Goal: Task Accomplishment & Management: Use online tool/utility

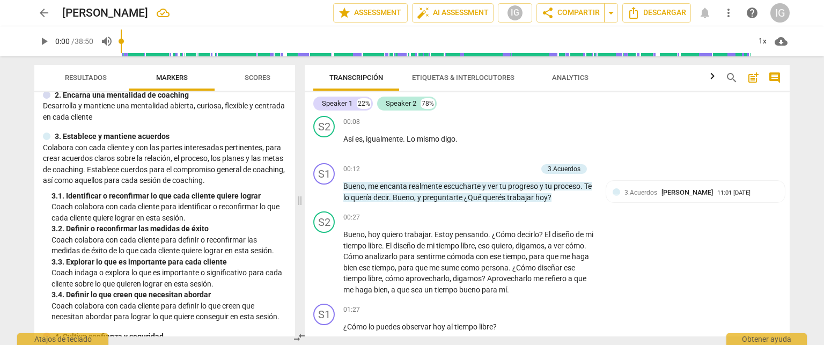
scroll to position [76, 0]
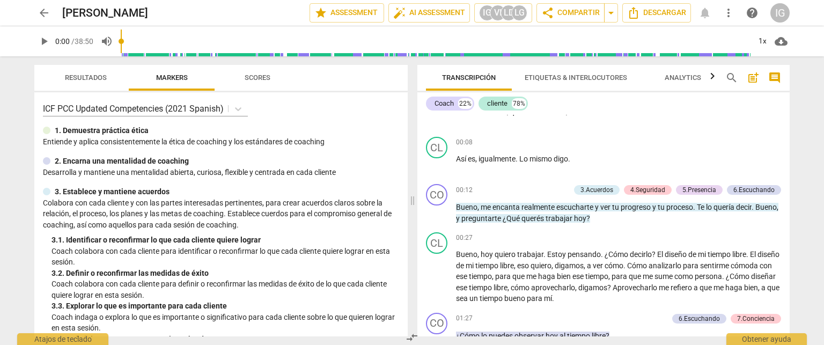
scroll to position [238, 0]
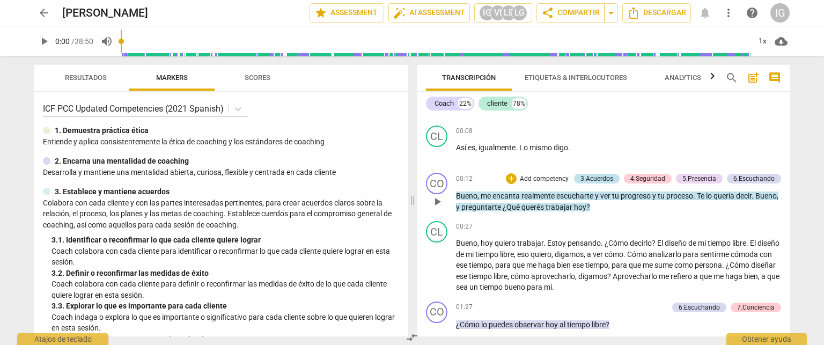
click at [591, 180] on div "3.Acuerdos" at bounding box center [596, 179] width 33 height 10
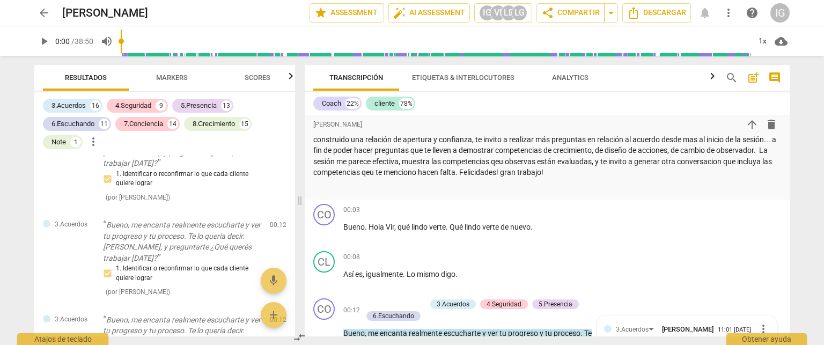
scroll to position [142, 0]
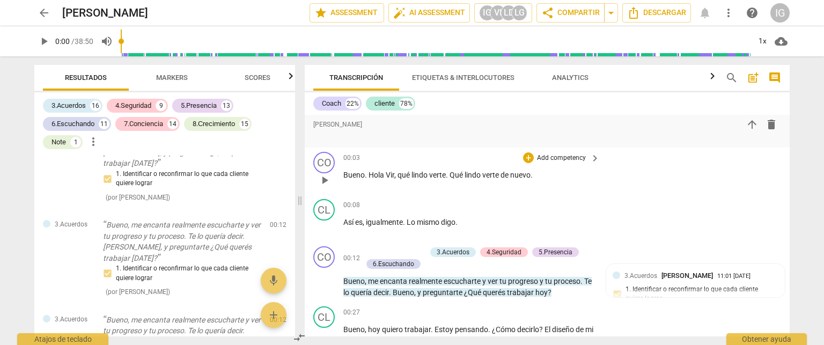
click at [714, 187] on div "CO play_arrow pause 00:03 + Add competency keyboard_arrow_right Bueno . Hola Vi…" at bounding box center [547, 170] width 485 height 47
click at [803, 143] on div "arrow_back Inés García Montero edit star Assessment auto_fix_high AI Assessment…" at bounding box center [412, 172] width 824 height 345
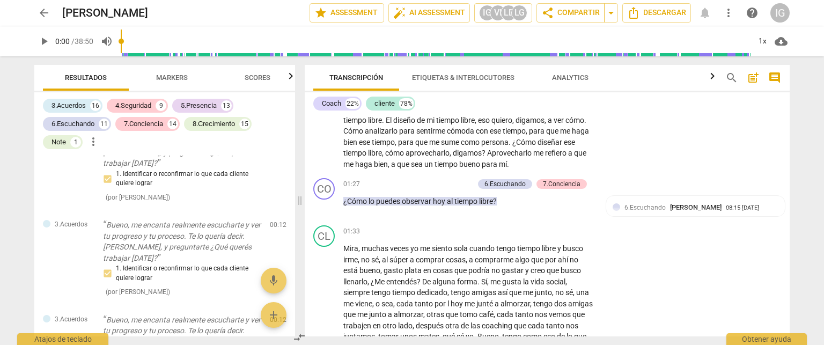
scroll to position [440, 0]
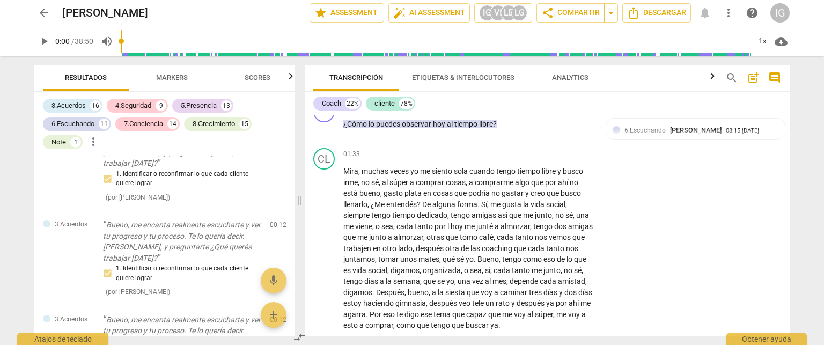
click at [789, 132] on div "Transcripción Etiquetas & Interlocutores Analytics search post_add comment Coac…" at bounding box center [549, 200] width 498 height 289
click at [788, 132] on div "Transcripción Etiquetas & Interlocutores Analytics search post_add comment Coac…" at bounding box center [549, 200] width 498 height 289
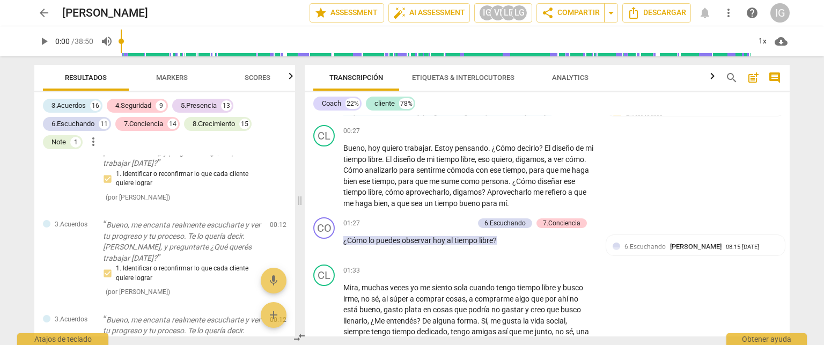
scroll to position [350, 0]
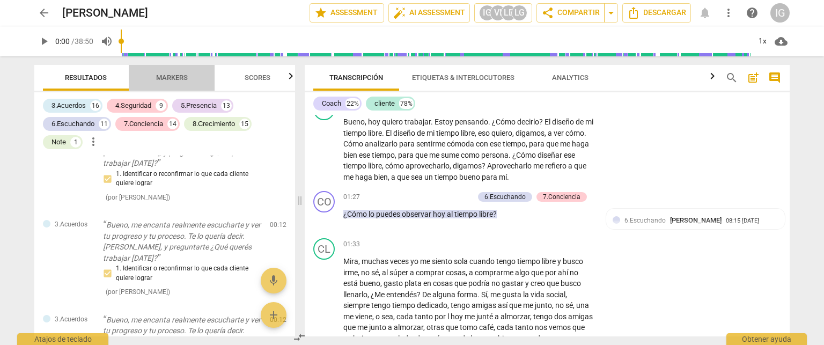
click at [161, 73] on span "Markers" at bounding box center [172, 77] width 32 height 8
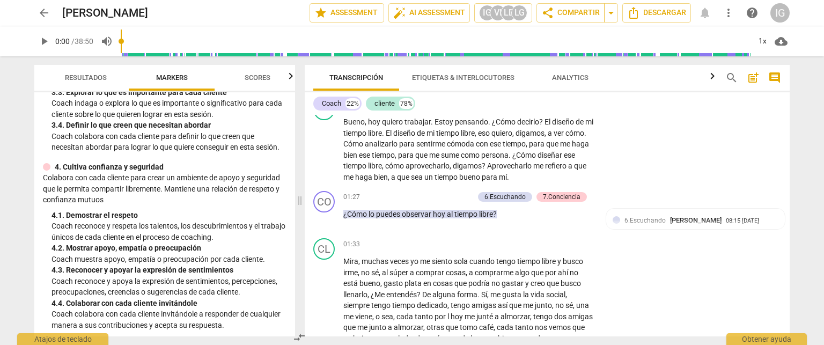
scroll to position [268, 0]
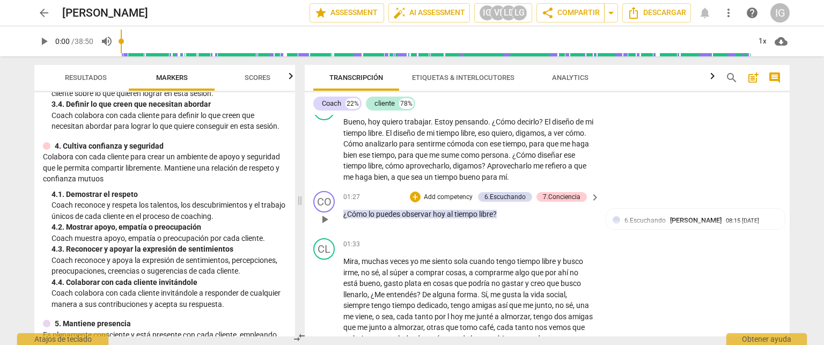
click at [437, 195] on p "Add competency" at bounding box center [448, 198] width 51 height 10
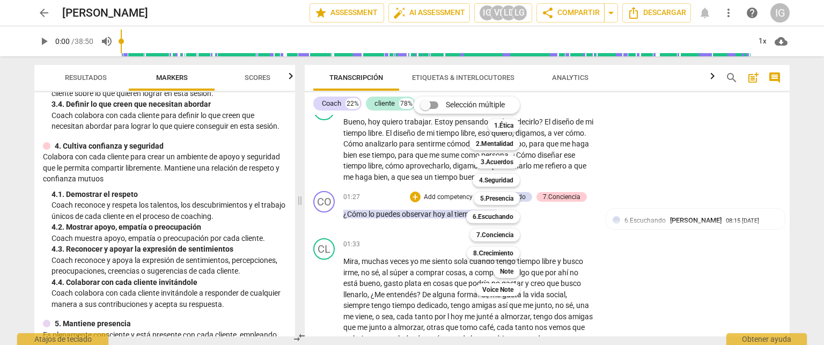
click at [293, 153] on div at bounding box center [412, 172] width 824 height 345
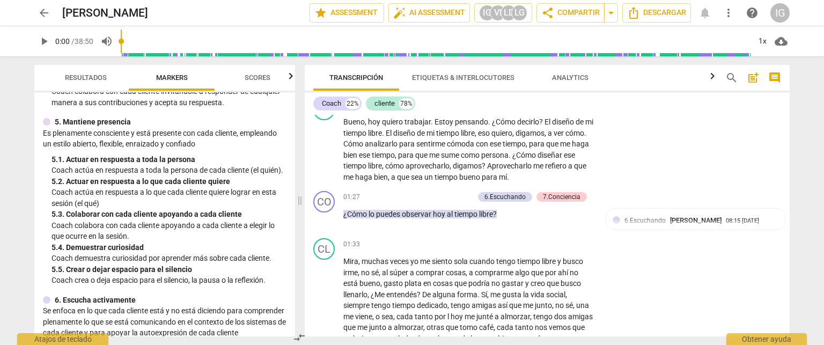
scroll to position [478, 0]
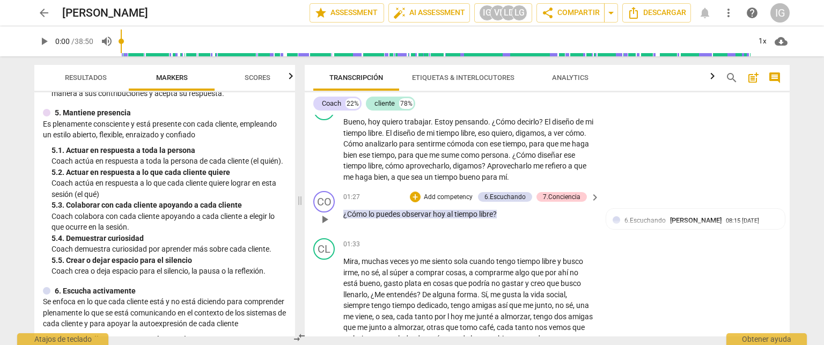
click at [446, 194] on p "Add competency" at bounding box center [448, 198] width 51 height 10
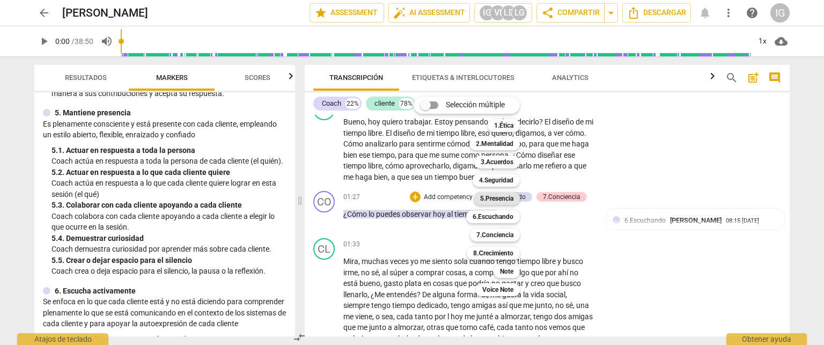
click at [492, 201] on b "5.Presencia" at bounding box center [496, 198] width 33 height 13
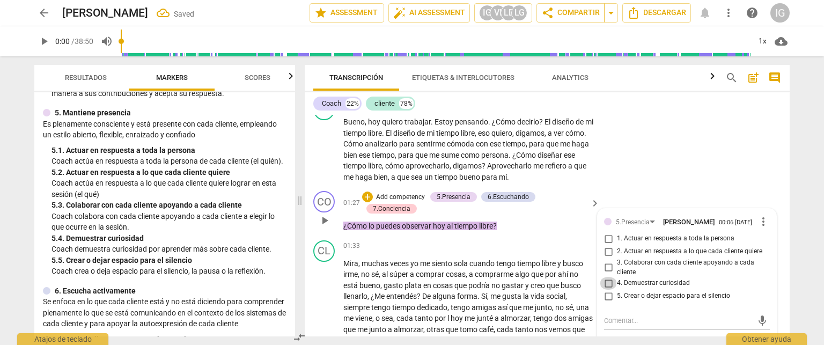
click at [607, 289] on input "4. Demuestrar curiosidad" at bounding box center [608, 283] width 17 height 13
checkbox input "true"
click at [817, 146] on div "arrow_back Inés García Montero edit star Assessment auto_fix_high AI Assessment…" at bounding box center [412, 172] width 824 height 345
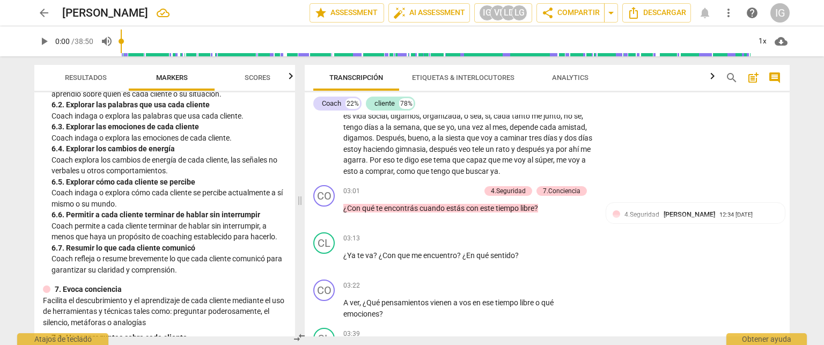
scroll to position [752, 0]
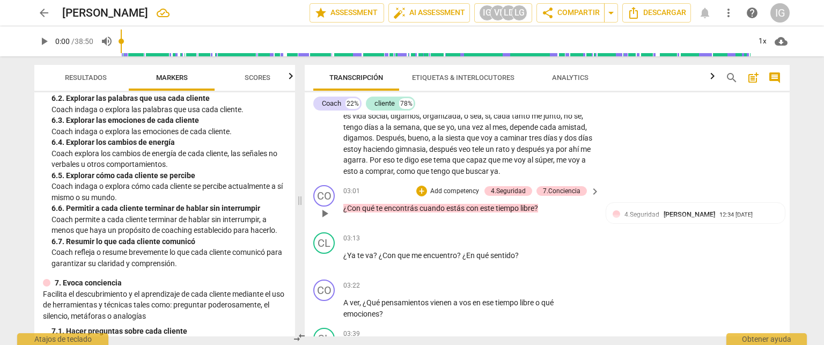
click at [457, 188] on p "Add competency" at bounding box center [454, 192] width 51 height 10
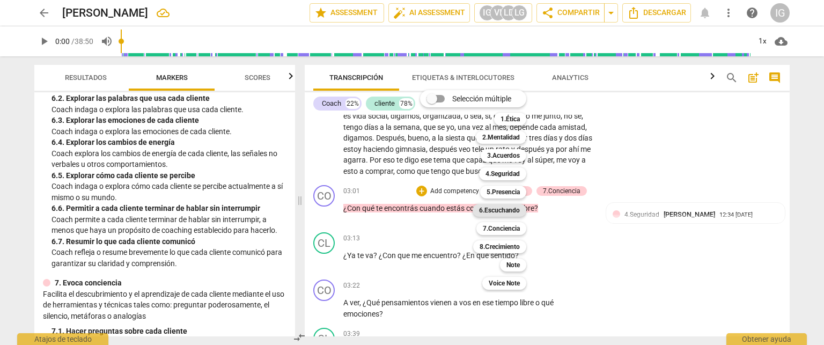
click at [515, 211] on b "6.Escuchando" at bounding box center [499, 210] width 41 height 13
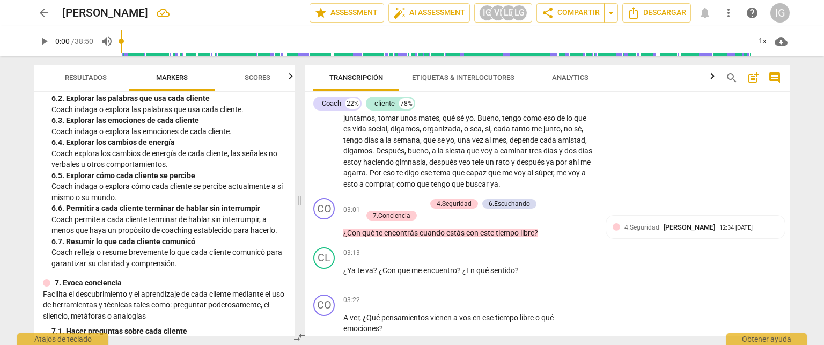
scroll to position [596, 0]
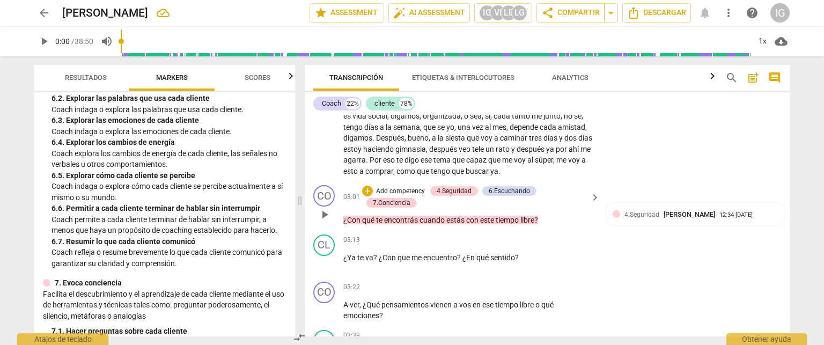
click at [404, 189] on p "Add competency" at bounding box center [400, 192] width 51 height 10
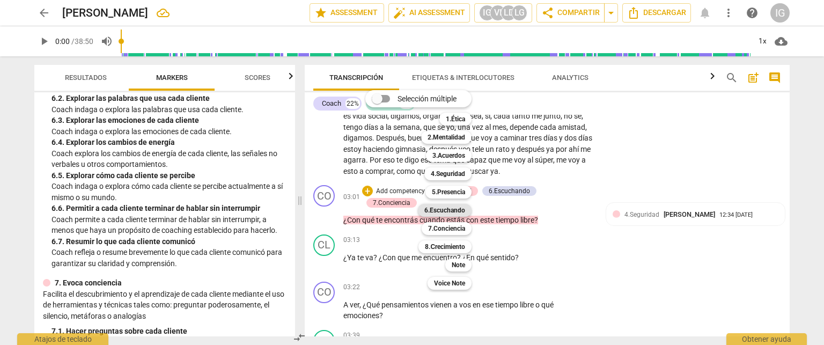
click at [459, 213] on b "6.Escuchando" at bounding box center [444, 210] width 41 height 13
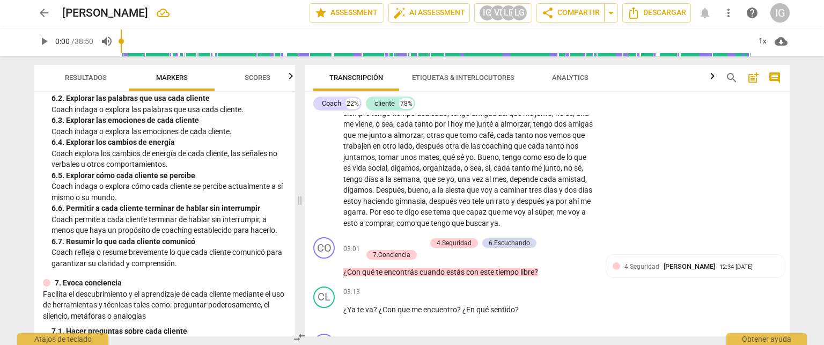
scroll to position [557, 0]
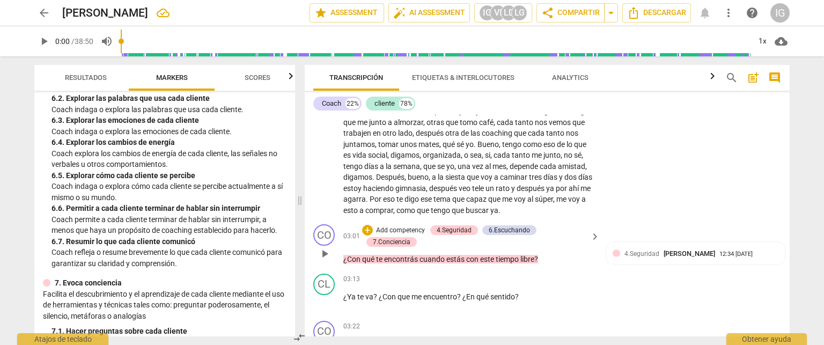
click at [409, 226] on p "Add competency" at bounding box center [400, 231] width 51 height 10
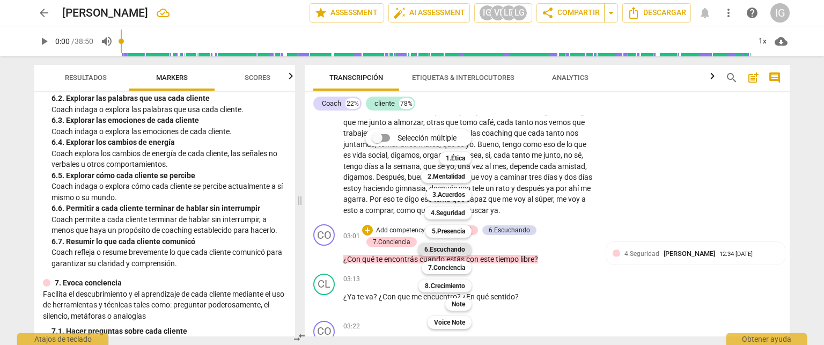
click at [442, 248] on b "6.Escuchando" at bounding box center [444, 249] width 41 height 13
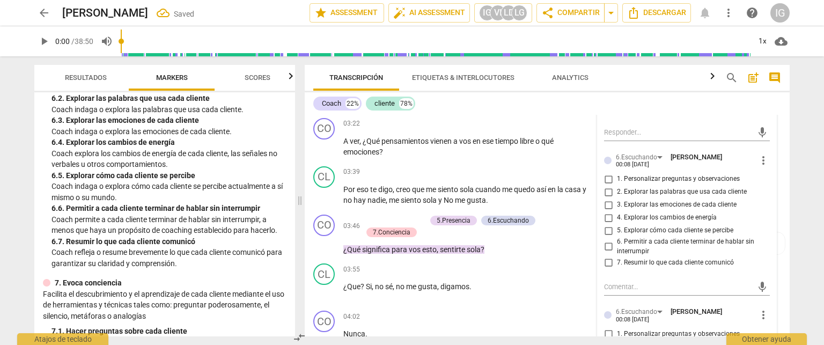
scroll to position [825, 0]
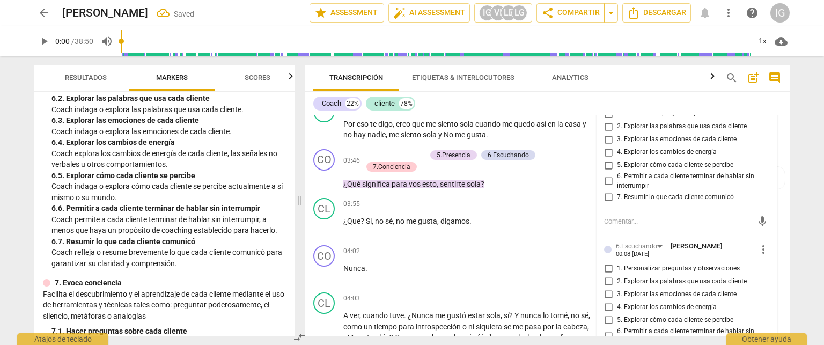
click at [757, 250] on span "more_vert" at bounding box center [763, 249] width 13 height 13
click at [761, 268] on li "Borrar" at bounding box center [773, 272] width 38 height 20
click at [759, 253] on span "more_vert" at bounding box center [763, 249] width 13 height 13
click at [762, 268] on li "Borrar" at bounding box center [773, 272] width 38 height 20
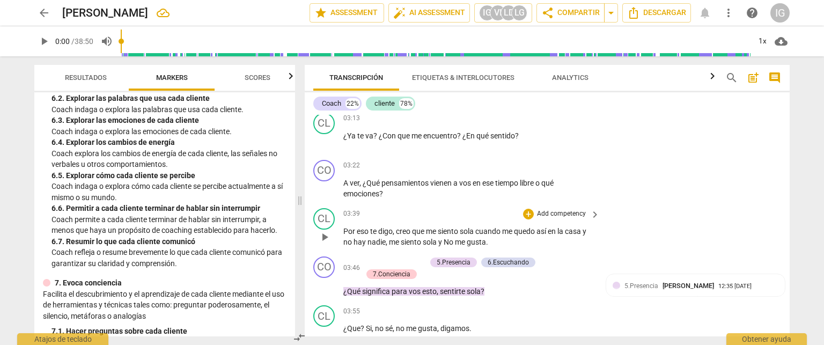
scroll to position [610, 0]
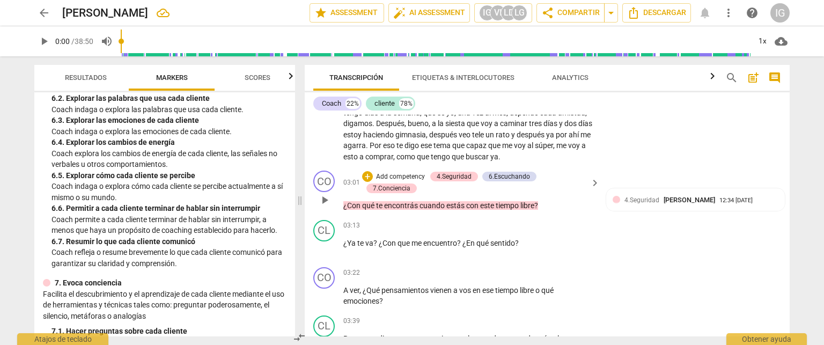
click at [412, 172] on p "Add competency" at bounding box center [400, 177] width 51 height 10
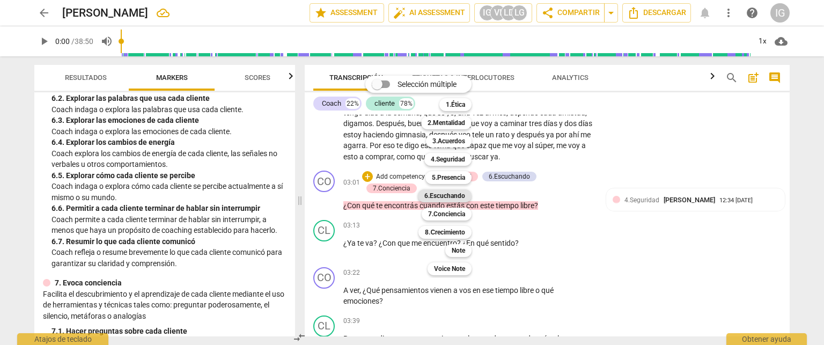
click at [446, 197] on b "6.Escuchando" at bounding box center [444, 195] width 41 height 13
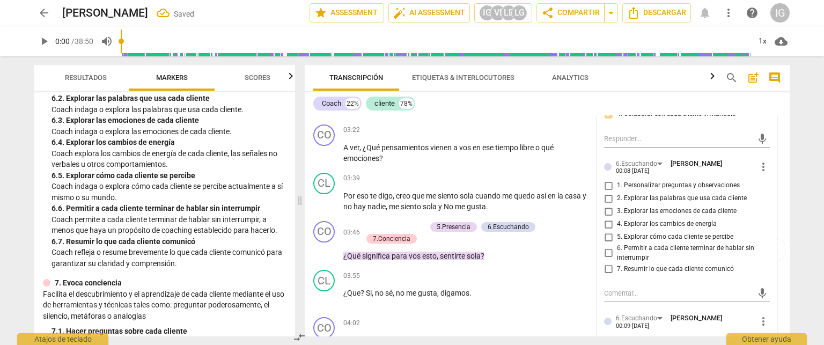
scroll to position [771, 0]
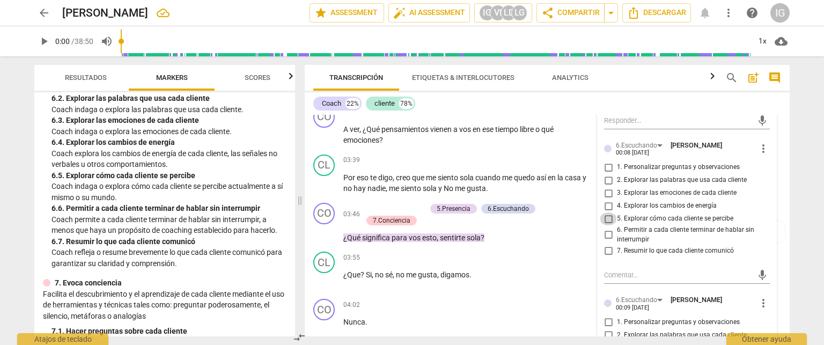
click at [606, 222] on input "5. Explorar cómo cada cliente se percibe" at bounding box center [608, 218] width 17 height 13
checkbox input "true"
click at [467, 146] on div "CO play_arrow pause 03:22 + Add competency keyboard_arrow_right A ver , ¿Qué pe…" at bounding box center [547, 126] width 485 height 48
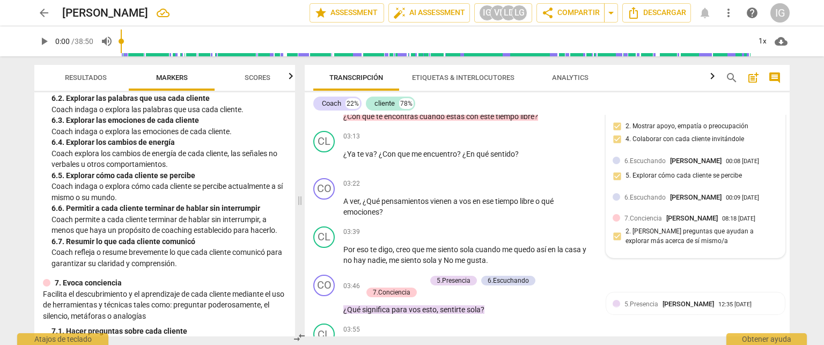
scroll to position [718, 0]
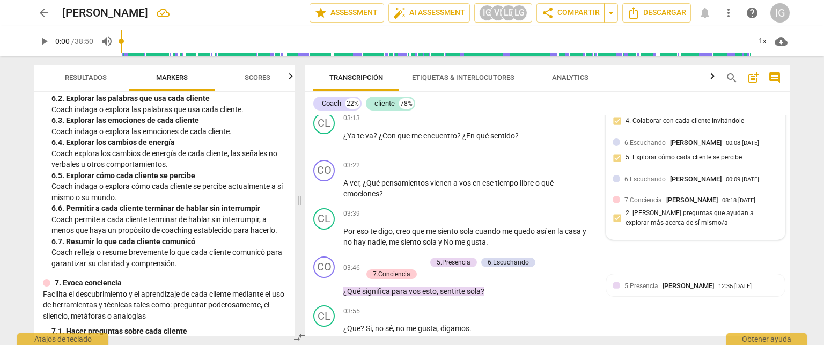
click at [652, 183] on span "6.Escuchando" at bounding box center [644, 179] width 41 height 8
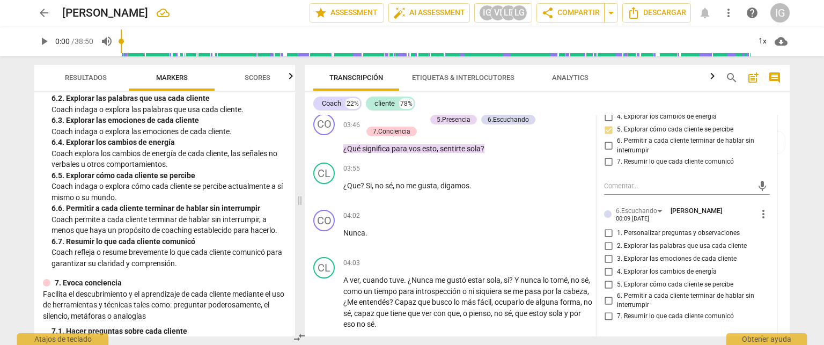
scroll to position [879, 0]
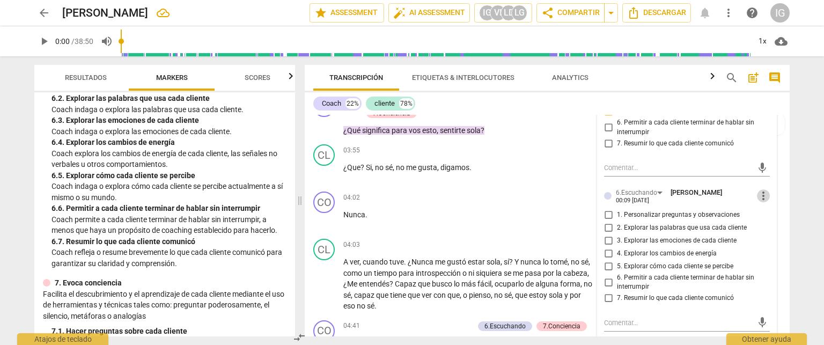
click at [762, 202] on span "more_vert" at bounding box center [763, 195] width 13 height 13
click at [765, 218] on li "Borrar" at bounding box center [773, 219] width 38 height 20
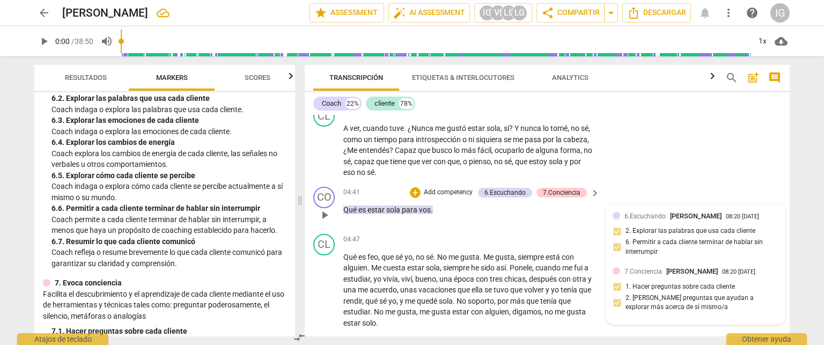
scroll to position [986, 0]
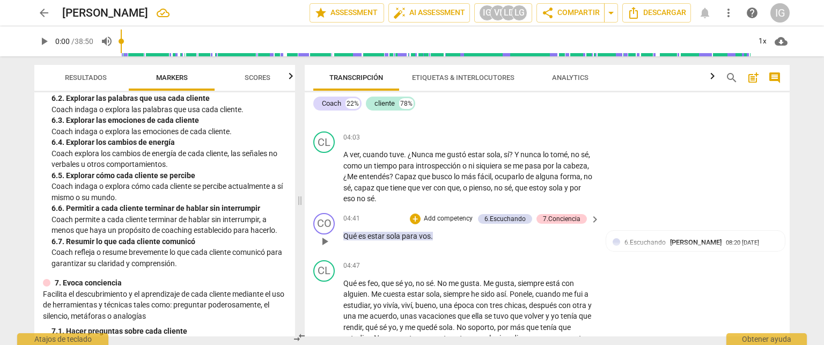
click at [457, 213] on div "+ Add competency" at bounding box center [442, 218] width 64 height 11
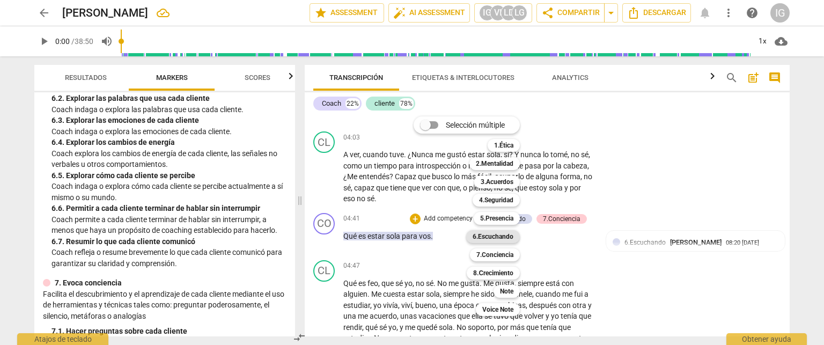
click at [497, 239] on b "6.Escuchando" at bounding box center [493, 236] width 41 height 13
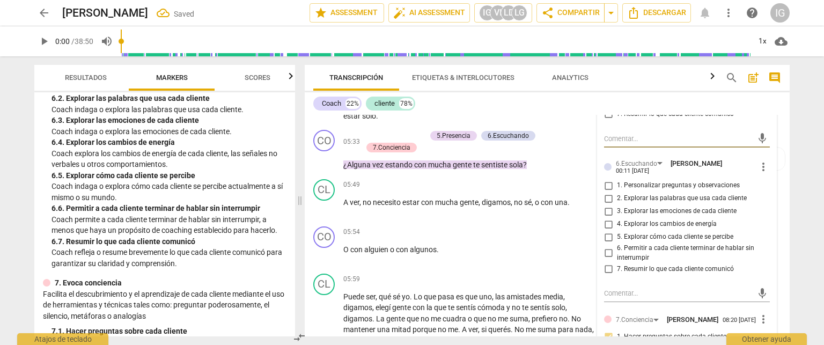
scroll to position [1237, 0]
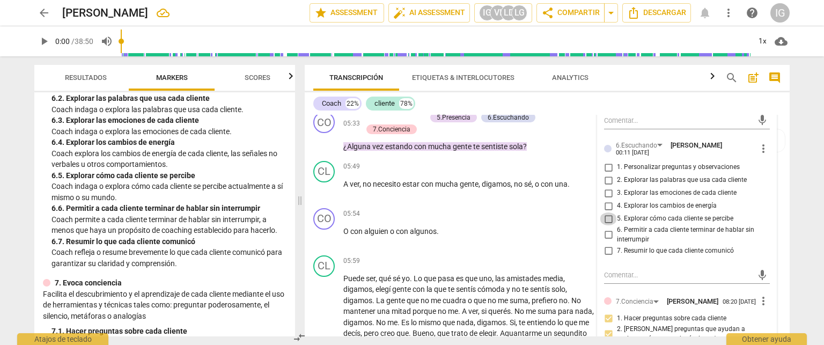
click at [605, 219] on input "5. Explorar cómo cada cliente se percibe" at bounding box center [608, 218] width 17 height 13
checkbox input "true"
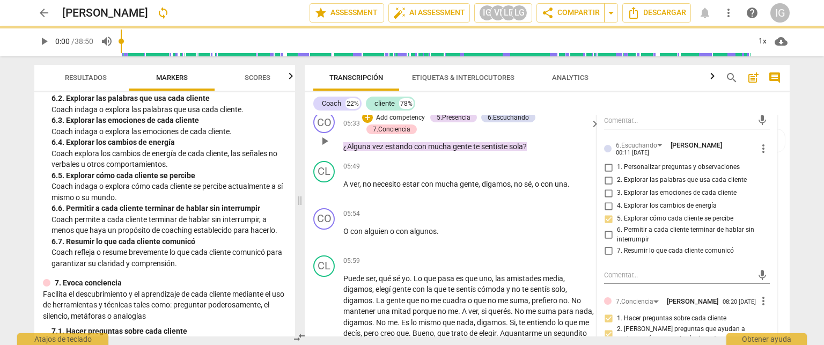
scroll to position [1184, 0]
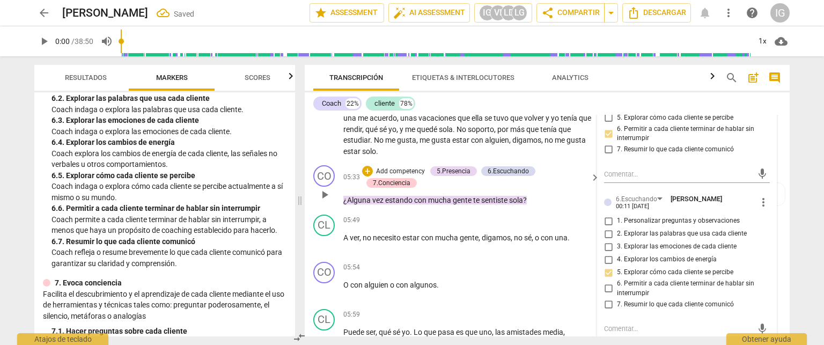
click at [560, 161] on div "CO play_arrow pause 05:33 + Add competency 5.Presencia 6.Escuchando 7.Concienci…" at bounding box center [547, 185] width 485 height 49
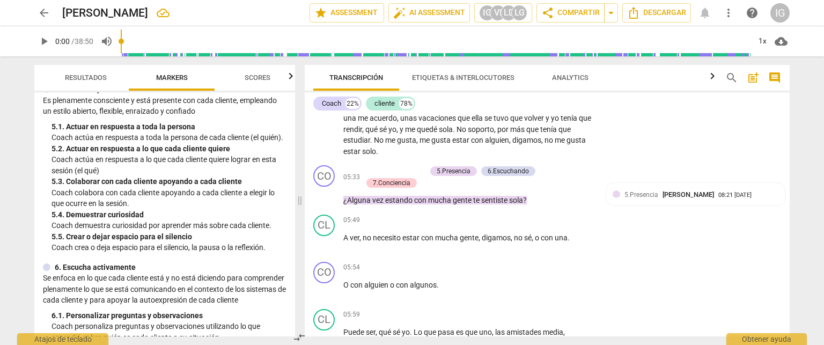
scroll to position [484, 0]
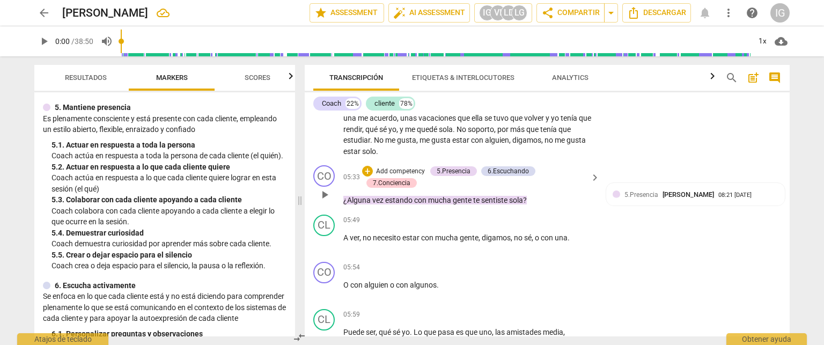
click at [403, 169] on p "Add competency" at bounding box center [400, 172] width 51 height 10
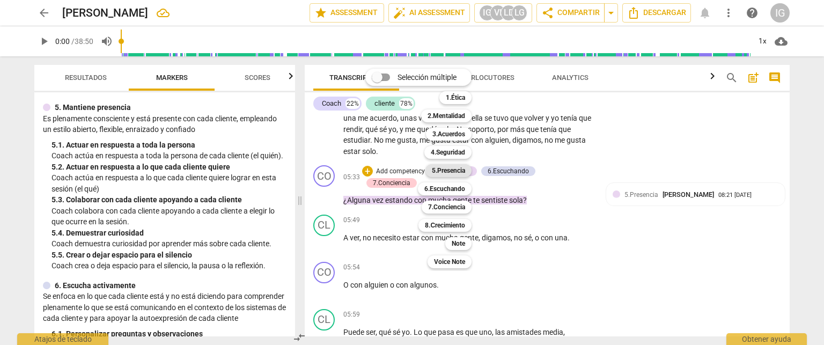
click at [454, 166] on b "5.Presencia" at bounding box center [448, 170] width 33 height 13
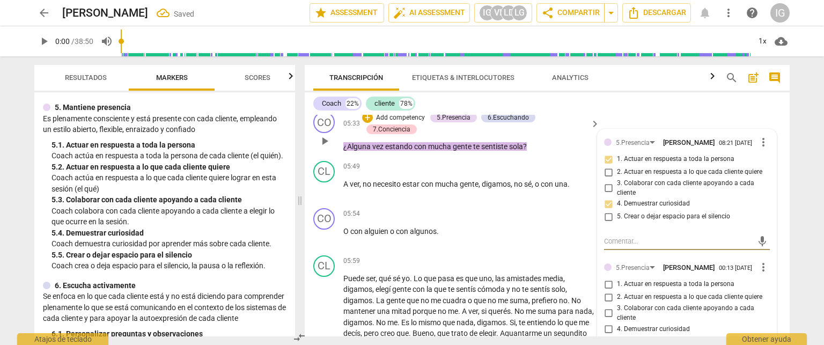
scroll to position [1291, 0]
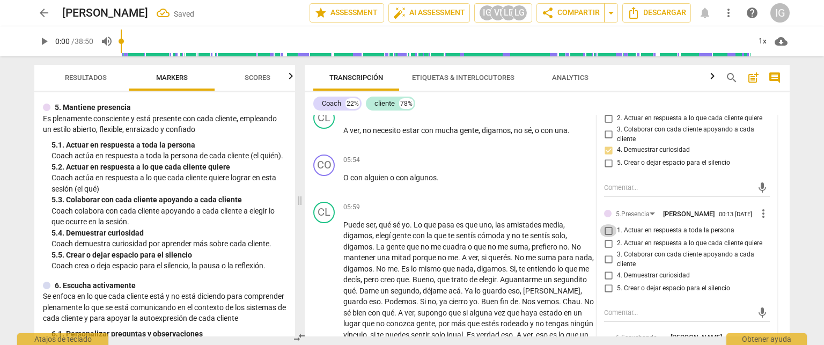
click at [609, 233] on input "1. Actuar en respuesta a toda la persona" at bounding box center [608, 230] width 17 height 13
checkbox input "true"
click at [610, 278] on input "4. Demuestrar curiosidad" at bounding box center [608, 275] width 17 height 13
checkbox input "true"
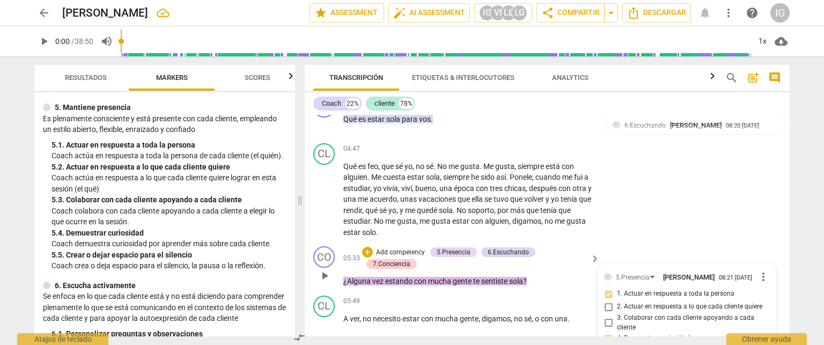
scroll to position [1076, 0]
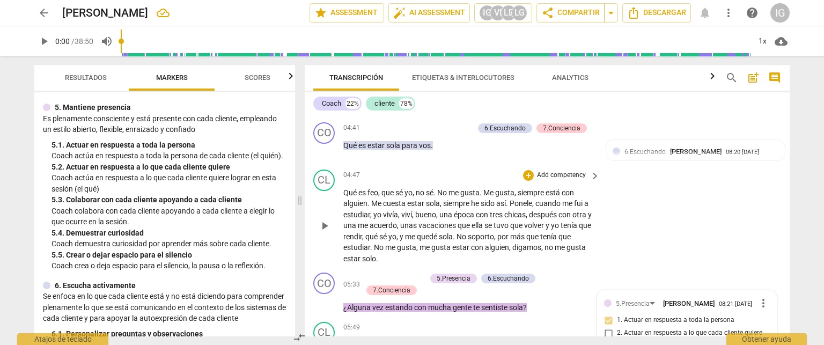
click at [605, 243] on div "CL play_arrow pause 04:47 + Add competency keyboard_arrow_right Qué es feo , qu…" at bounding box center [547, 217] width 485 height 104
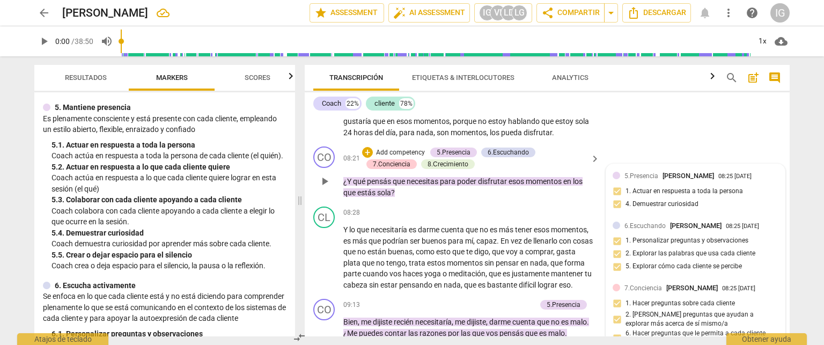
scroll to position [1506, 0]
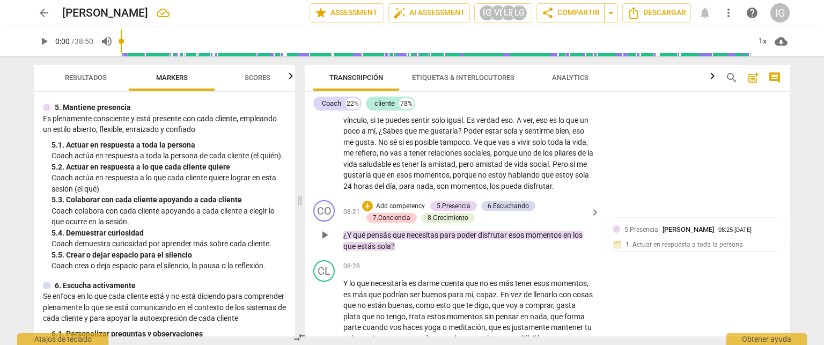
click at [405, 211] on p "Add competency" at bounding box center [400, 207] width 51 height 10
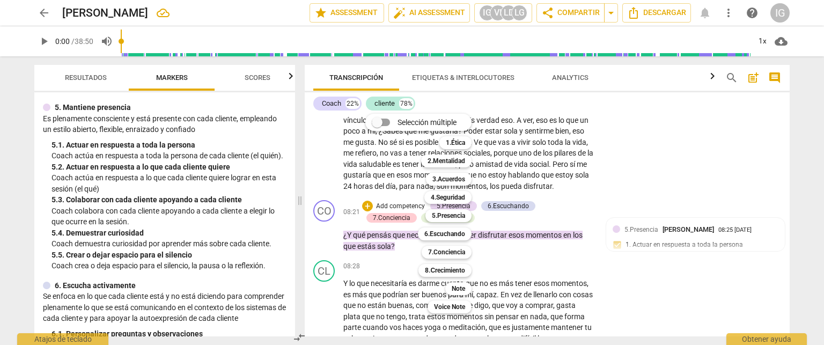
click at [236, 204] on div at bounding box center [412, 172] width 824 height 345
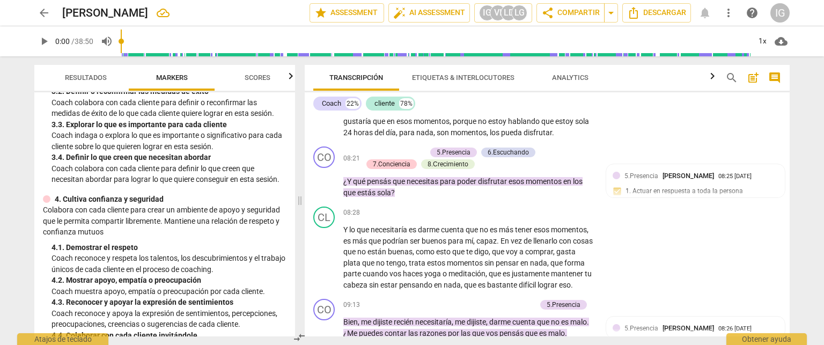
scroll to position [268, 0]
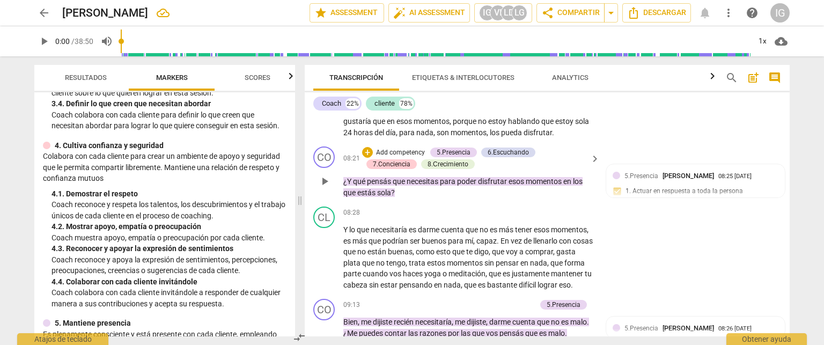
click at [392, 157] on p "Add competency" at bounding box center [400, 153] width 51 height 10
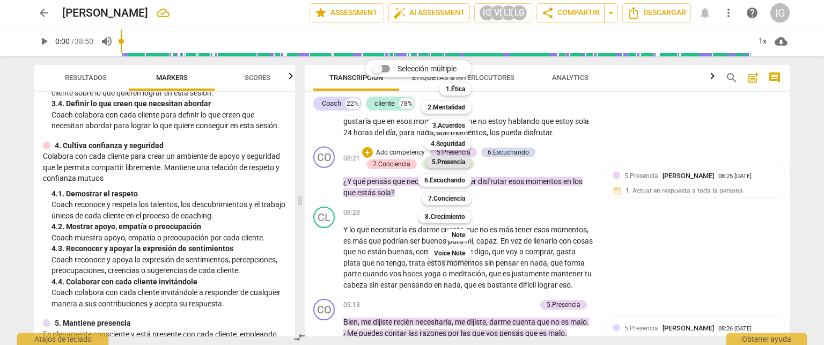
click at [451, 161] on b "5.Presencia" at bounding box center [448, 162] width 33 height 13
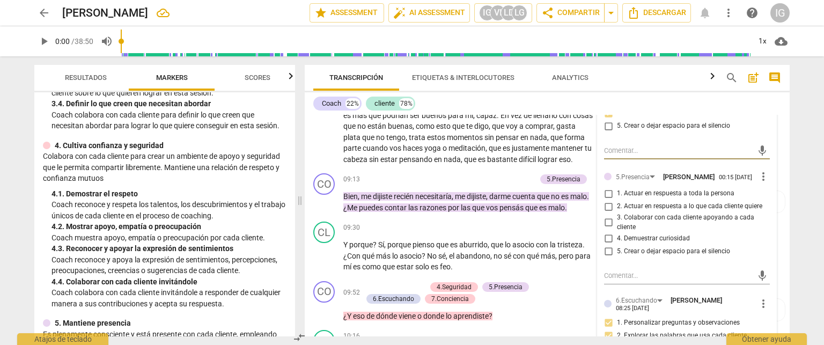
scroll to position [1666, 0]
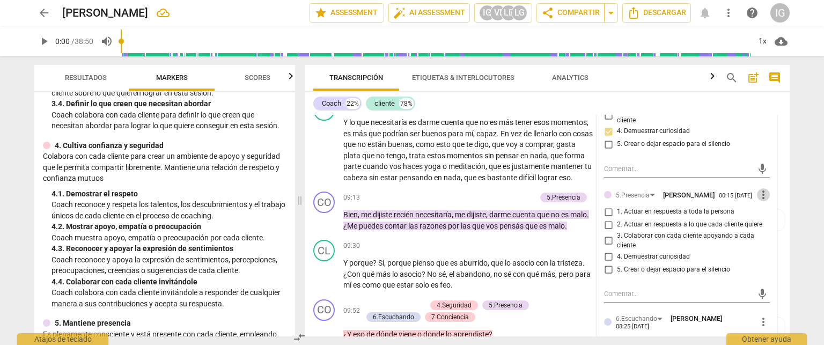
click at [757, 201] on span "more_vert" at bounding box center [763, 194] width 13 height 13
click at [762, 225] on li "Borrar" at bounding box center [773, 228] width 38 height 20
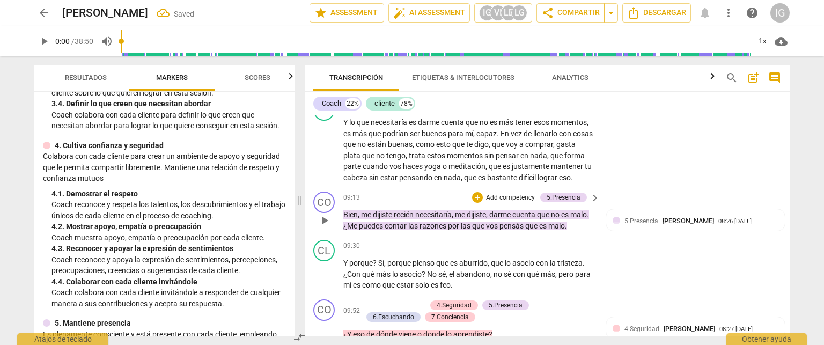
click at [506, 203] on p "Add competency" at bounding box center [510, 198] width 51 height 10
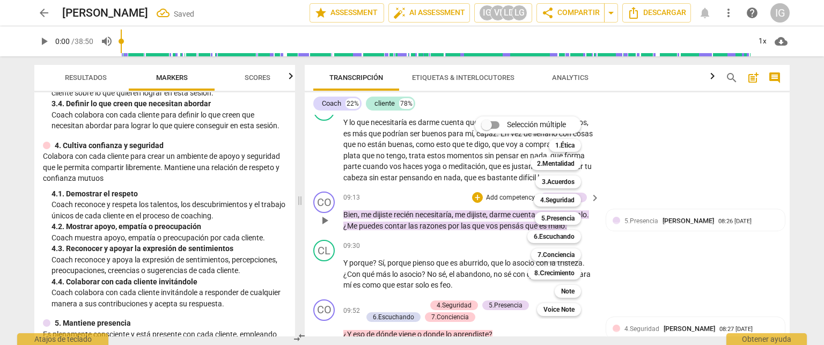
click at [506, 212] on div "Selección múltiple m 1.Ética 1 2.Mentalidad 2 3.Acuerdos 3 4.Seguridad 4 5.Pres…" at bounding box center [535, 216] width 131 height 205
click at [415, 190] on div at bounding box center [412, 172] width 824 height 345
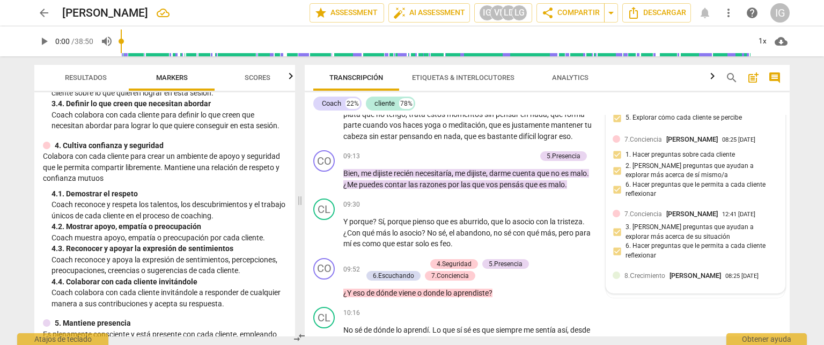
scroll to position [1720, 0]
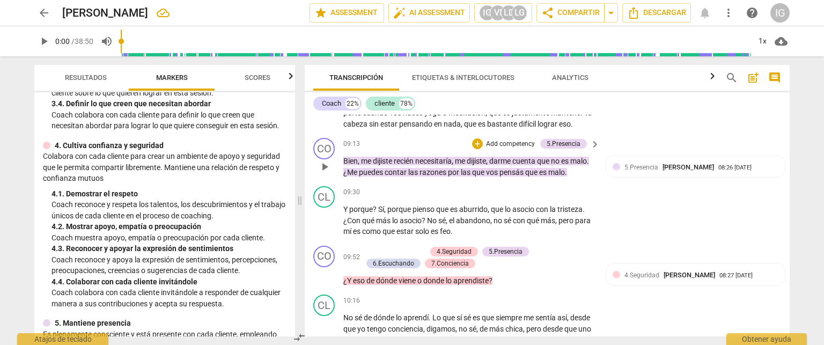
click at [521, 149] on p "Add competency" at bounding box center [510, 144] width 51 height 10
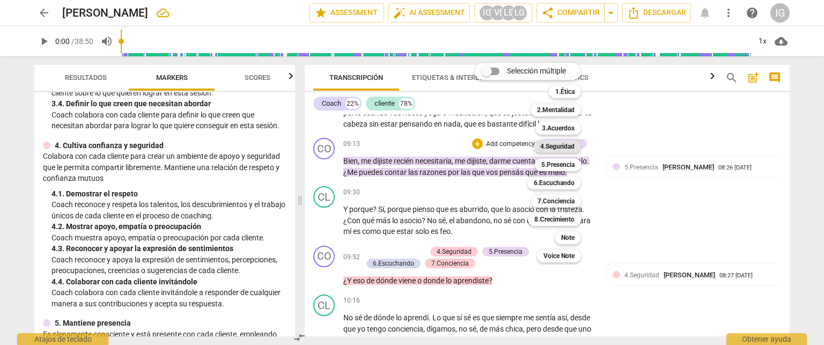
click at [564, 145] on b "4.Seguridad" at bounding box center [557, 146] width 34 height 13
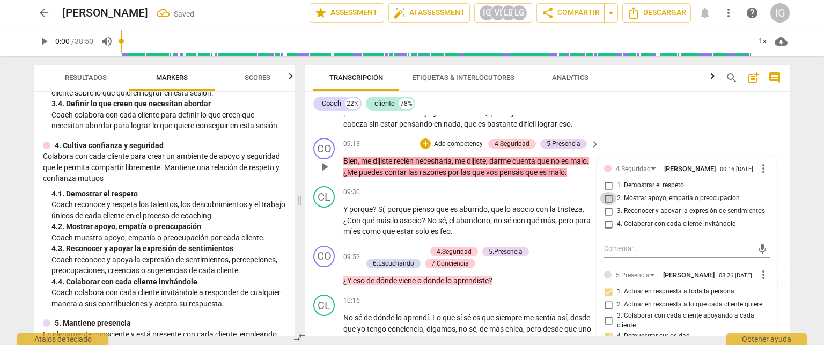
click at [609, 205] on input "2. Mostrar apoyo, empatía o preocupación" at bounding box center [608, 198] width 17 height 13
checkbox input "true"
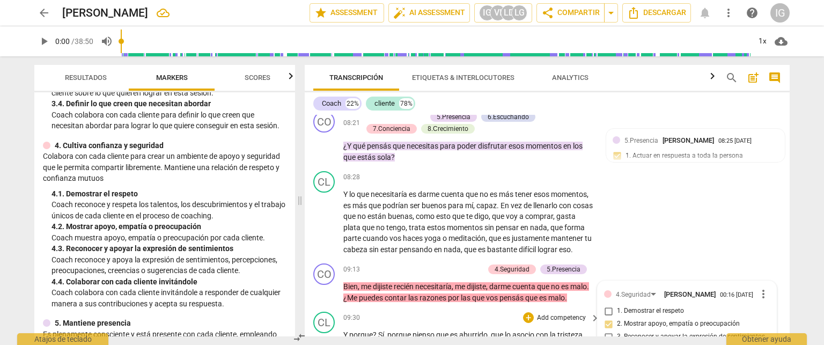
scroll to position [1559, 0]
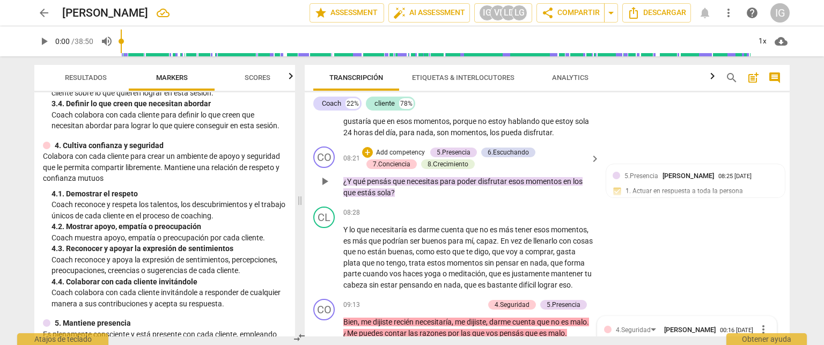
click at [409, 157] on p "Add competency" at bounding box center [400, 153] width 51 height 10
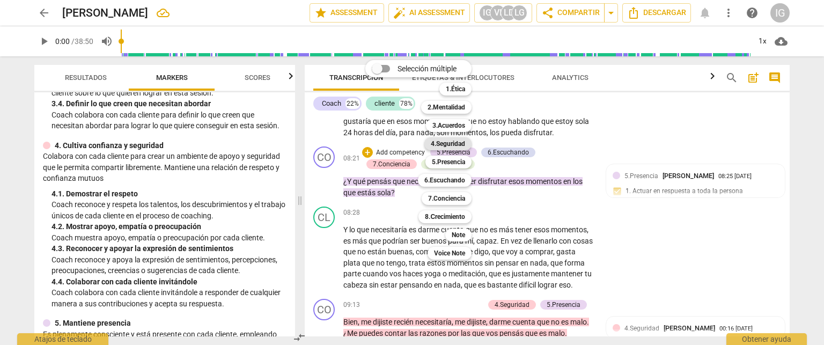
click at [448, 142] on b "4.Seguridad" at bounding box center [448, 143] width 34 height 13
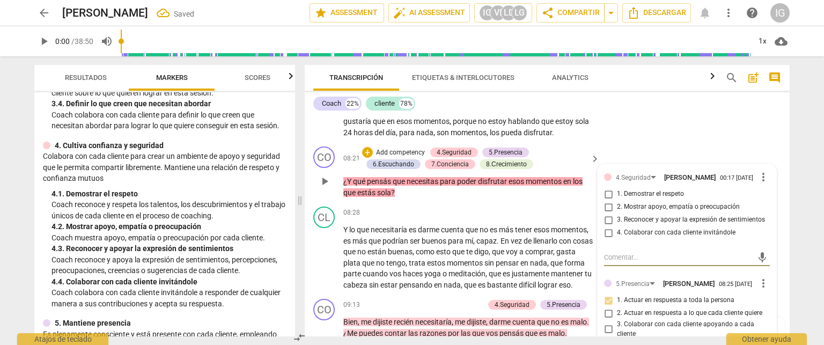
click at [605, 213] on input "2. Mostrar apoyo, empatía o preocupación" at bounding box center [608, 207] width 17 height 13
checkbox input "true"
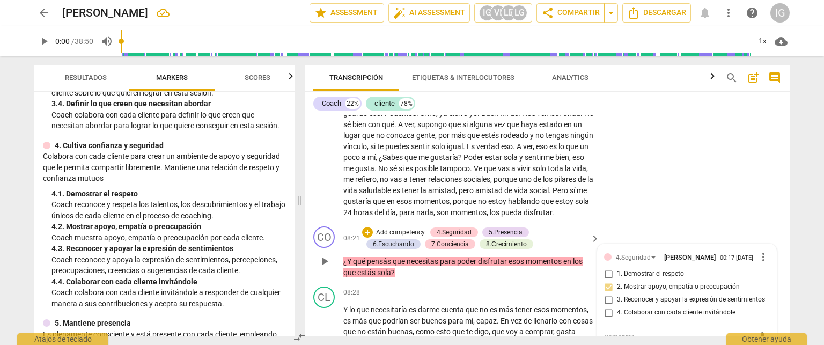
scroll to position [1452, 0]
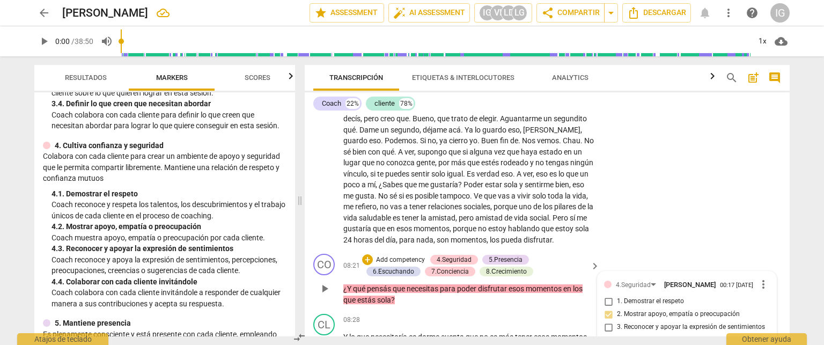
click at [447, 309] on div "CO play_arrow pause 08:21 + Add competency 4.Seguridad 5.Presencia 6.Escuchando…" at bounding box center [547, 279] width 485 height 60
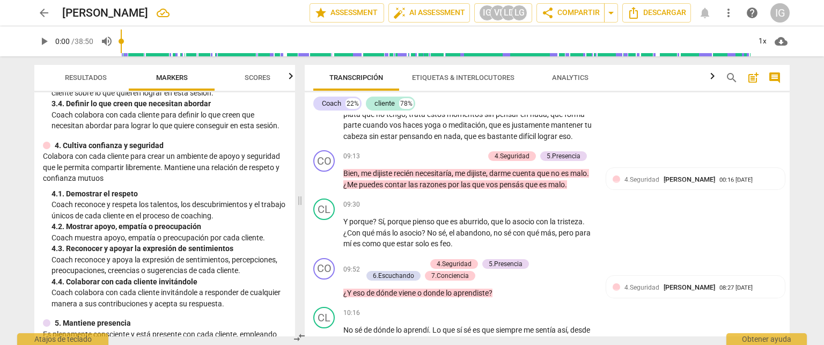
scroll to position [1720, 0]
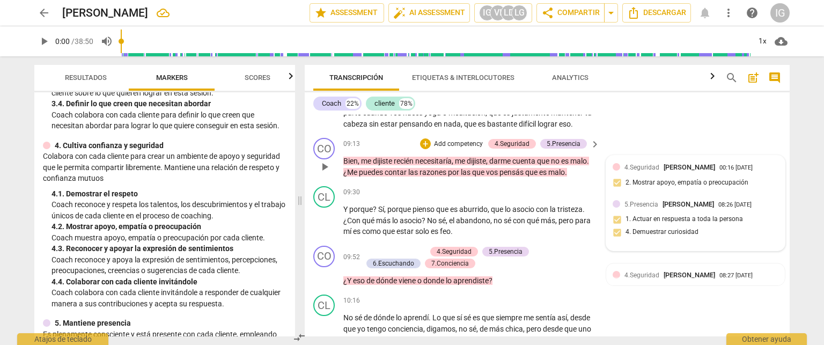
click at [715, 171] on span "[PERSON_NAME]" at bounding box center [688, 167] width 51 height 8
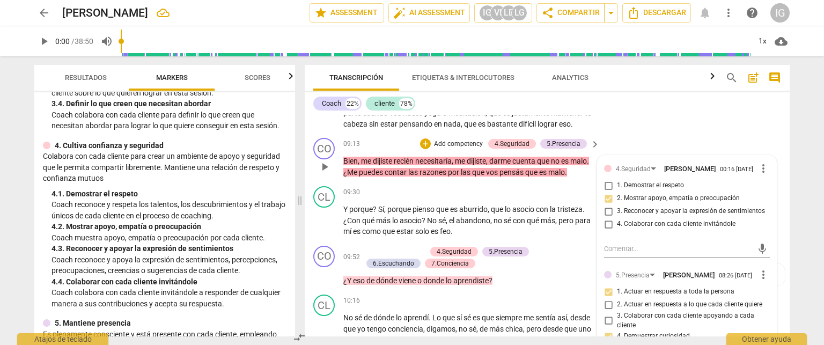
click at [715, 173] on span "[PERSON_NAME]" at bounding box center [689, 169] width 51 height 8
click at [757, 175] on span "more_vert" at bounding box center [763, 168] width 13 height 13
click at [772, 208] on li "Borrar" at bounding box center [773, 209] width 38 height 20
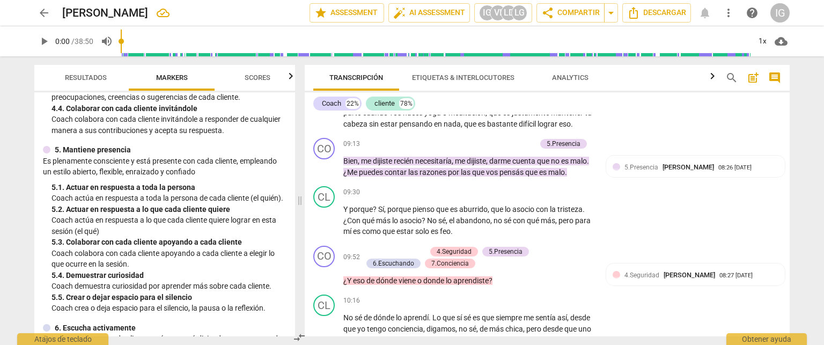
scroll to position [483, 0]
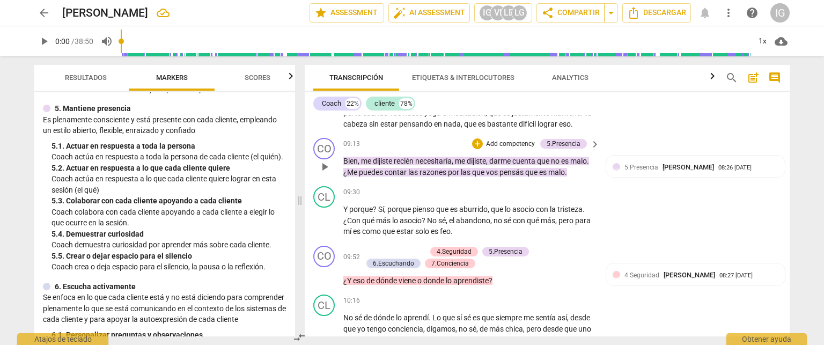
click at [500, 149] on p "Add competency" at bounding box center [510, 144] width 51 height 10
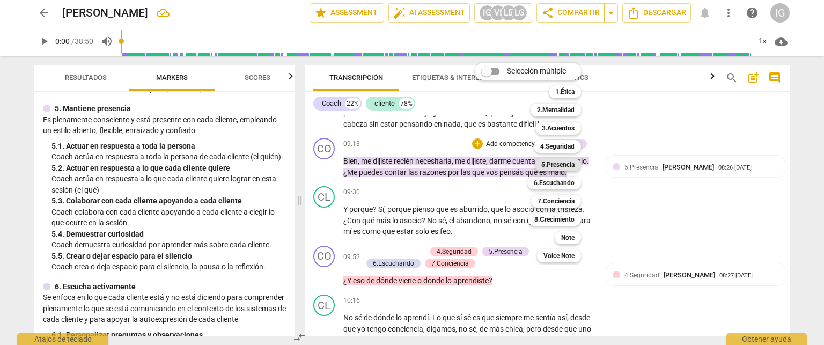
click at [556, 165] on b "5.Presencia" at bounding box center [557, 164] width 33 height 13
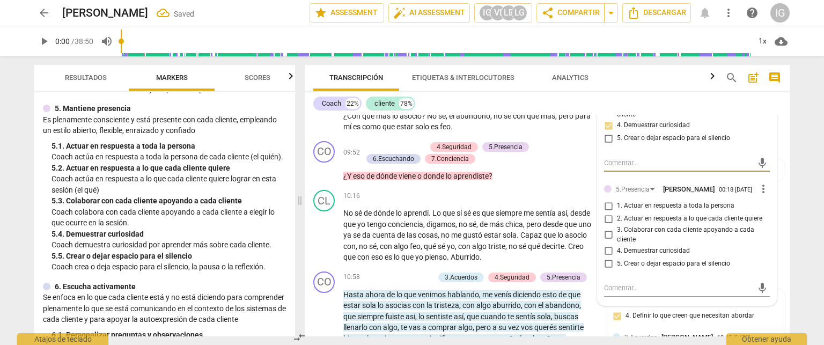
scroll to position [1827, 0]
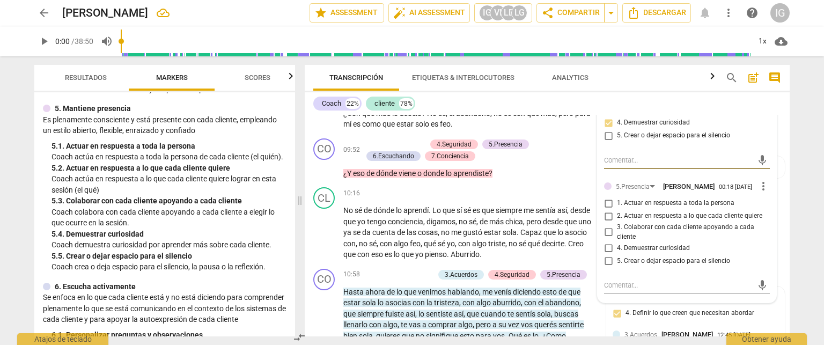
click at [607, 210] on input "1. Actuar en respuesta a toda la persona" at bounding box center [608, 203] width 17 height 13
checkbox input "true"
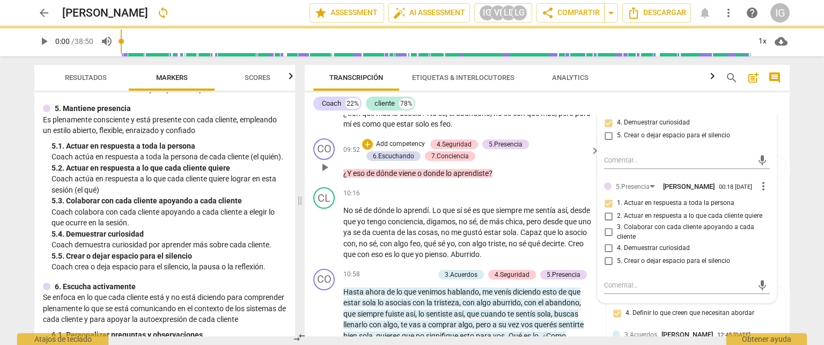
click at [516, 179] on p "¿Y eso de dónde viene o donde lo aprendiste ?" at bounding box center [468, 173] width 251 height 11
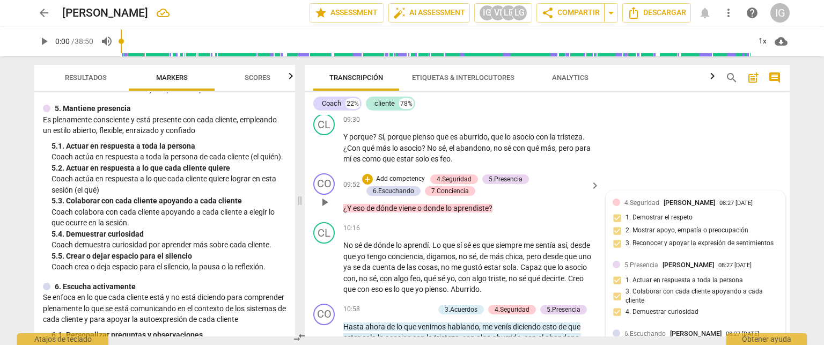
scroll to position [1774, 0]
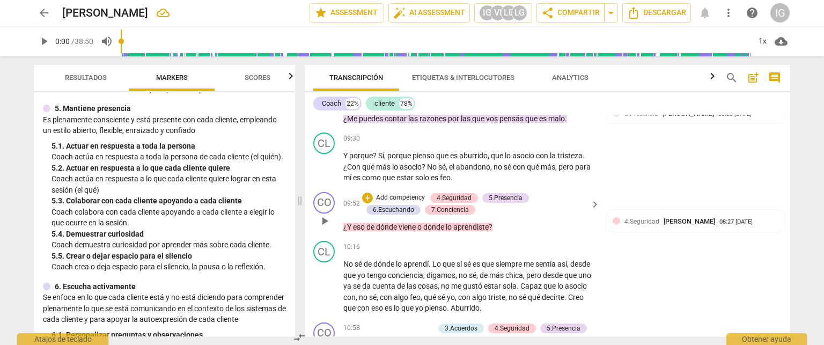
click at [414, 203] on p "Add competency" at bounding box center [400, 198] width 51 height 10
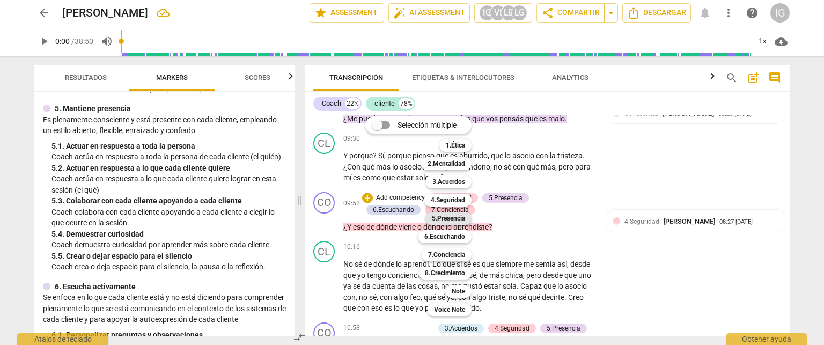
click at [457, 213] on b "5.Presencia" at bounding box center [448, 218] width 33 height 13
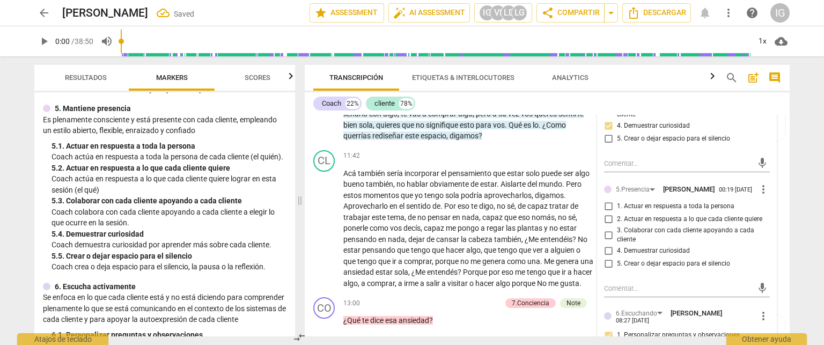
scroll to position [2042, 0]
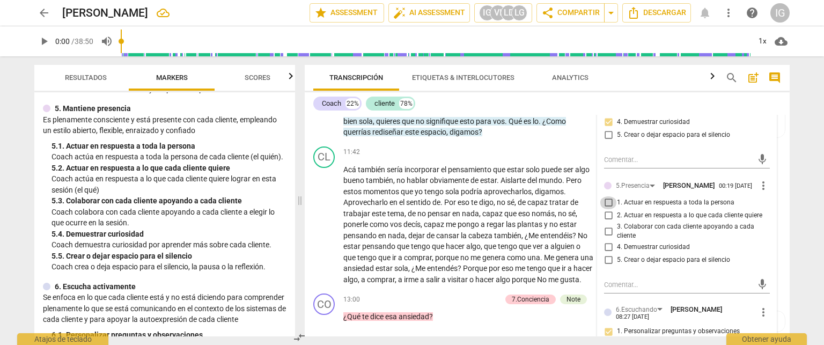
click at [607, 209] on input "1. Actuar en respuesta a toda la persona" at bounding box center [608, 202] width 17 height 13
checkbox input "true"
click at [607, 254] on input "4. Demuestrar curiosidad" at bounding box center [608, 247] width 17 height 13
checkbox input "true"
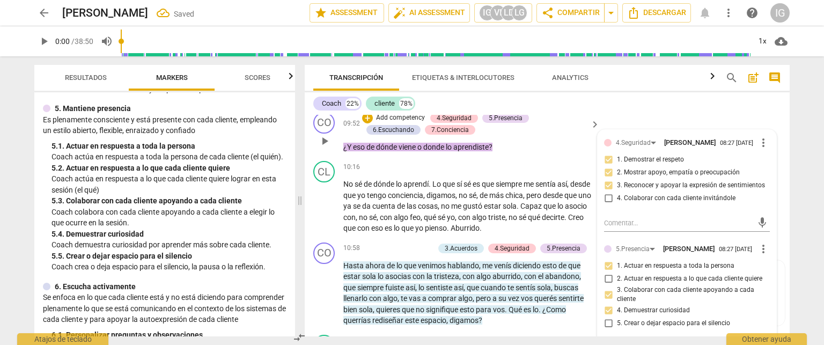
scroll to position [1881, 0]
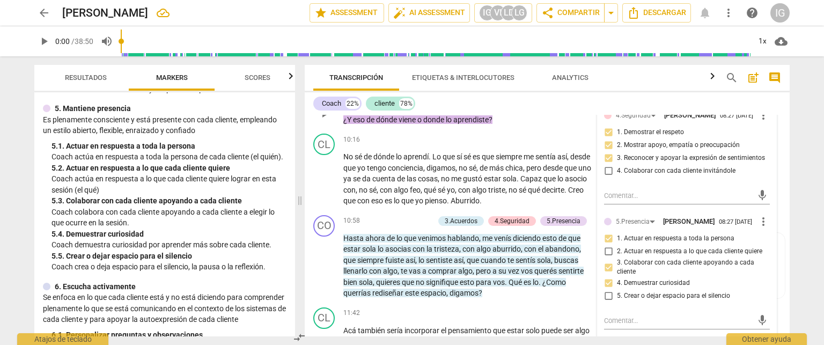
click at [496, 108] on div "+ Add competency 4.Seguridad 5.Presencia 6.Escuchando 7.Conciencia" at bounding box center [474, 97] width 225 height 24
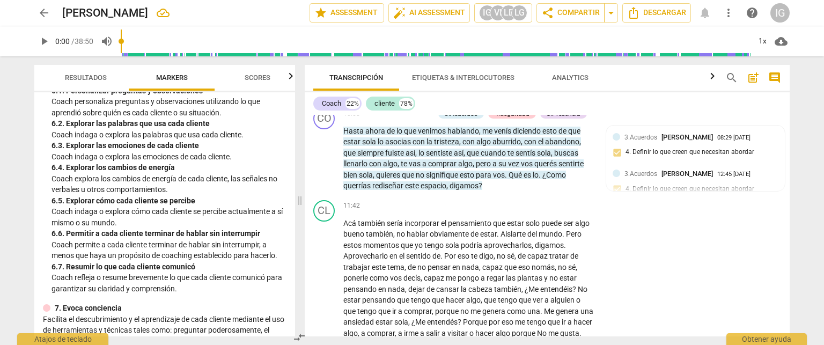
scroll to position [751, 0]
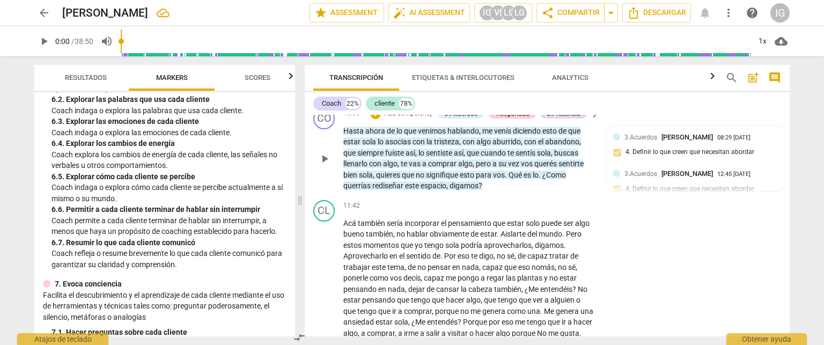
click at [404, 119] on p "Add competency" at bounding box center [408, 114] width 51 height 10
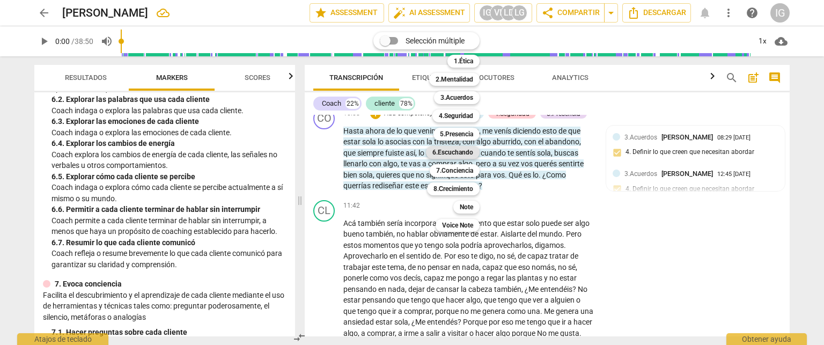
click at [461, 152] on b "6.Escuchando" at bounding box center [452, 152] width 41 height 13
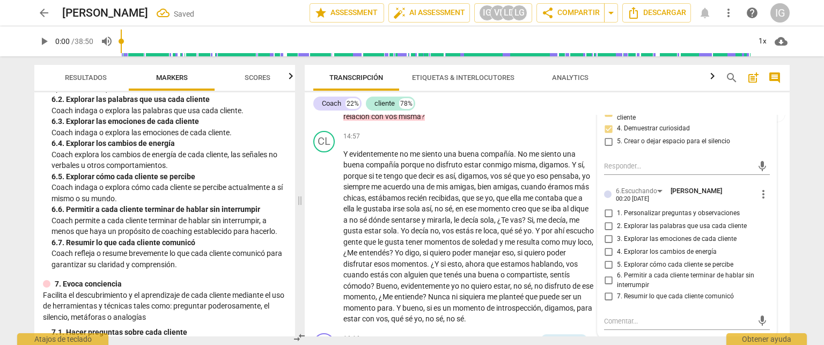
scroll to position [2578, 0]
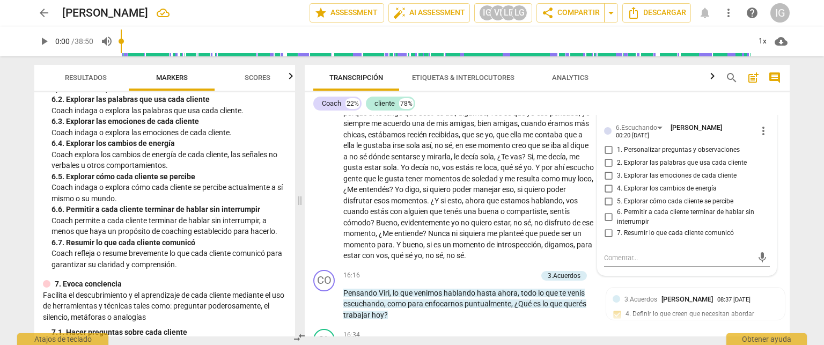
click at [605, 240] on input "7. Resumir lo que cada cliente comunicó" at bounding box center [608, 233] width 17 height 13
checkbox input "true"
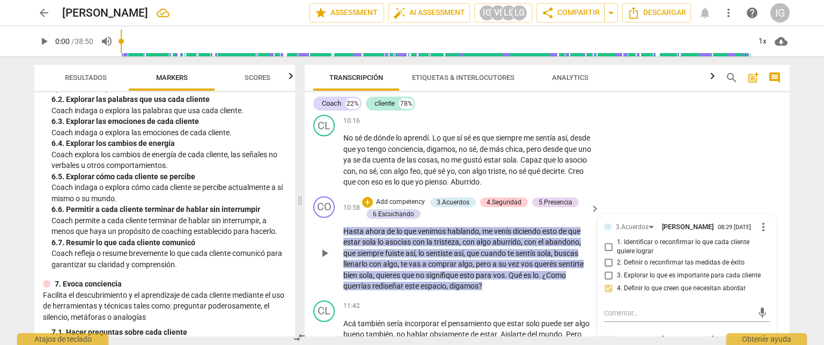
scroll to position [1881, 0]
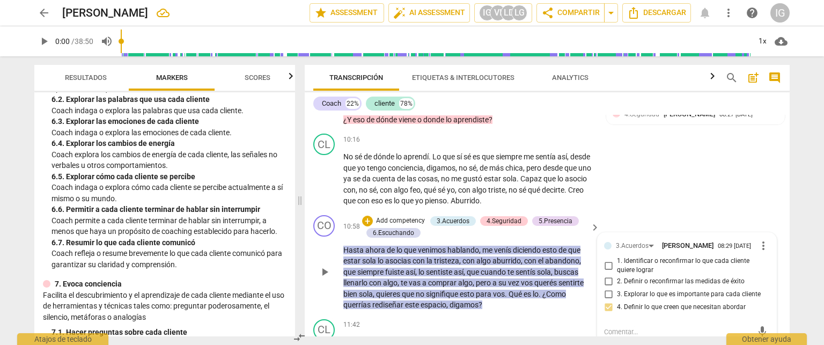
click at [397, 226] on p "Add competency" at bounding box center [400, 221] width 51 height 10
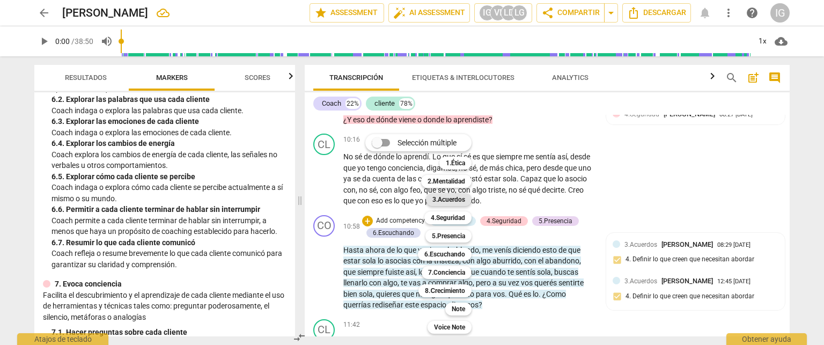
click at [451, 203] on b "3.Acuerdos" at bounding box center [448, 199] width 33 height 13
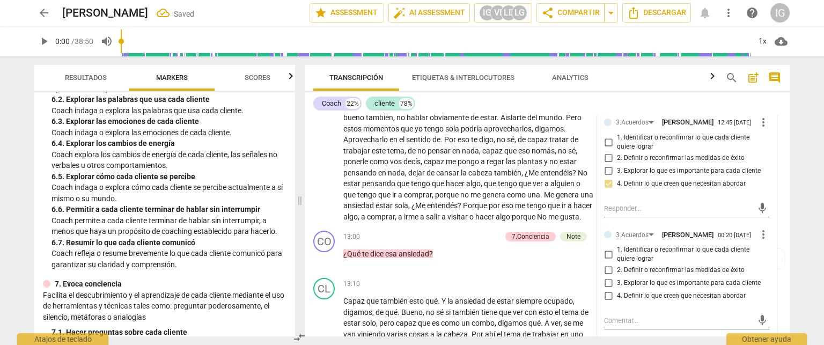
scroll to position [2224, 0]
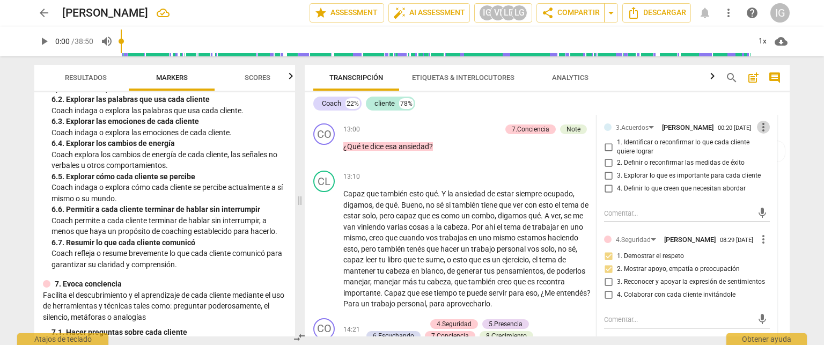
click at [758, 134] on span "more_vert" at bounding box center [763, 127] width 13 height 13
click at [762, 178] on li "Borrar" at bounding box center [773, 175] width 38 height 20
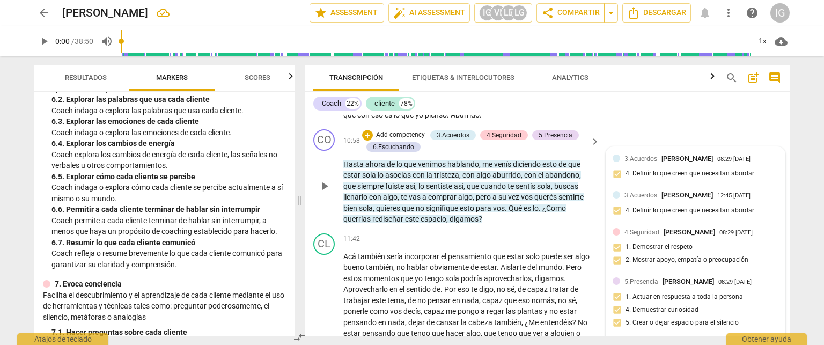
scroll to position [1955, 0]
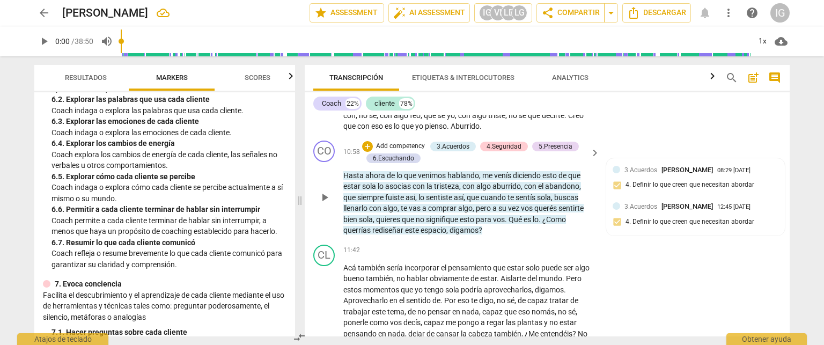
click at [401, 151] on p "Add competency" at bounding box center [400, 147] width 51 height 10
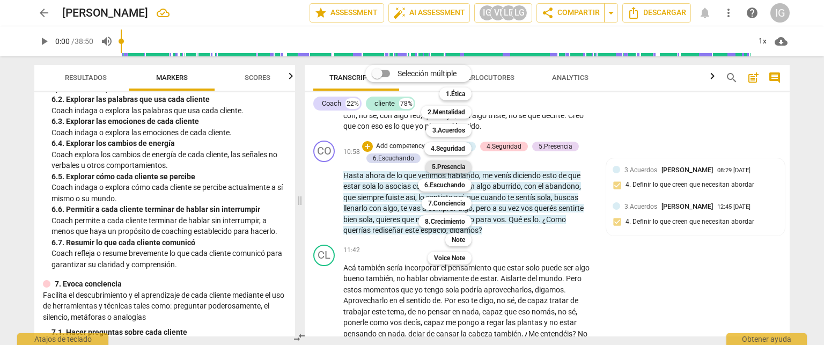
click at [456, 162] on b "5.Presencia" at bounding box center [448, 166] width 33 height 13
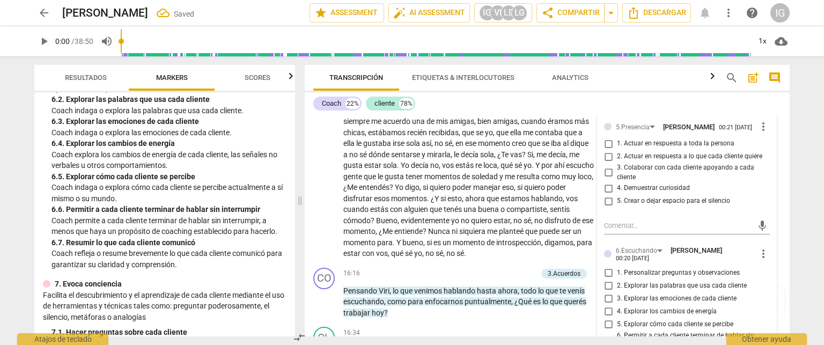
scroll to position [2599, 0]
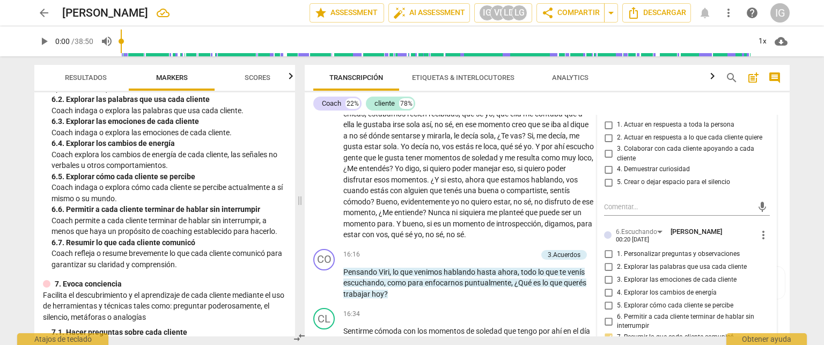
click at [607, 144] on input "2. Actuar en respuesta a lo que cada cliente quiere" at bounding box center [608, 137] width 17 height 13
checkbox input "true"
click at [609, 131] on input "1. Actuar en respuesta a toda la persona" at bounding box center [608, 125] width 17 height 13
checkbox input "true"
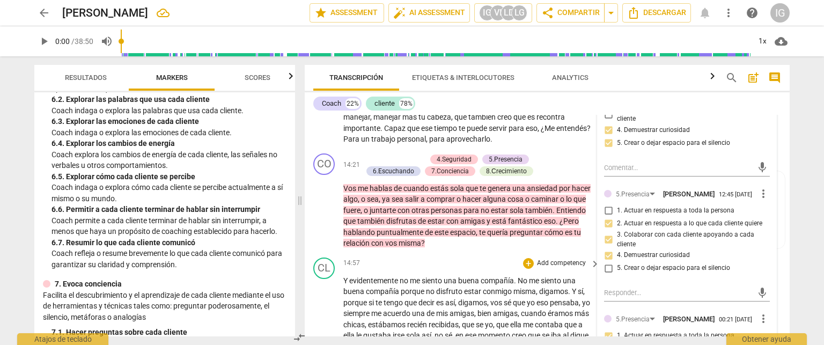
scroll to position [2385, 0]
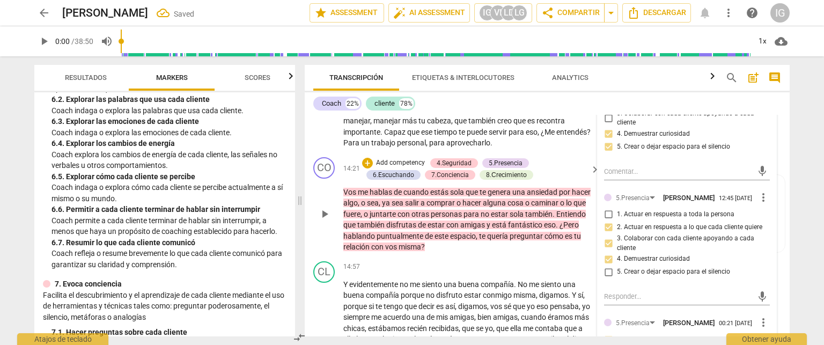
click at [501, 181] on div "+ Add competency 4.Seguridad 5.Presencia 6.Escuchando 7.Conciencia 8.Сrecimiento" at bounding box center [474, 169] width 225 height 24
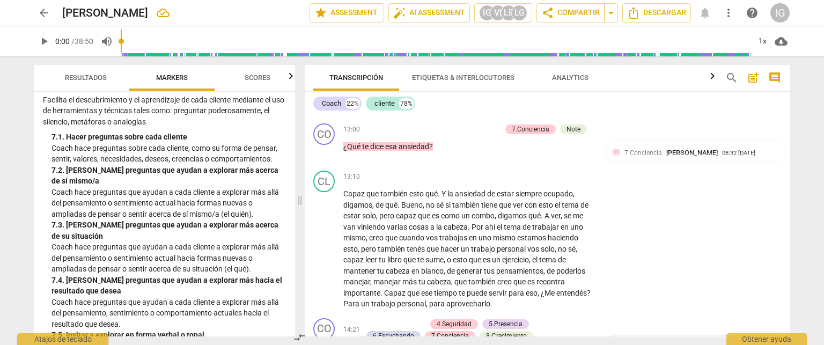
scroll to position [965, 0]
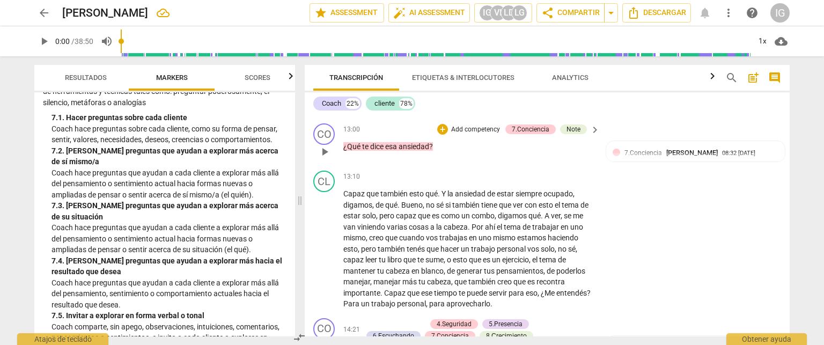
click at [471, 135] on p "Add competency" at bounding box center [475, 130] width 51 height 10
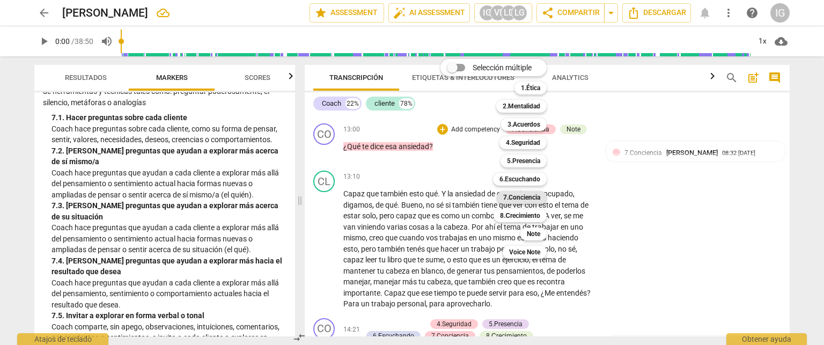
click at [522, 194] on b "7.Conciencia" at bounding box center [521, 197] width 37 height 13
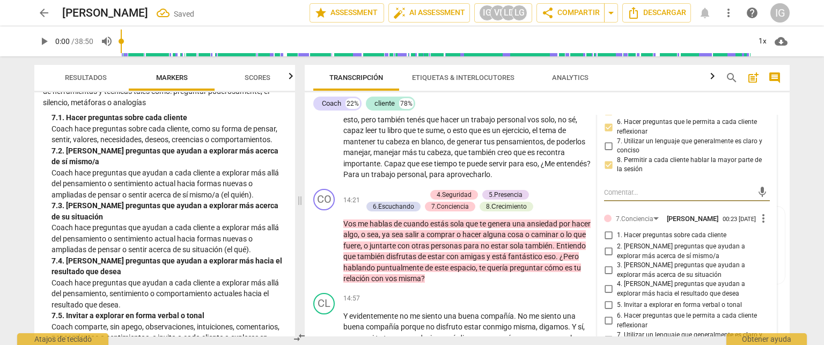
scroll to position [2407, 0]
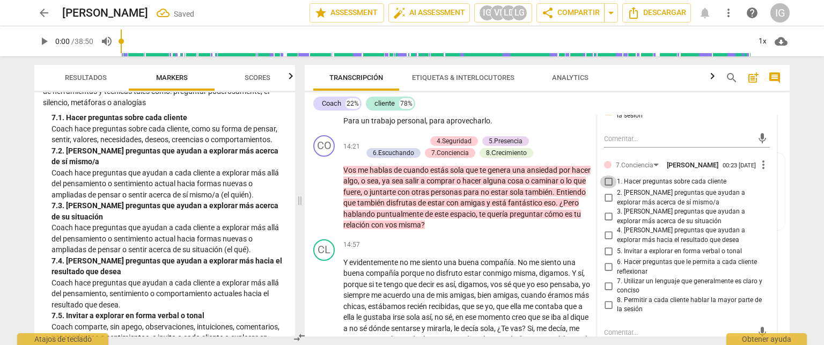
click at [612, 188] on input "1. Hacer preguntas sobre cada cliente" at bounding box center [608, 181] width 17 height 13
checkbox input "true"
click at [607, 204] on input "2. [PERSON_NAME] preguntas que ayudan a explorar más acerca de sí mismo/a" at bounding box center [608, 197] width 17 height 13
checkbox input "true"
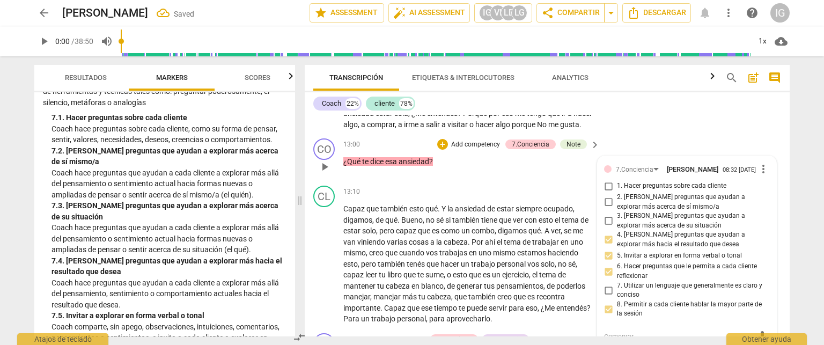
scroll to position [2192, 0]
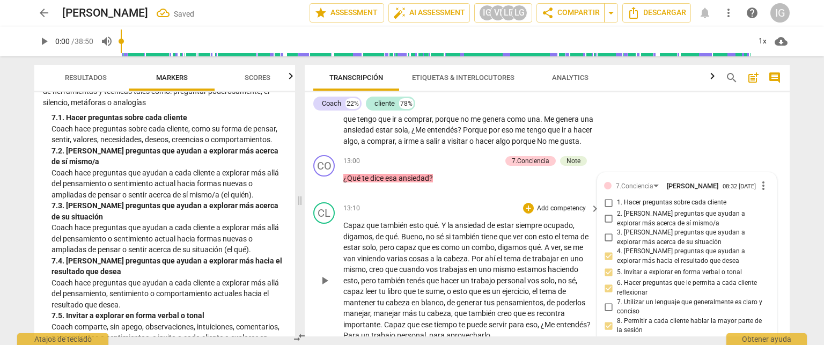
click at [411, 231] on div "CL play_arrow pause 13:10 + Add competency keyboard_arrow_right Capaz que tambi…" at bounding box center [547, 271] width 485 height 147
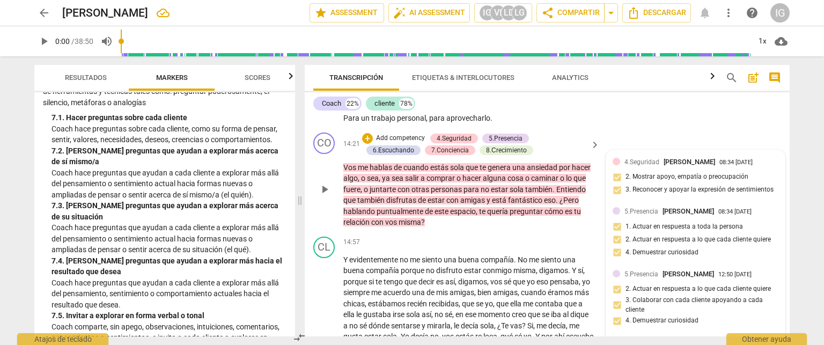
scroll to position [2407, 0]
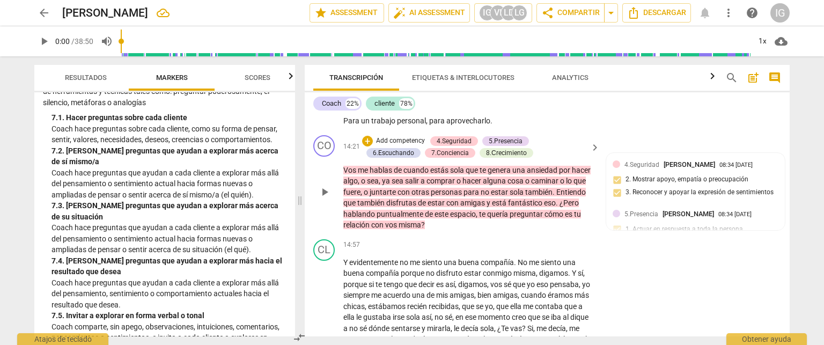
click at [406, 146] on p "Add competency" at bounding box center [400, 141] width 51 height 10
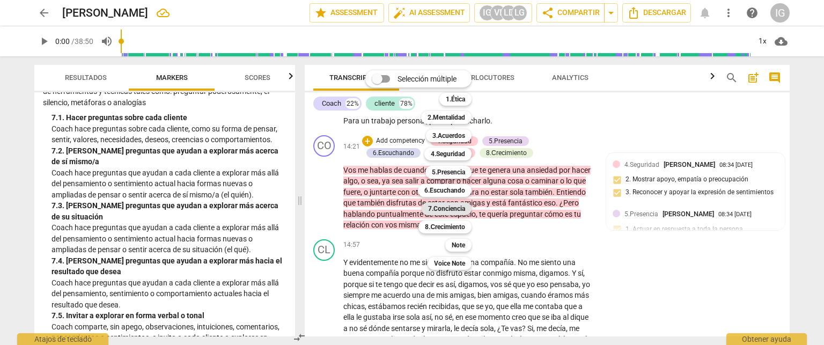
click at [439, 211] on b "7.Conciencia" at bounding box center [446, 208] width 37 height 13
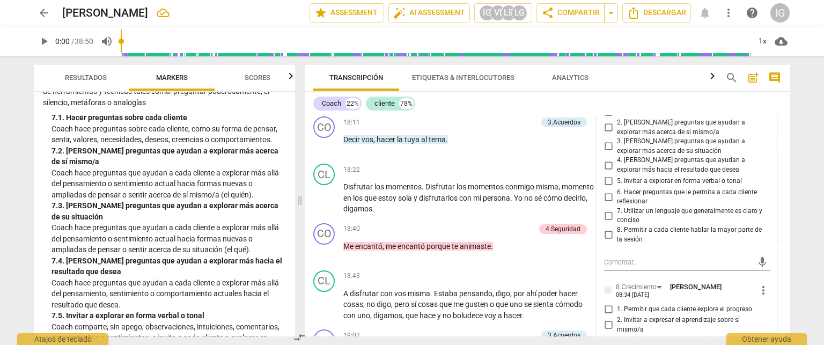
scroll to position [3157, 0]
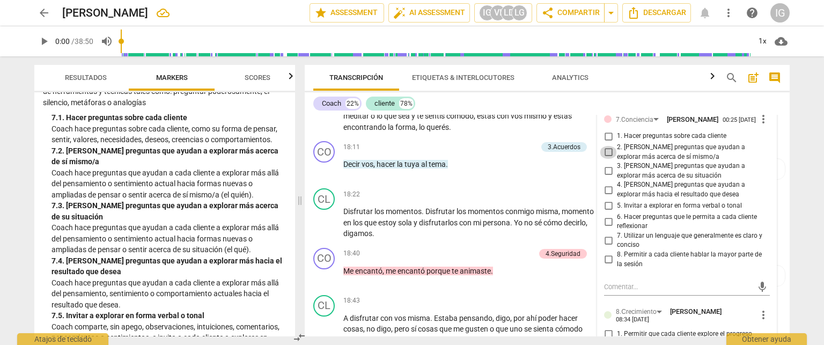
click at [605, 159] on input "2. [PERSON_NAME] preguntas que ayudan a explorar más acerca de sí mismo/a" at bounding box center [608, 152] width 17 height 13
checkbox input "true"
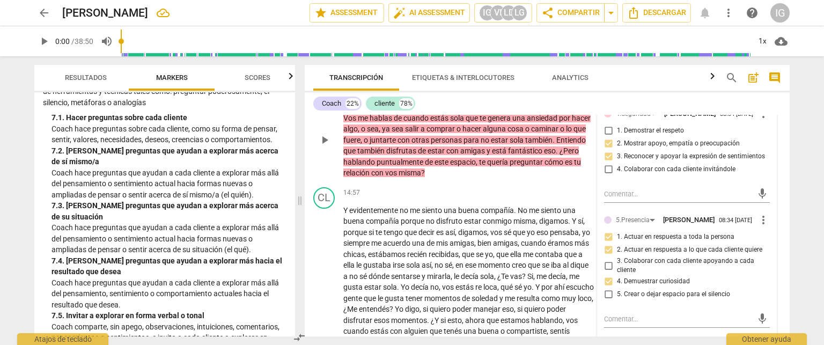
scroll to position [2460, 0]
click at [506, 197] on div "14:57 + Add competency keyboard_arrow_right" at bounding box center [471, 192] width 257 height 12
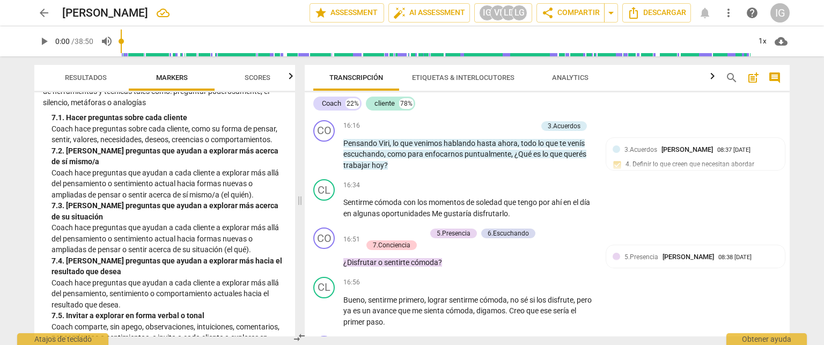
scroll to position [2728, 0]
click at [519, 130] on p "Add competency" at bounding box center [511, 126] width 51 height 10
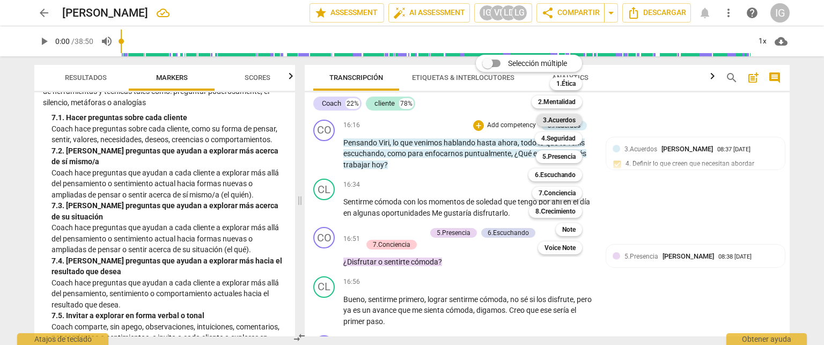
click at [575, 122] on b "3.Acuerdos" at bounding box center [559, 120] width 33 height 13
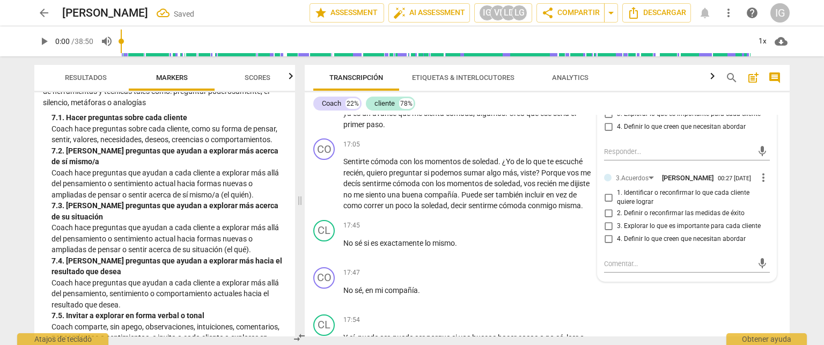
scroll to position [2943, 0]
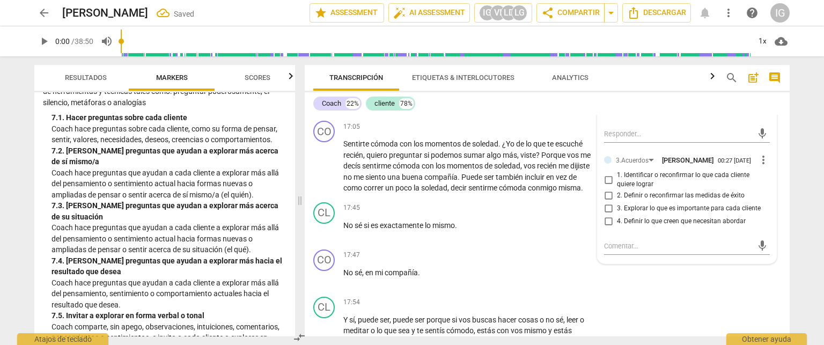
click at [606, 186] on input "1. Identificar o reconfirmar lo que cada cliente quiere lograr" at bounding box center [608, 179] width 17 height 13
checkbox input "true"
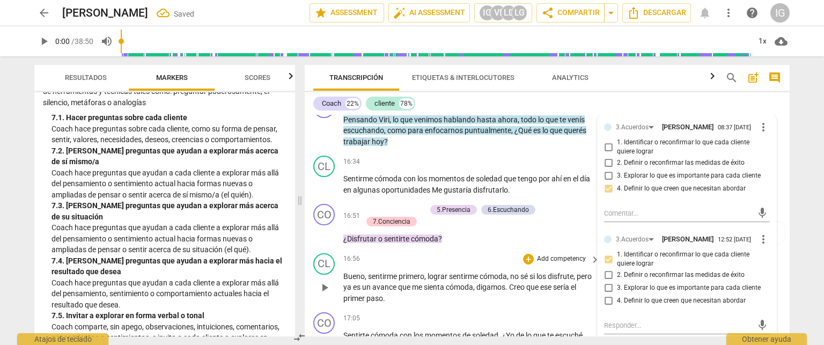
scroll to position [2728, 0]
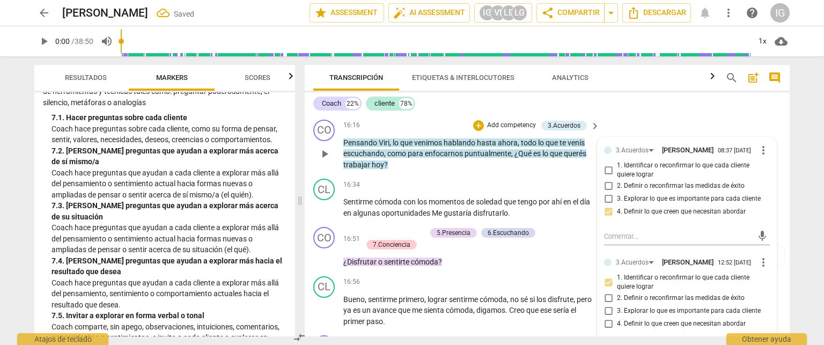
click at [328, 160] on span "play_arrow" at bounding box center [324, 153] width 13 height 13
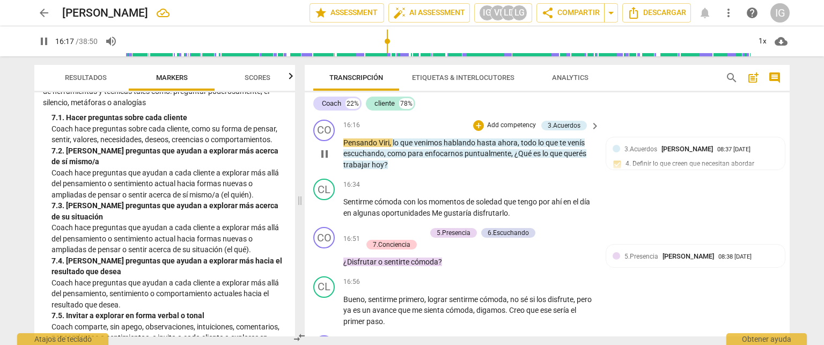
click at [328, 160] on span "pause" at bounding box center [324, 153] width 13 height 13
type input "978"
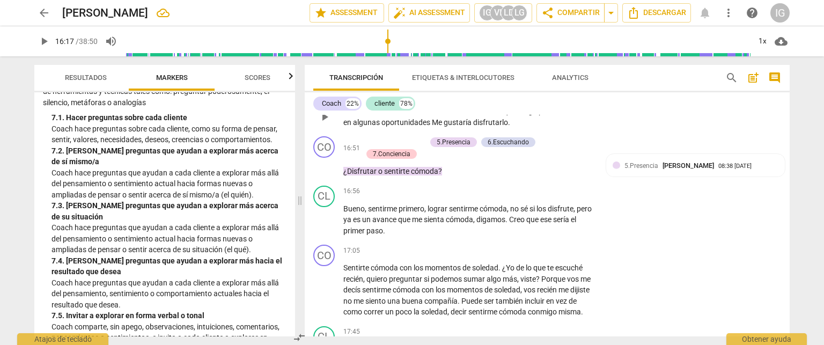
scroll to position [2836, 0]
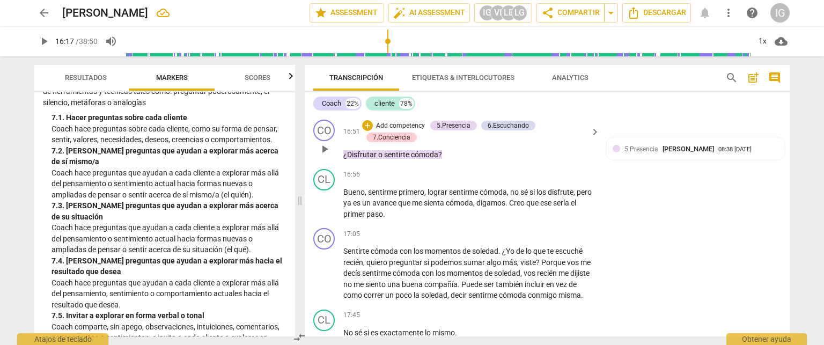
click at [405, 131] on p "Add competency" at bounding box center [400, 126] width 51 height 10
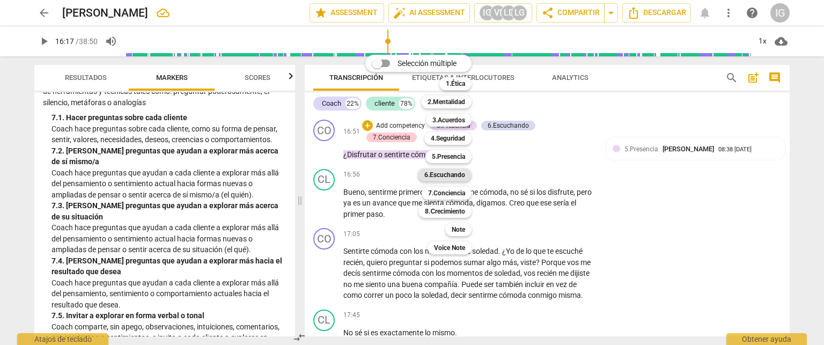
click at [455, 178] on b "6.Escuchando" at bounding box center [444, 174] width 41 height 13
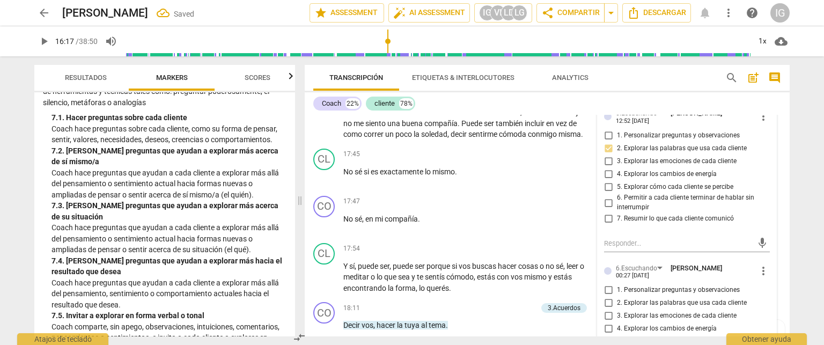
scroll to position [3104, 0]
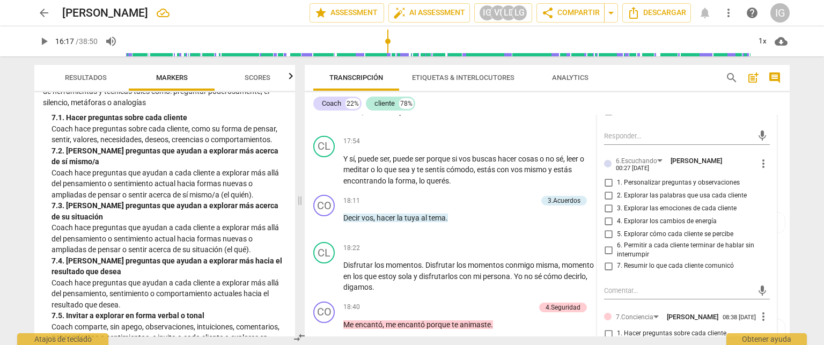
click at [606, 202] on input "2. Explorar las palabras que usa cada cliente" at bounding box center [608, 195] width 17 height 13
checkbox input "true"
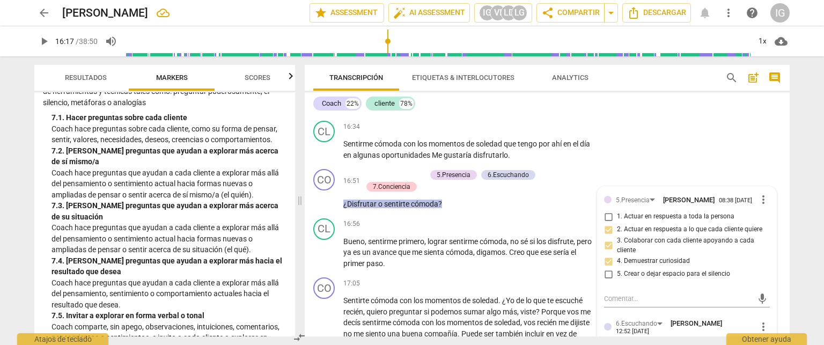
scroll to position [2782, 0]
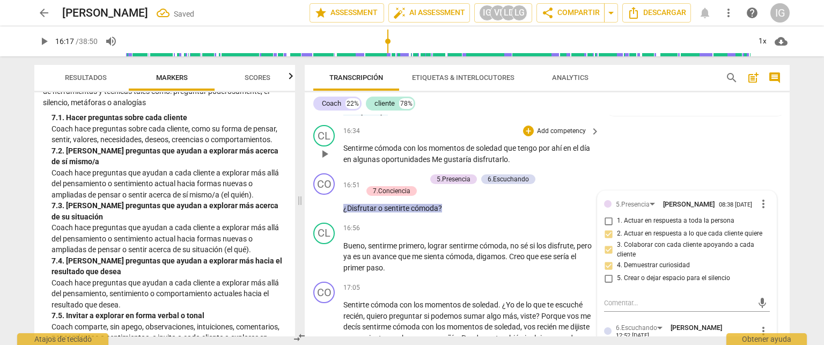
click at [609, 169] on div "CL play_arrow pause 16:34 + Add competency keyboard_arrow_right Sentirme cómoda…" at bounding box center [547, 145] width 485 height 48
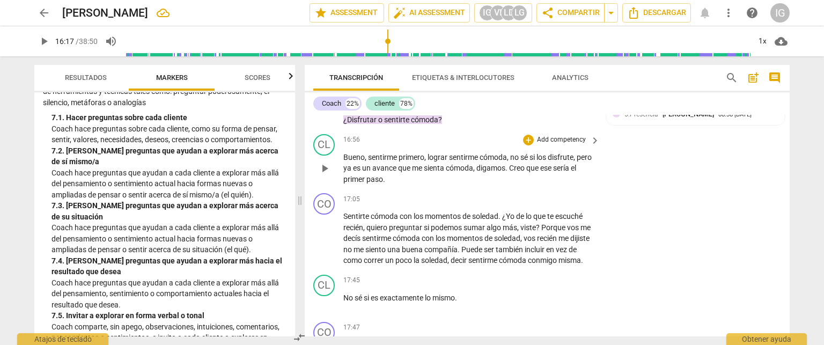
scroll to position [2889, 0]
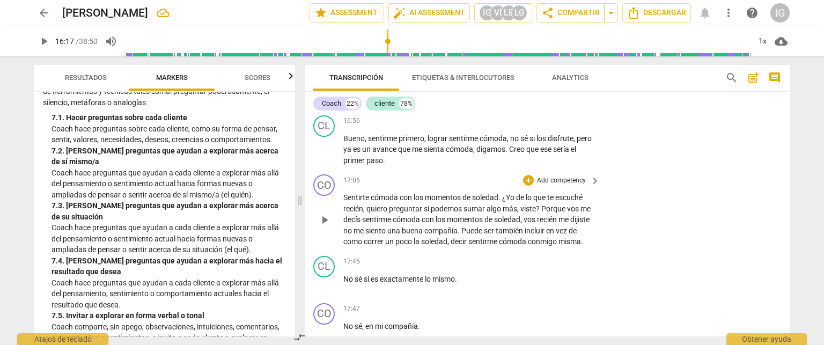
click at [571, 186] on p "Add competency" at bounding box center [561, 181] width 51 height 10
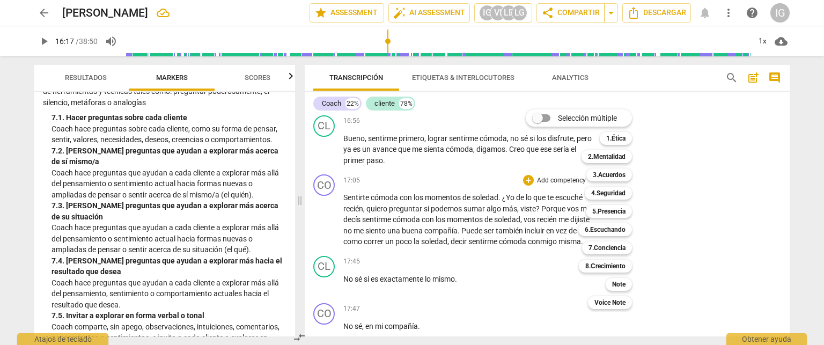
click at [217, 201] on div at bounding box center [412, 172] width 824 height 345
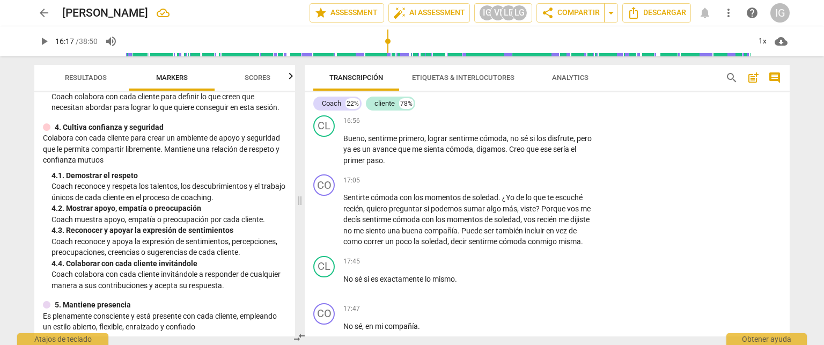
scroll to position [268, 0]
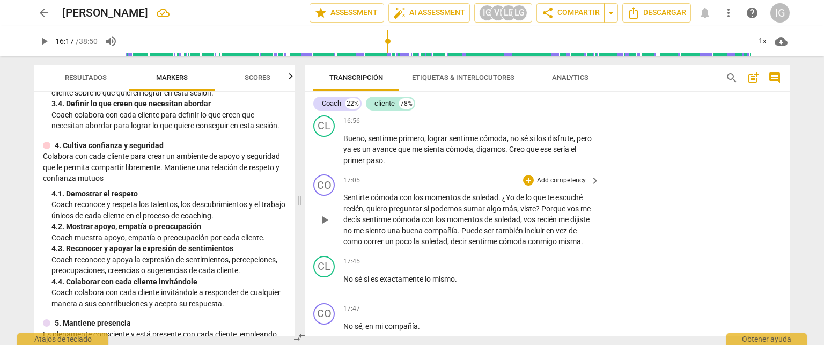
click at [566, 186] on p "Add competency" at bounding box center [561, 181] width 51 height 10
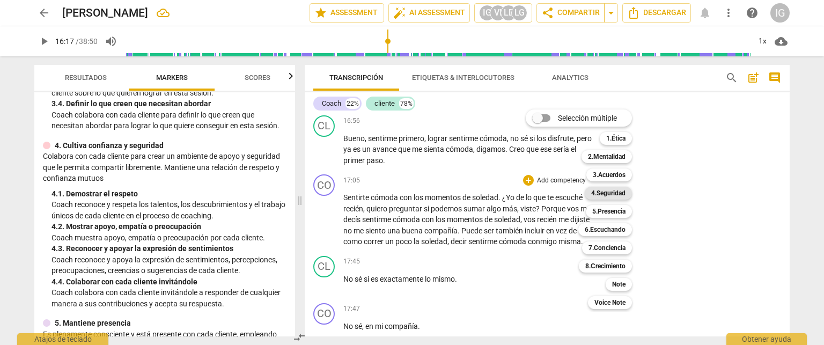
click at [623, 193] on b "4.Seguridad" at bounding box center [608, 193] width 34 height 13
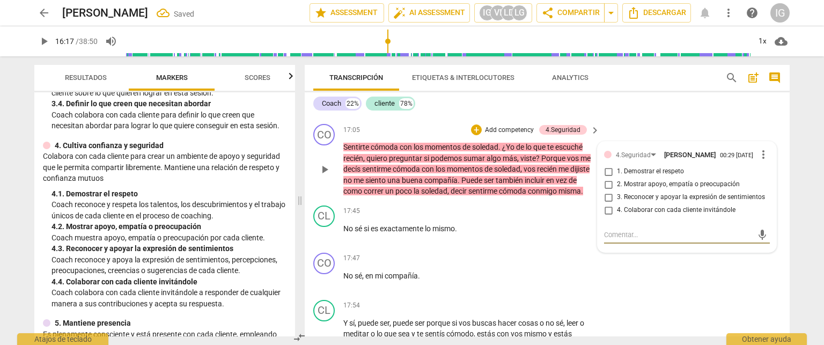
scroll to position [2997, 0]
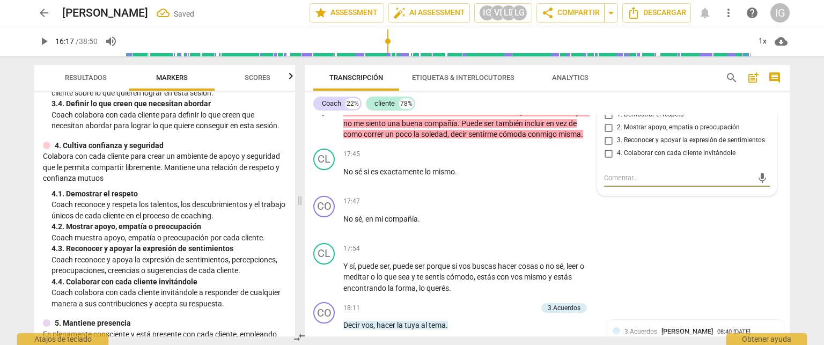
click at [607, 160] on input "4. Colaborar con cada cliente invitándole" at bounding box center [608, 153] width 17 height 13
checkbox input "true"
click at [471, 185] on div "CL play_arrow pause 17:45 + Add competency keyboard_arrow_right No sé si es exa…" at bounding box center [547, 167] width 485 height 47
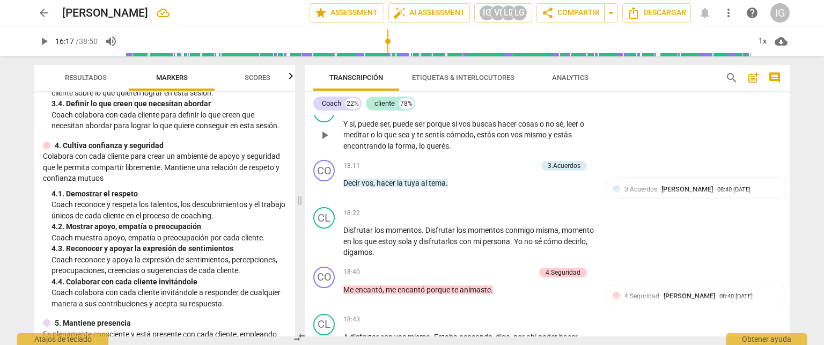
scroll to position [3157, 0]
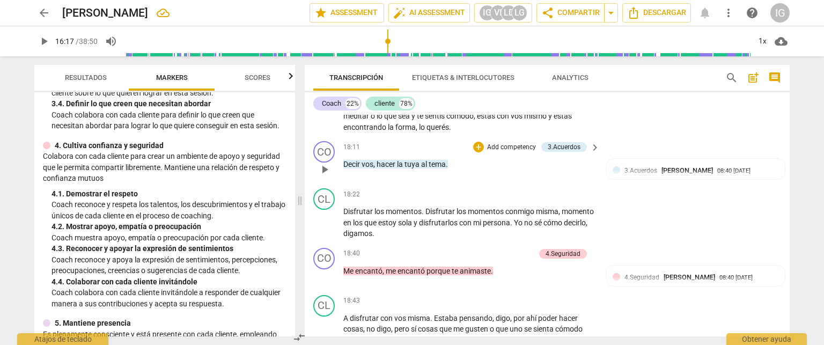
click at [518, 152] on p "Add competency" at bounding box center [511, 148] width 51 height 10
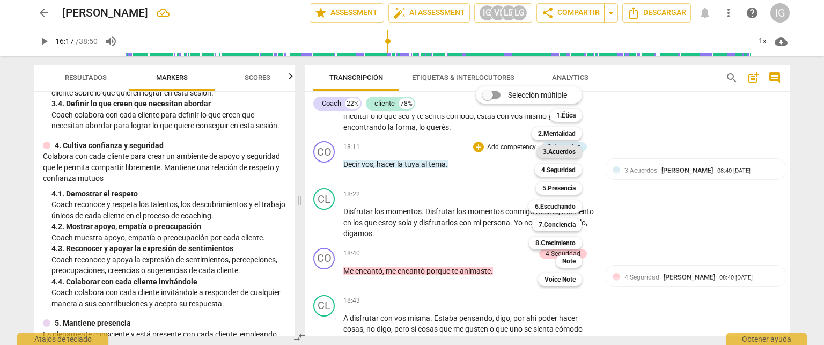
click at [560, 157] on b "3.Acuerdos" at bounding box center [559, 151] width 33 height 13
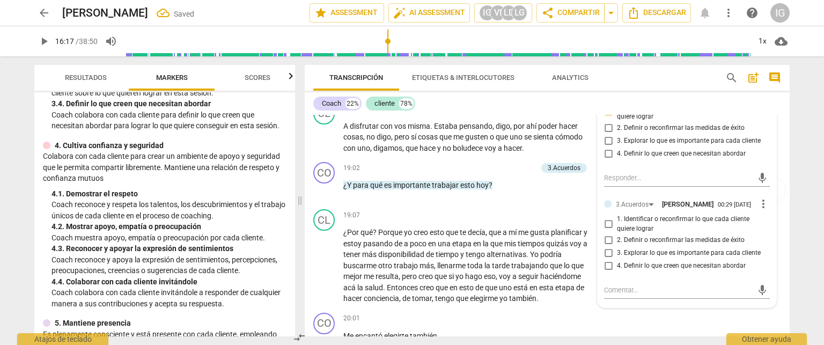
scroll to position [3372, 0]
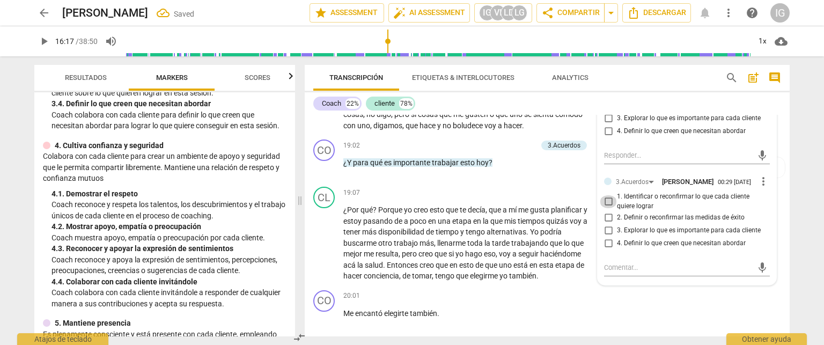
click at [603, 208] on input "1. Identificar o reconfirmar lo que cada cliente quiere lograr" at bounding box center [608, 201] width 17 height 13
checkbox input "true"
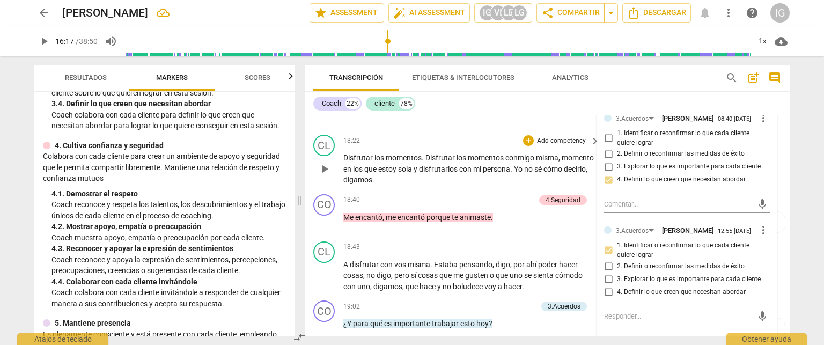
scroll to position [3265, 0]
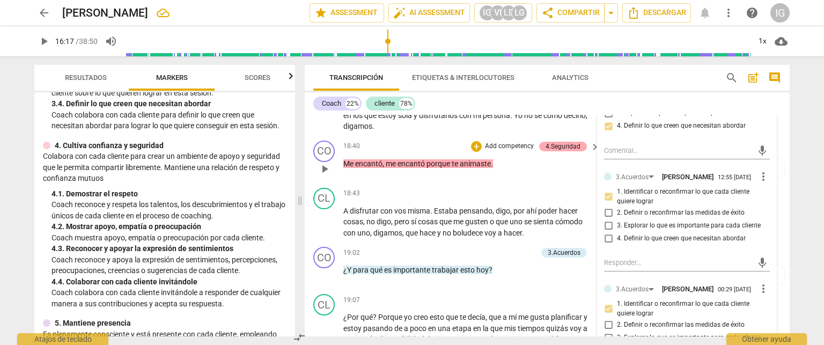
click at [551, 151] on div "4.Seguridad" at bounding box center [562, 147] width 35 height 10
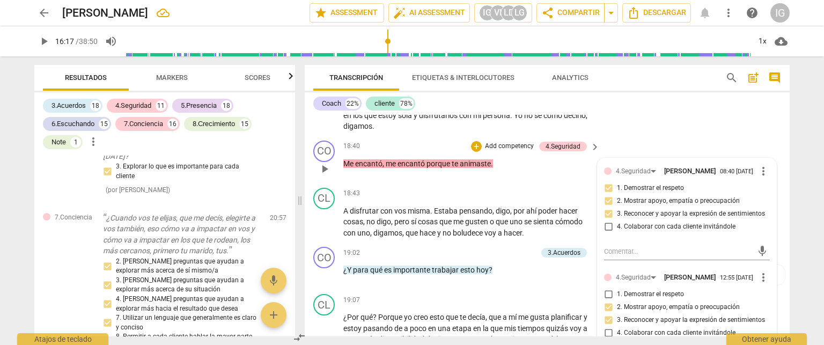
click at [525, 151] on p "Add competency" at bounding box center [509, 147] width 51 height 10
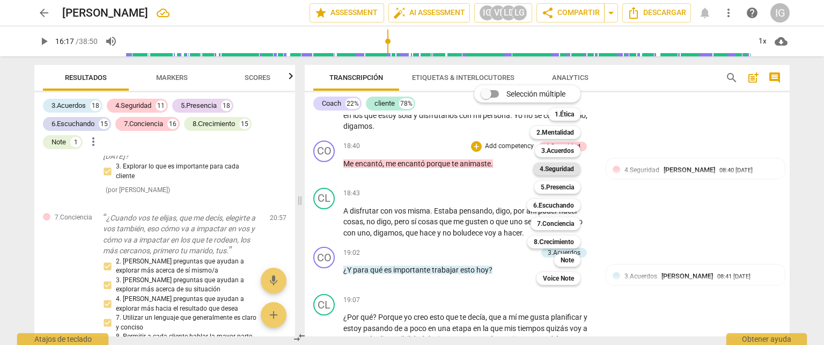
click at [560, 170] on b "4.Seguridad" at bounding box center [557, 169] width 34 height 13
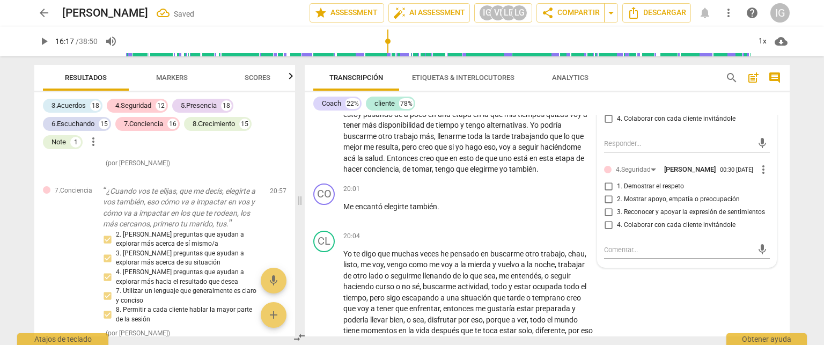
scroll to position [3479, 0]
click at [607, 205] on input "2. Mostrar apoyo, empatía o preocupación" at bounding box center [608, 199] width 17 height 13
checkbox input "true"
click at [605, 218] on input "3. Reconocer y apoyar la expresión de sentimientos" at bounding box center [608, 211] width 17 height 13
checkbox input "true"
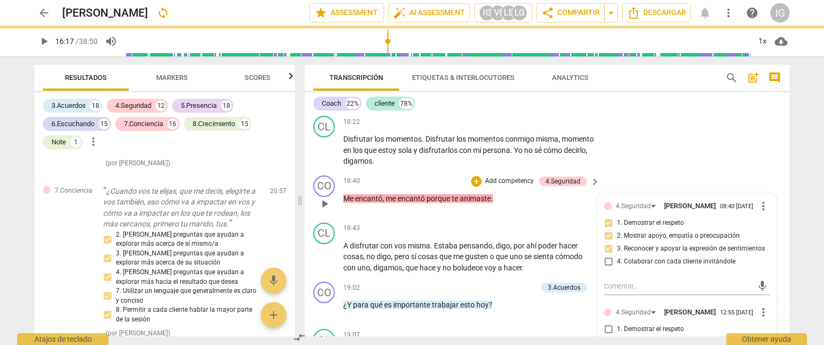
scroll to position [3211, 0]
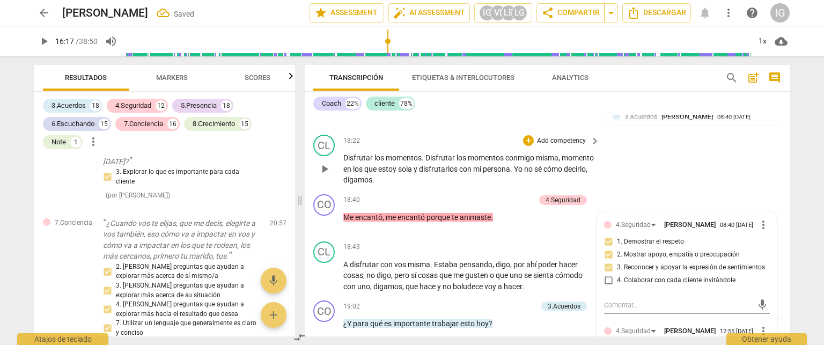
click at [565, 186] on p "Disfrutar los momentos . Disfrutar los momentos conmigo misma , momento en los …" at bounding box center [468, 168] width 251 height 33
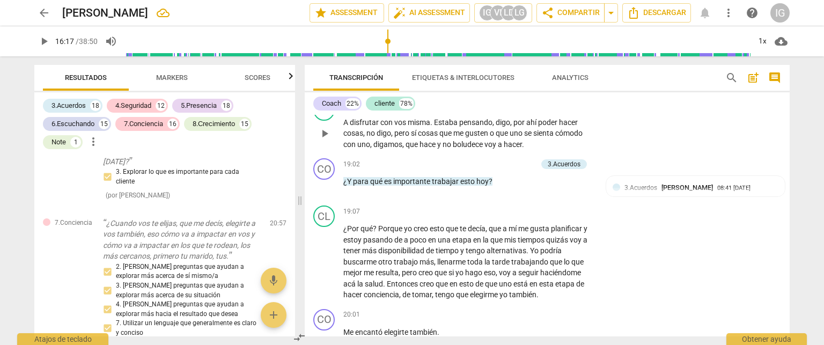
scroll to position [3372, 0]
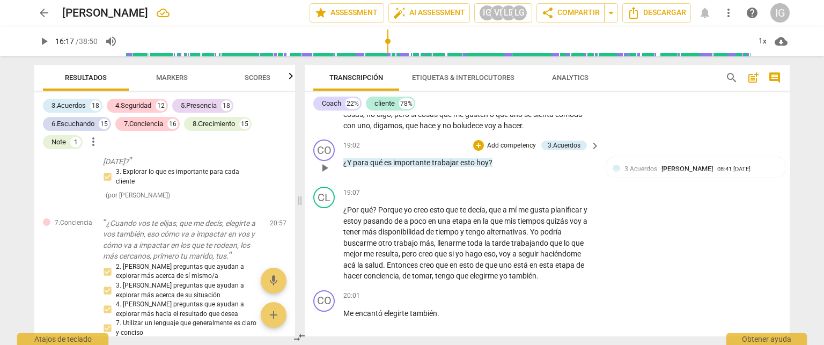
click at [520, 151] on p "Add competency" at bounding box center [511, 146] width 51 height 10
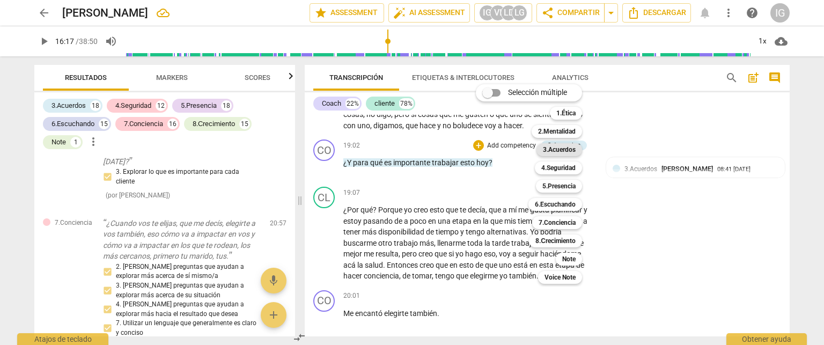
click at [565, 154] on b "3.Acuerdos" at bounding box center [559, 149] width 33 height 13
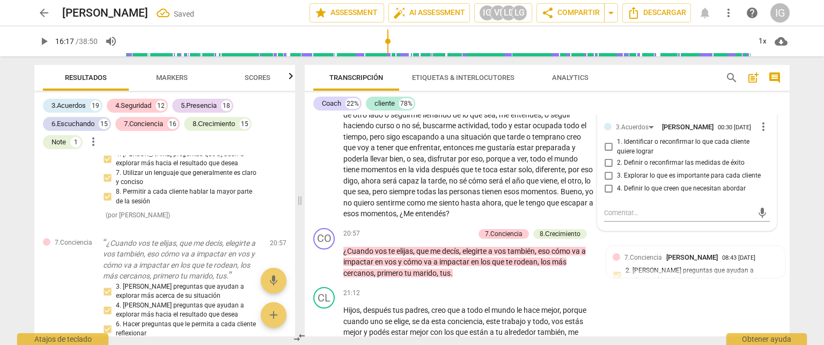
scroll to position [3640, 0]
click at [607, 181] on input "3. Explorar lo que es importante para cada cliente" at bounding box center [608, 174] width 17 height 13
checkbox input "true"
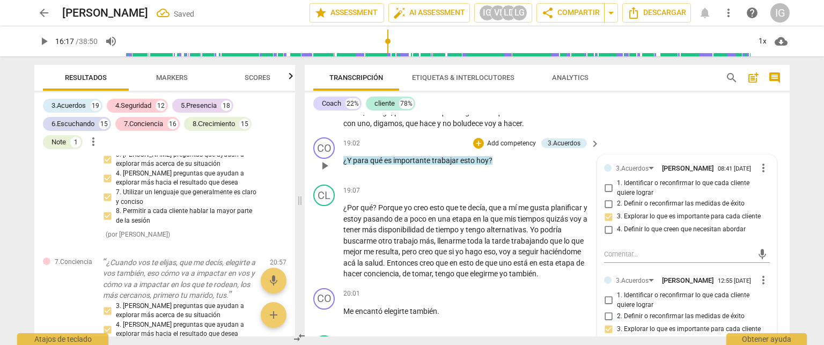
scroll to position [3372, 0]
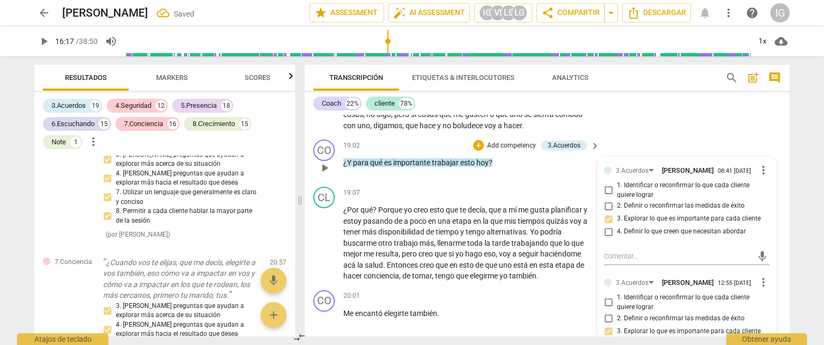
click at [500, 182] on div "CO play_arrow pause 19:02 + Add competency 3.Acuerdos keyboard_arrow_right ¿Y p…" at bounding box center [547, 158] width 485 height 47
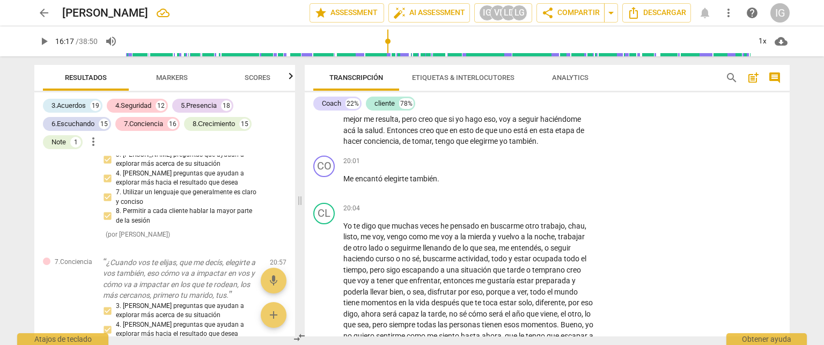
scroll to position [3533, 0]
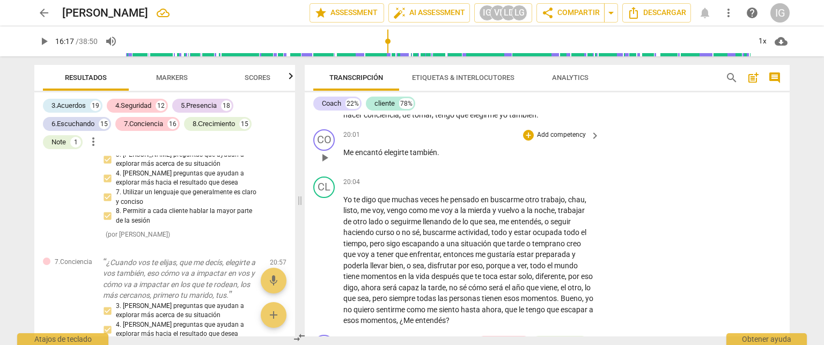
click at [557, 140] on p "Add competency" at bounding box center [561, 135] width 51 height 10
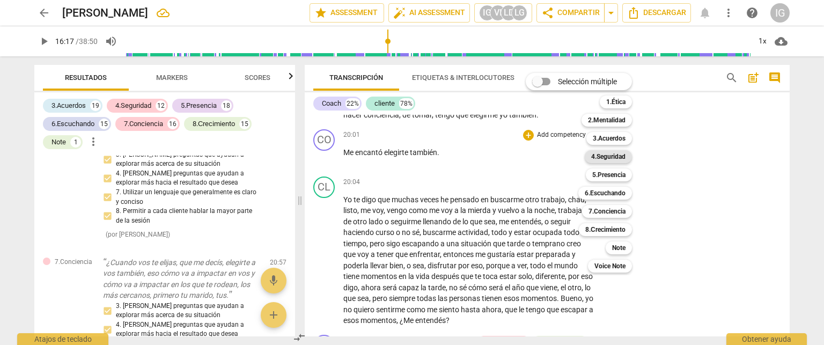
click at [622, 156] on b "4.Seguridad" at bounding box center [608, 156] width 34 height 13
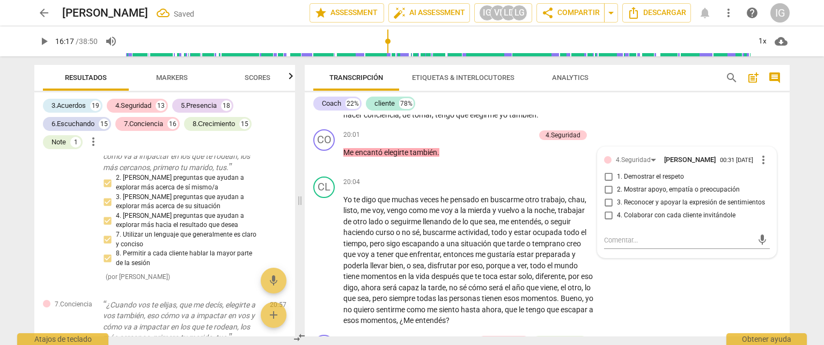
scroll to position [7299, 0]
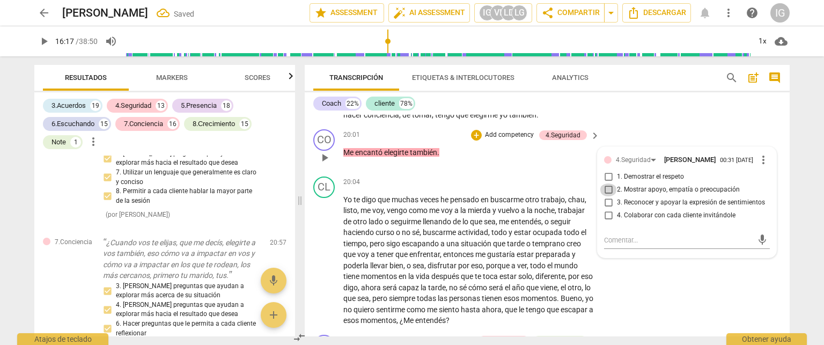
click at [607, 196] on input "2. Mostrar apoyo, empatía o preocupación" at bounding box center [608, 189] width 17 height 13
checkbox input "true"
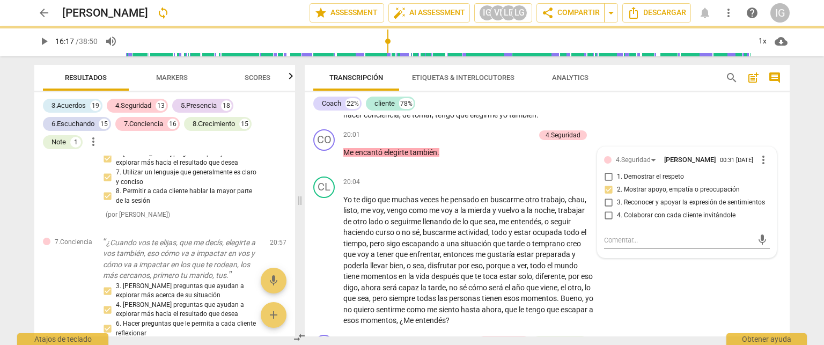
click at [629, 125] on div "CL play_arrow pause 19:07 + Add competency keyboard_arrow_right ¿Por qué ? Porq…" at bounding box center [547, 73] width 485 height 104
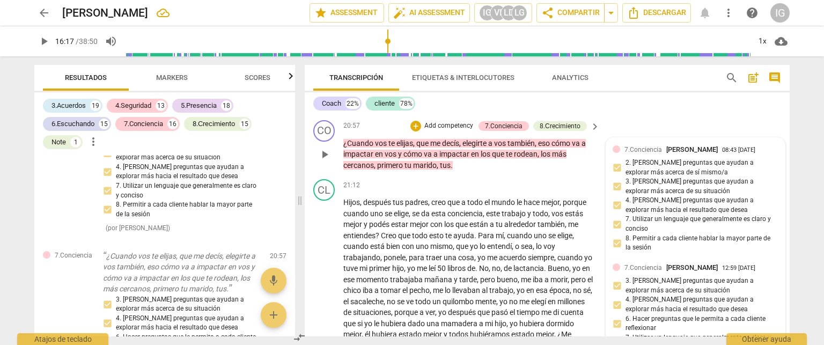
scroll to position [3694, 0]
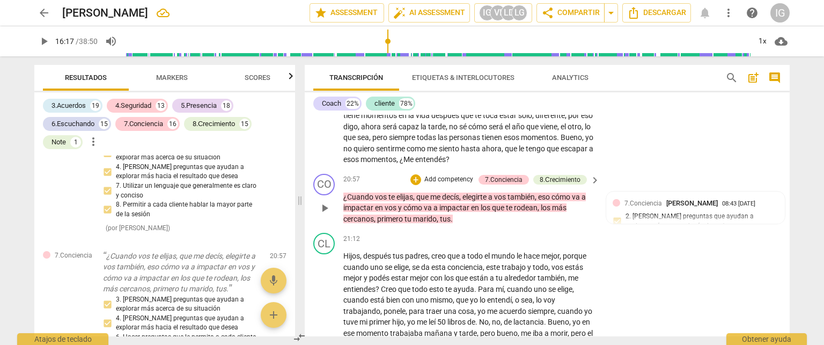
click at [461, 185] on p "Add competency" at bounding box center [448, 180] width 51 height 10
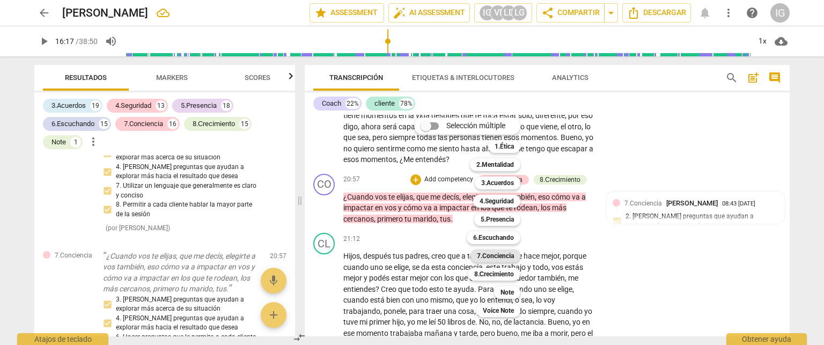
click at [511, 252] on b "7.Conciencia" at bounding box center [495, 255] width 37 height 13
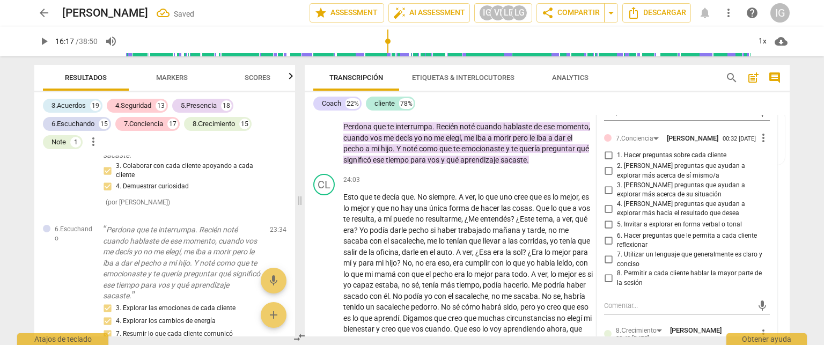
scroll to position [4149, 0]
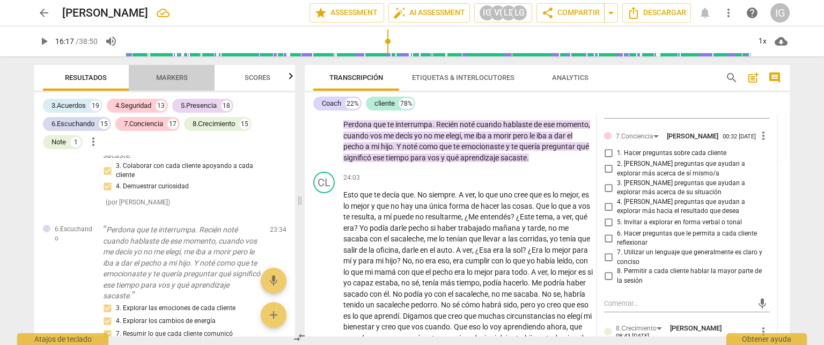
click at [173, 72] on span "Markers" at bounding box center [171, 78] width 57 height 14
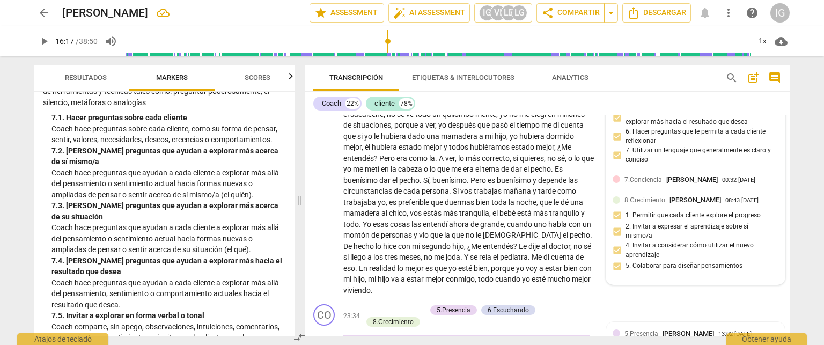
scroll to position [3988, 0]
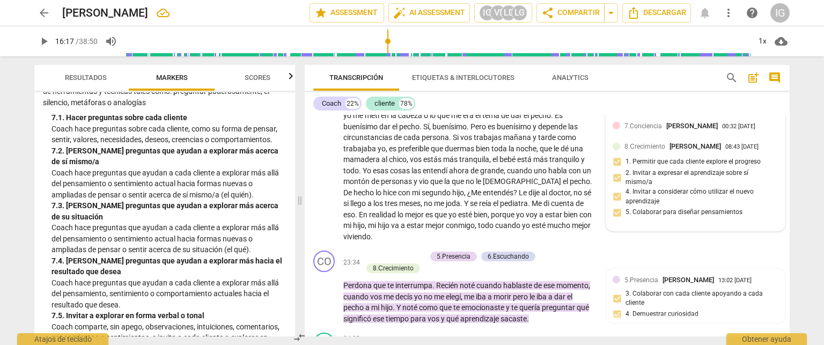
click at [666, 130] on span "[PERSON_NAME]" at bounding box center [691, 126] width 51 height 8
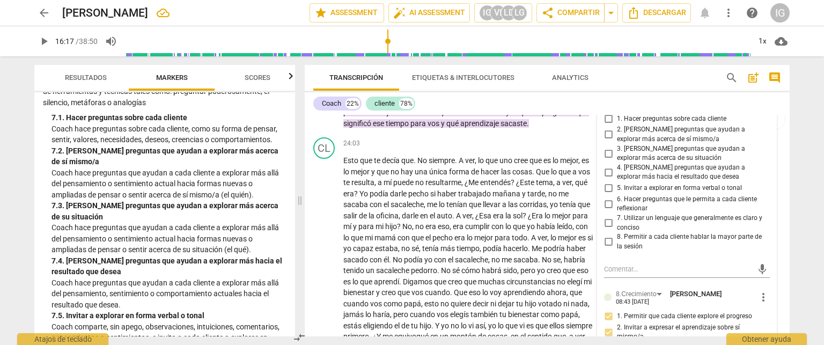
scroll to position [4202, 0]
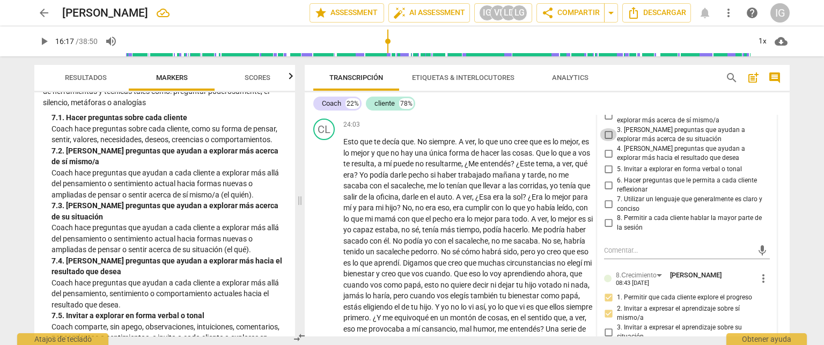
click at [607, 141] on input "3. [PERSON_NAME] preguntas que ayudan a explorar más acerca de su situación" at bounding box center [608, 134] width 17 height 13
checkbox input "true"
click at [608, 160] on input "4. [PERSON_NAME] preguntas que ayudan a explorar más hacia el resultado que des…" at bounding box center [608, 153] width 17 height 13
checkbox input "true"
click at [610, 191] on input "6. Hacer preguntas que le permita a cada cliente reflexionar" at bounding box center [608, 185] width 17 height 13
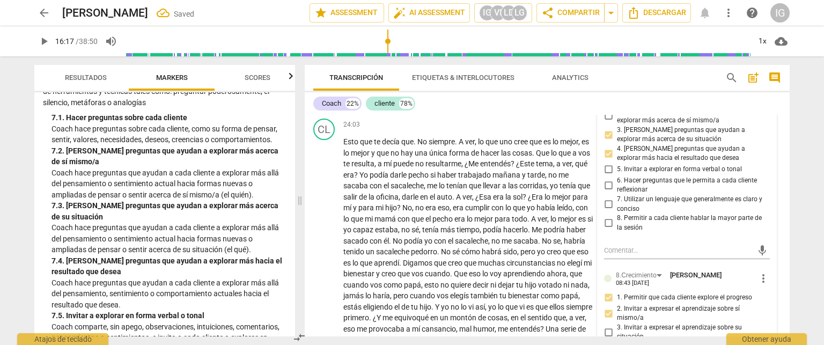
checkbox input "true"
click at [609, 211] on input "7. Utilizar un lenguaje que generalmente es claro y conciso" at bounding box center [608, 204] width 17 height 13
checkbox input "true"
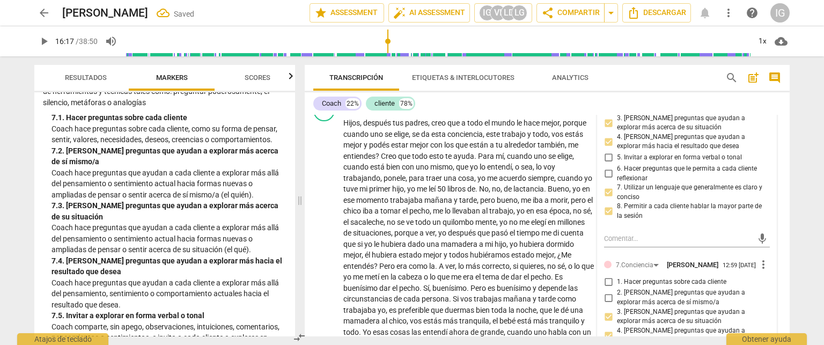
scroll to position [3720, 0]
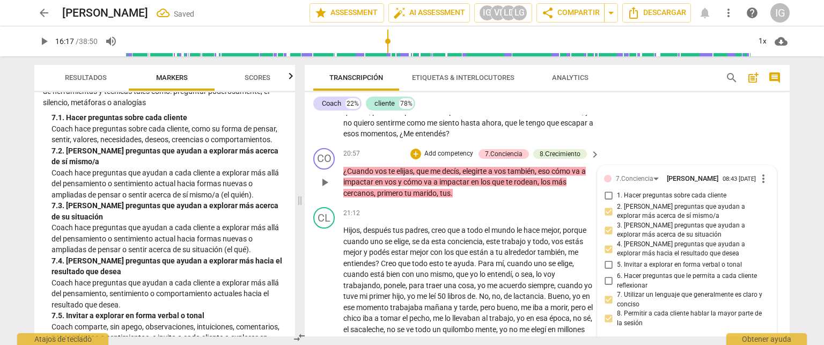
click at [491, 203] on div "CO play_arrow pause 20:57 + Add competency 7.Conciencia 8.Сrecimiento keyboard_…" at bounding box center [547, 174] width 485 height 60
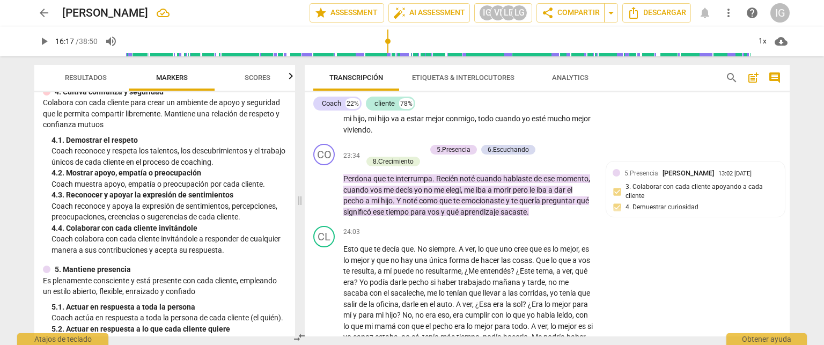
scroll to position [268, 0]
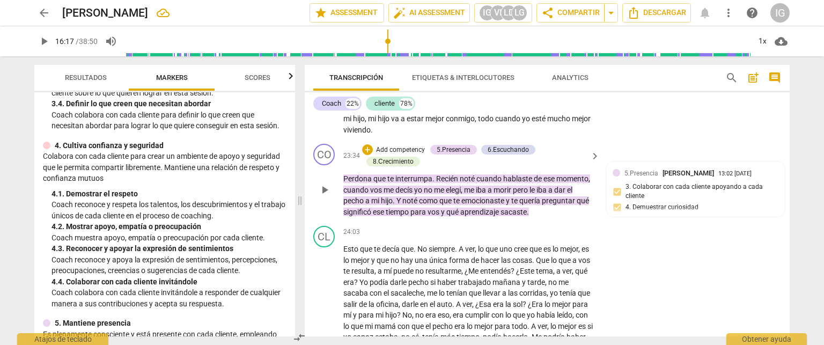
click at [412, 155] on p "Add competency" at bounding box center [400, 150] width 51 height 10
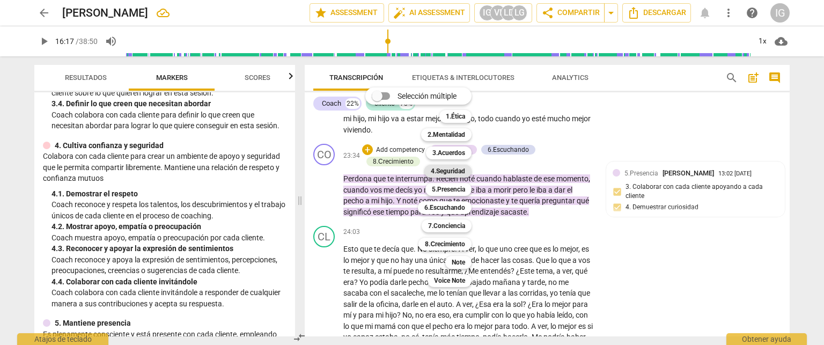
click at [454, 169] on b "4.Seguridad" at bounding box center [448, 171] width 34 height 13
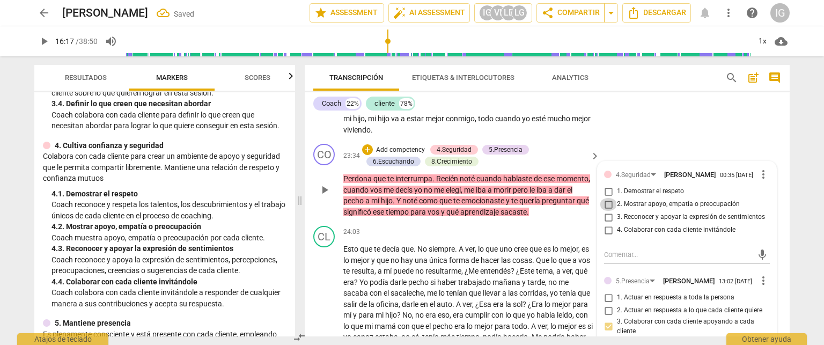
click at [605, 211] on input "2. Mostrar apoyo, empatía o preocupación" at bounding box center [608, 204] width 17 height 13
checkbox input "true"
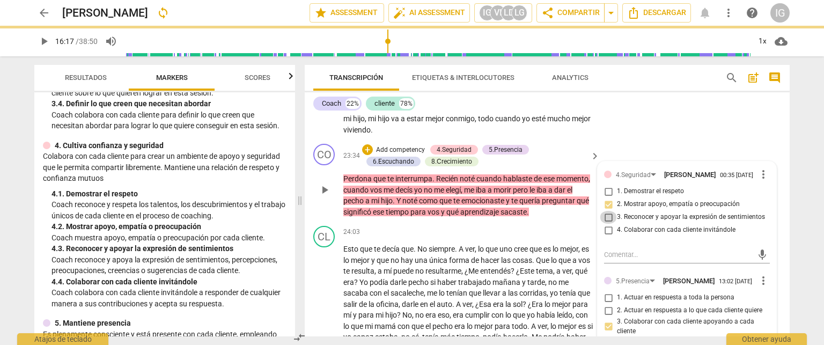
click at [603, 224] on input "3. Reconocer y apoyar la expresión de sentimientos" at bounding box center [608, 217] width 17 height 13
checkbox input "true"
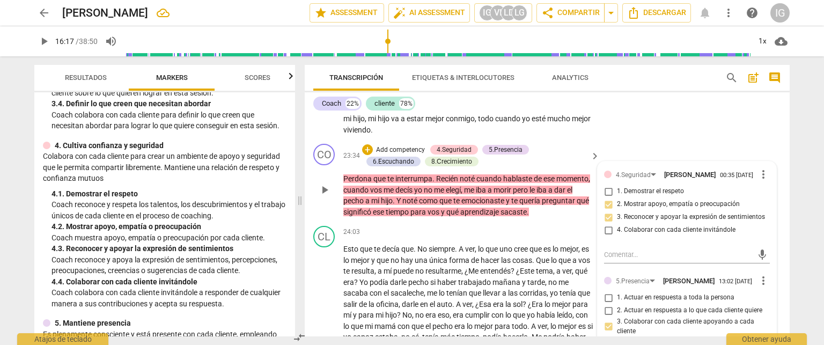
click at [607, 198] on input "1. Demostrar el respeto" at bounding box center [608, 191] width 17 height 13
checkbox input "true"
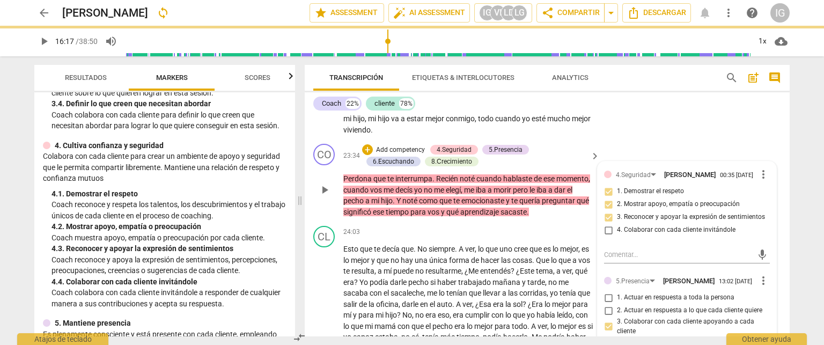
click at [509, 167] on div "+ Add competency 4.Seguridad 5.Presencia 6.Escuchando 8.Сrecimiento" at bounding box center [474, 156] width 225 height 24
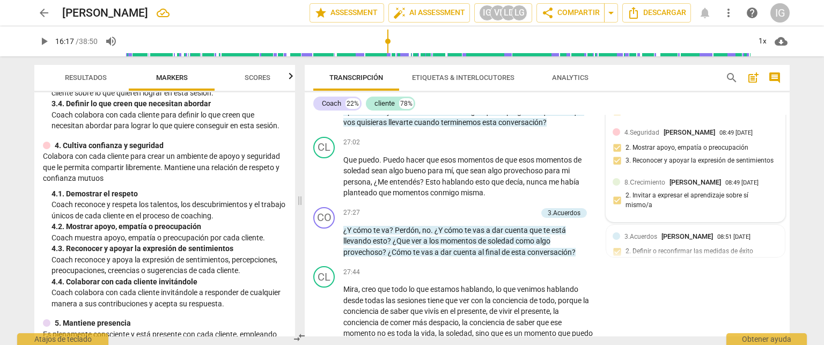
scroll to position [4524, 0]
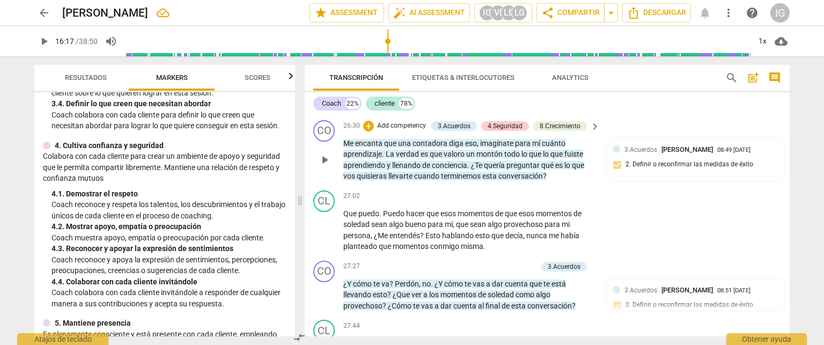
click at [395, 131] on p "Add competency" at bounding box center [401, 126] width 51 height 10
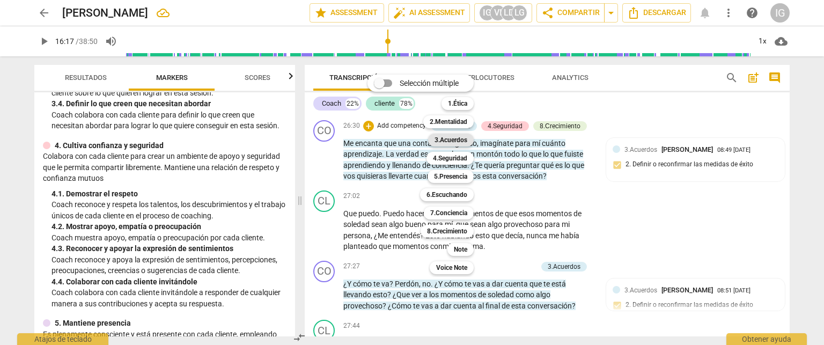
click at [460, 141] on b "3.Acuerdos" at bounding box center [450, 140] width 33 height 13
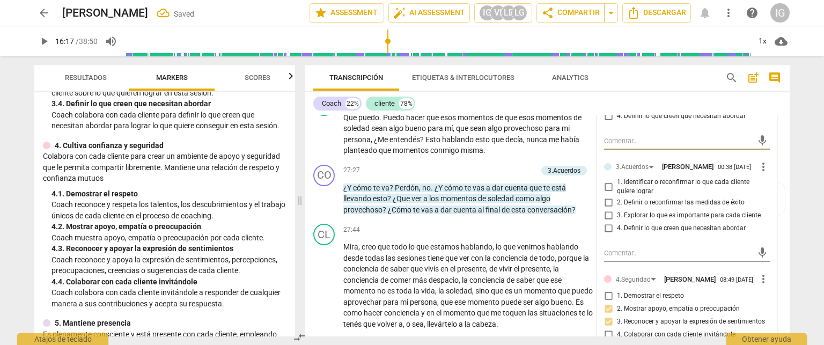
scroll to position [4631, 0]
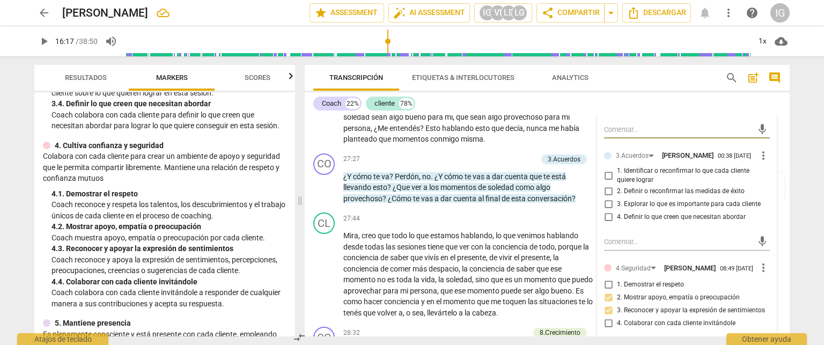
click at [606, 198] on input "2. Definir o reconfirmar las medidas de éxito" at bounding box center [608, 191] width 17 height 13
checkbox input "true"
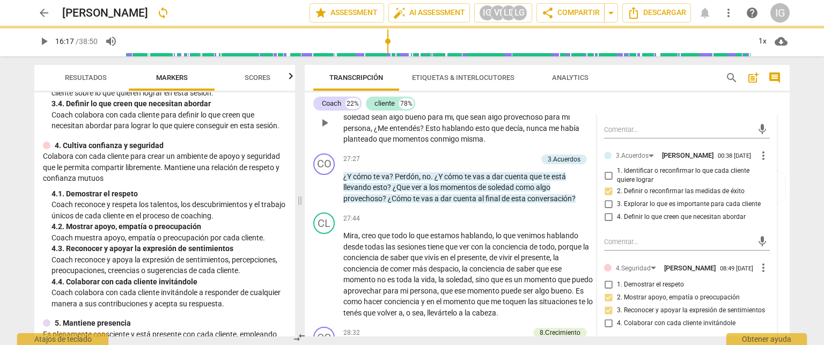
click at [444, 95] on div "27:02 + Add competency keyboard_arrow_right" at bounding box center [471, 89] width 257 height 12
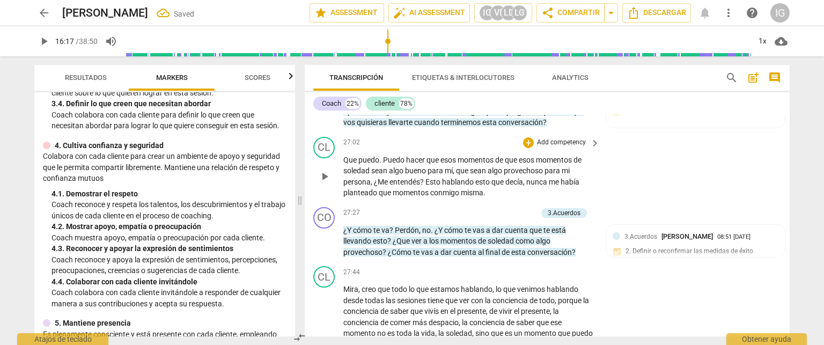
scroll to position [4524, 0]
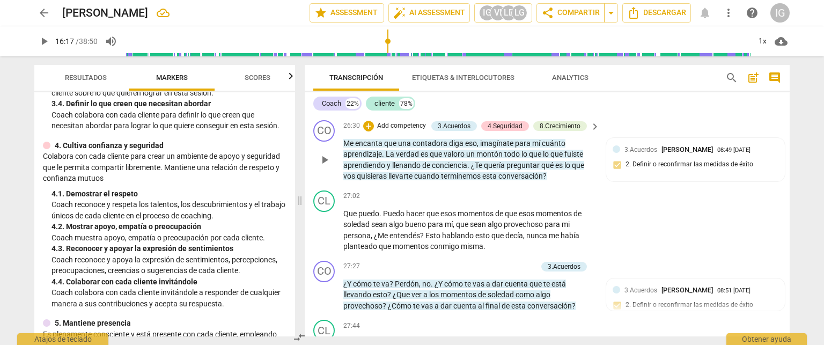
click at [413, 131] on p "Add competency" at bounding box center [401, 126] width 51 height 10
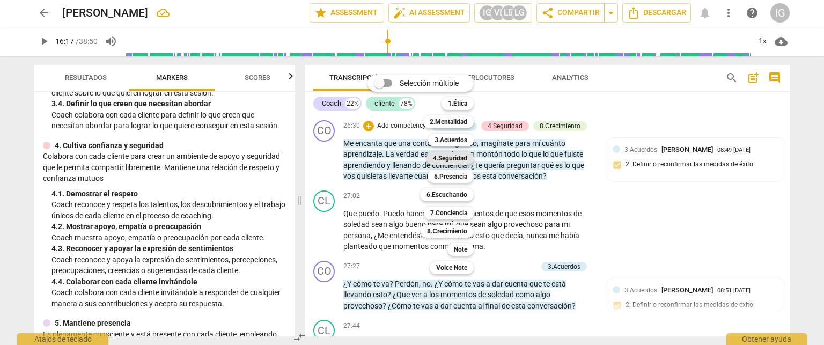
click at [461, 156] on b "4.Seguridad" at bounding box center [450, 158] width 34 height 13
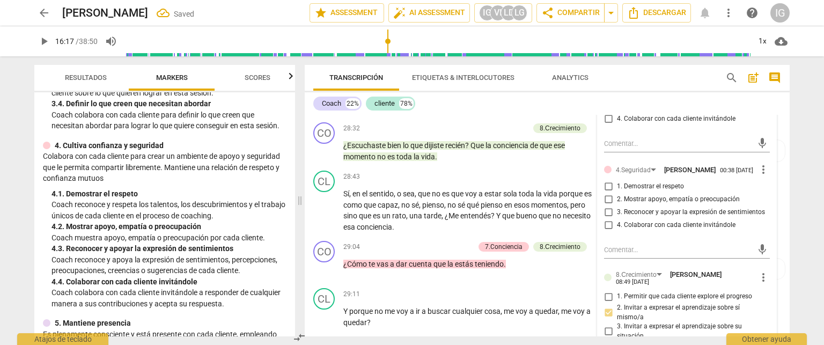
scroll to position [4846, 0]
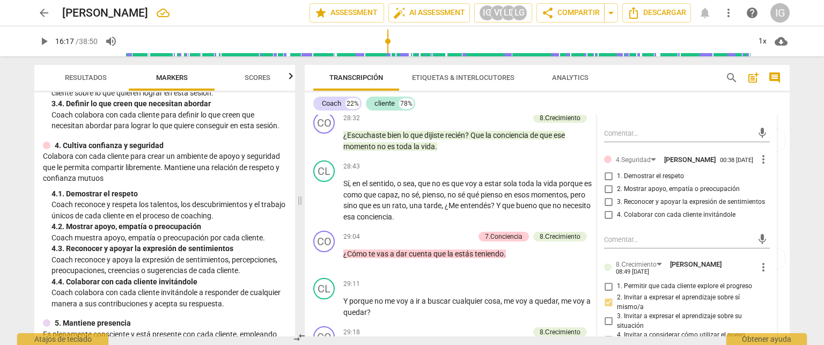
click at [607, 183] on input "1. Demostrar el respeto" at bounding box center [608, 176] width 17 height 13
checkbox input "true"
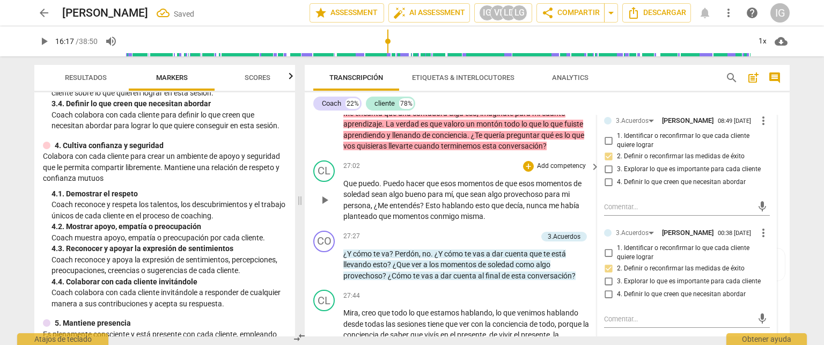
scroll to position [4578, 0]
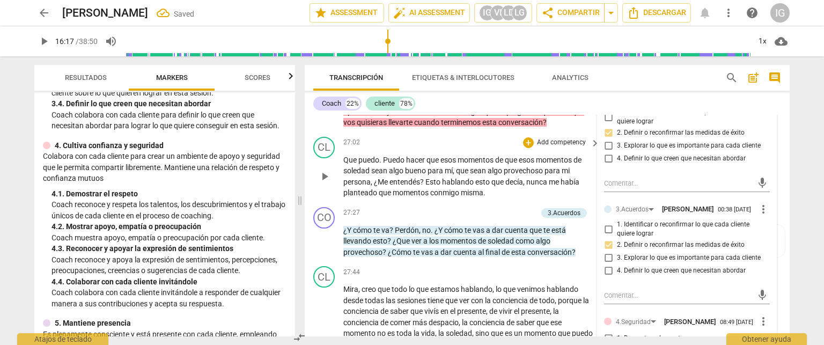
click at [412, 149] on div "27:02 + Add competency keyboard_arrow_right" at bounding box center [471, 143] width 257 height 12
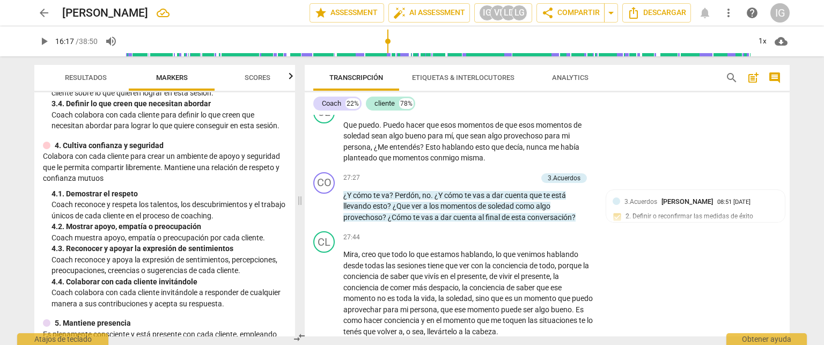
scroll to position [4631, 0]
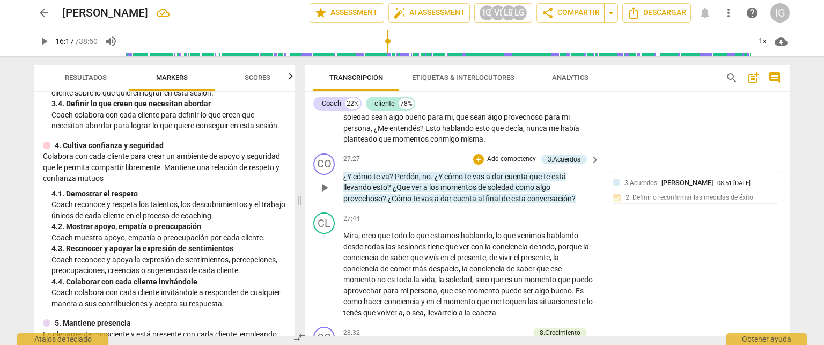
click at [512, 164] on p "Add competency" at bounding box center [511, 159] width 51 height 10
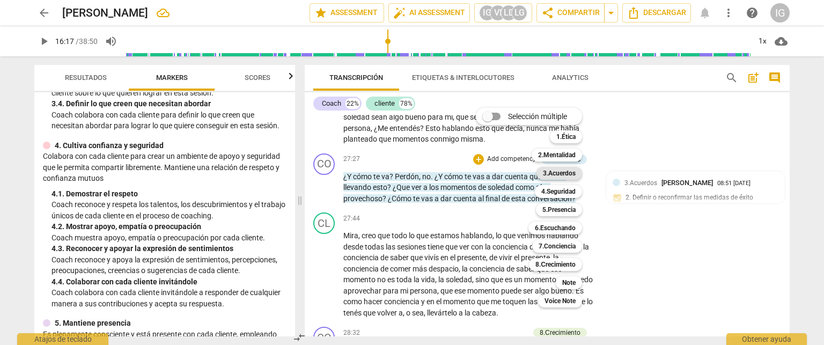
click at [564, 173] on b "3.Acuerdos" at bounding box center [559, 173] width 33 height 13
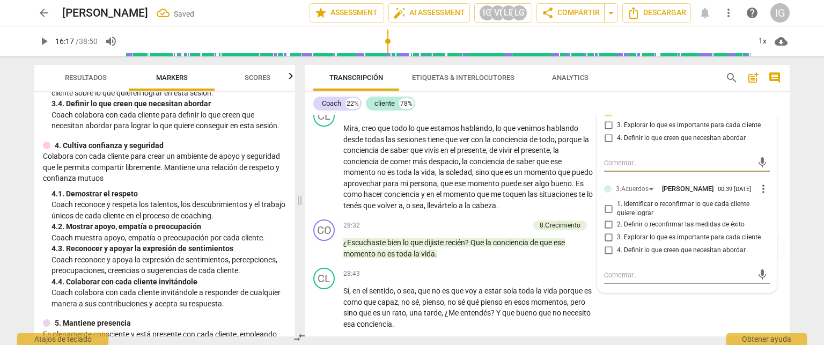
scroll to position [4792, 0]
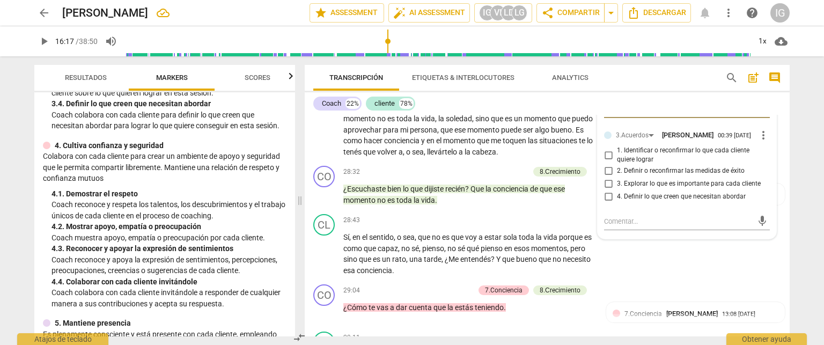
click at [607, 178] on input "2. Definir o reconfirmar las medidas de éxito" at bounding box center [608, 171] width 17 height 13
checkbox input "true"
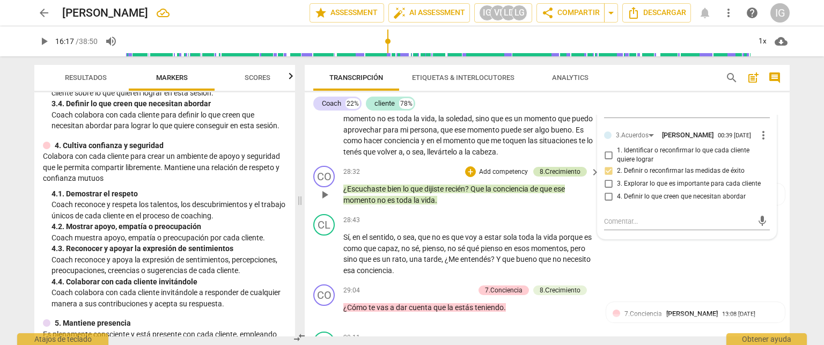
click at [550, 176] on div "8.Сrecimiento" at bounding box center [560, 172] width 41 height 10
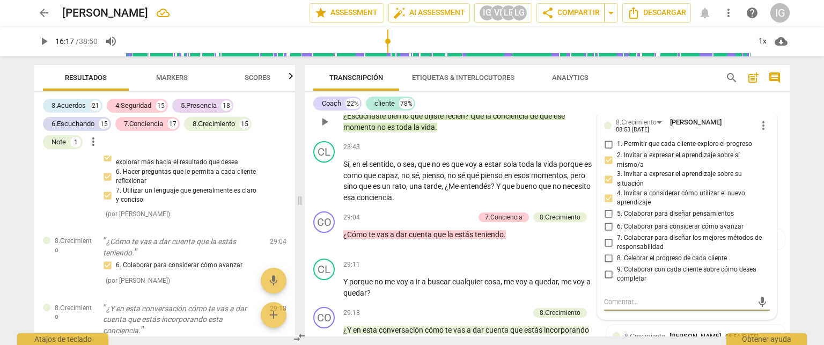
scroll to position [4882, 0]
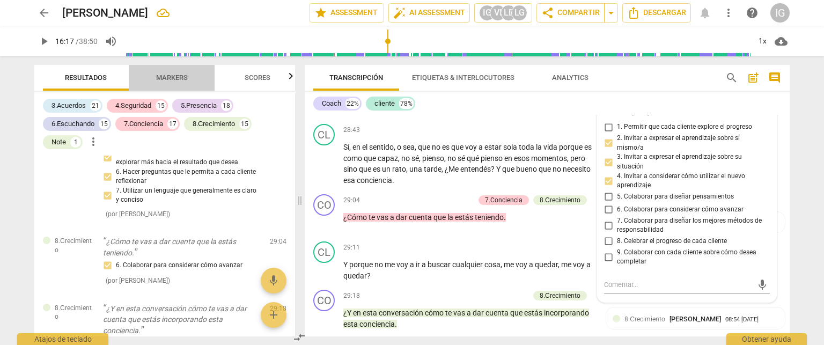
click at [172, 77] on span "Markers" at bounding box center [172, 77] width 32 height 8
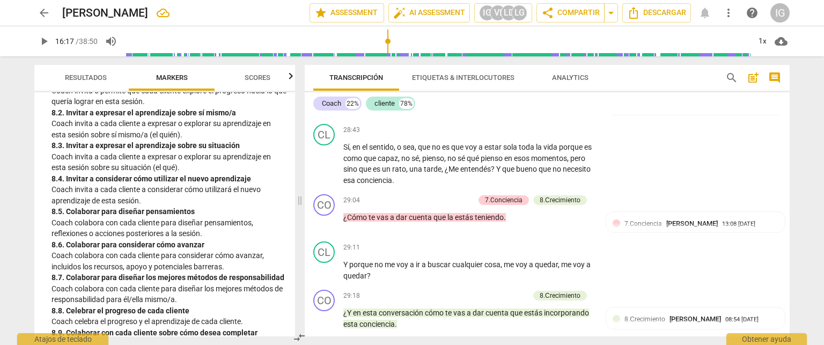
scroll to position [1337, 0]
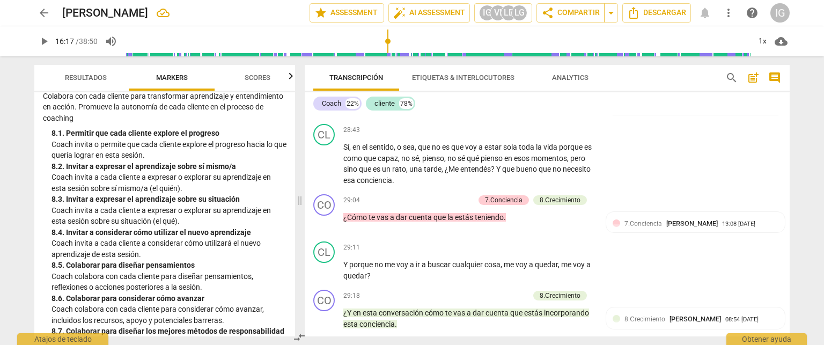
click at [491, 87] on p "Add competency" at bounding box center [503, 82] width 51 height 10
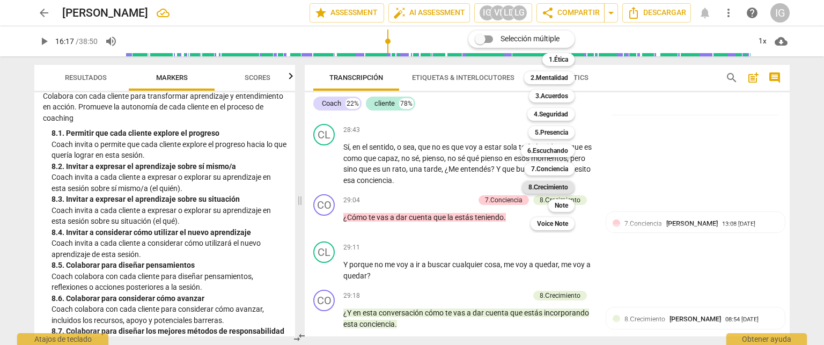
click at [540, 183] on b "8.Сrecimiento" at bounding box center [548, 187] width 40 height 13
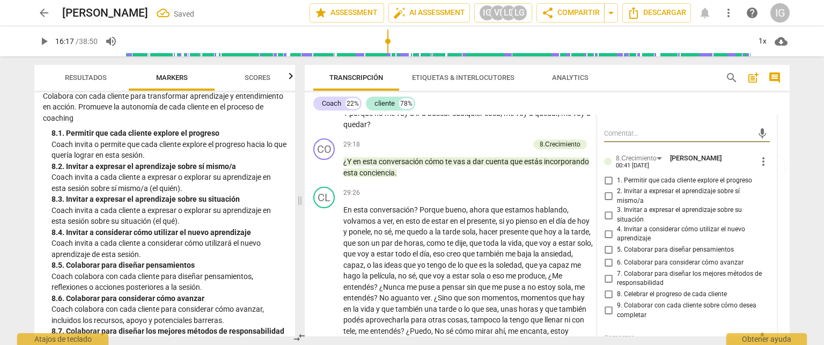
scroll to position [5044, 0]
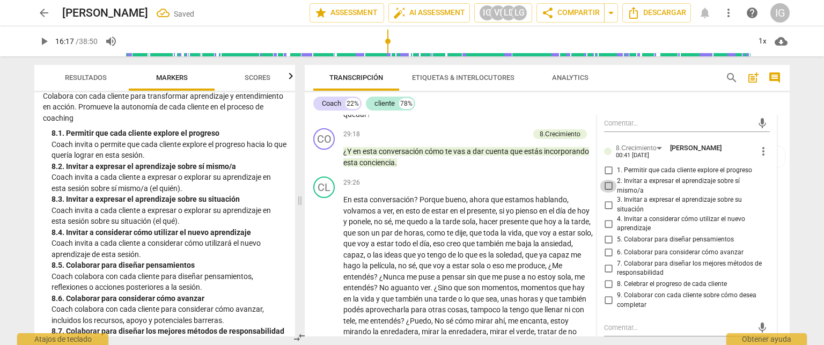
click at [606, 193] on input "2. Invitar a expresar el aprendizaje sobre sí mismo/a" at bounding box center [608, 186] width 17 height 13
checkbox input "true"
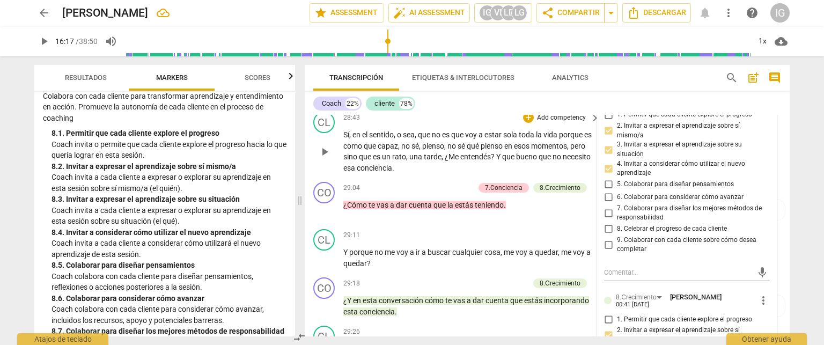
scroll to position [4883, 0]
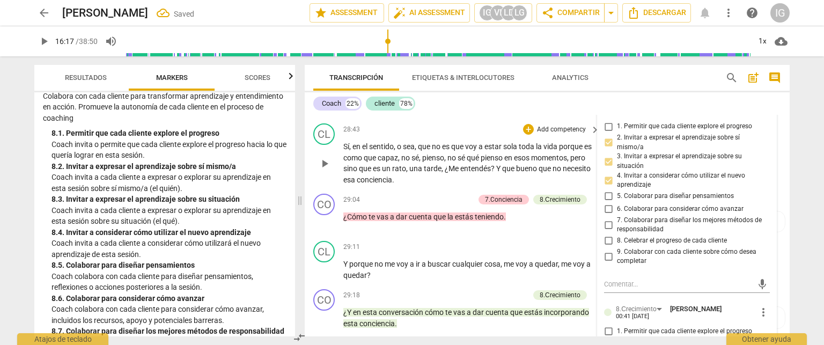
click at [456, 135] on div "28:43 + Add competency keyboard_arrow_right" at bounding box center [471, 129] width 257 height 12
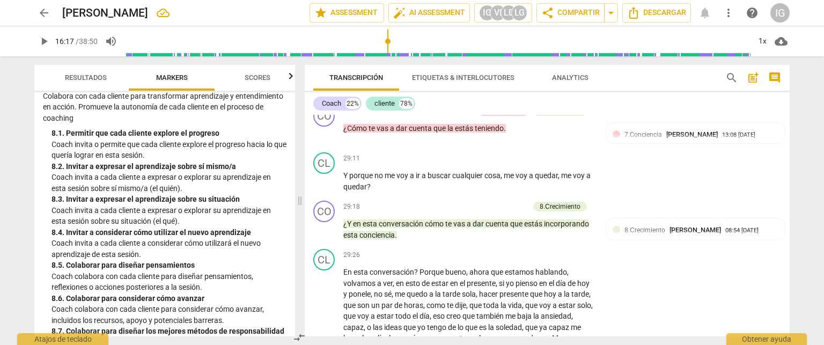
scroll to position [4990, 0]
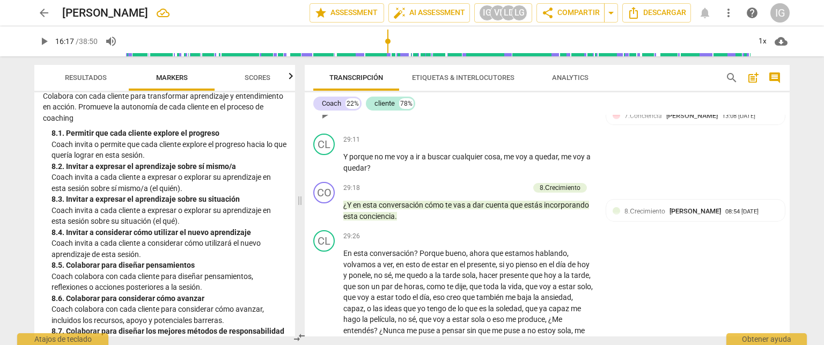
click at [440, 98] on p "Add competency" at bounding box center [448, 93] width 51 height 10
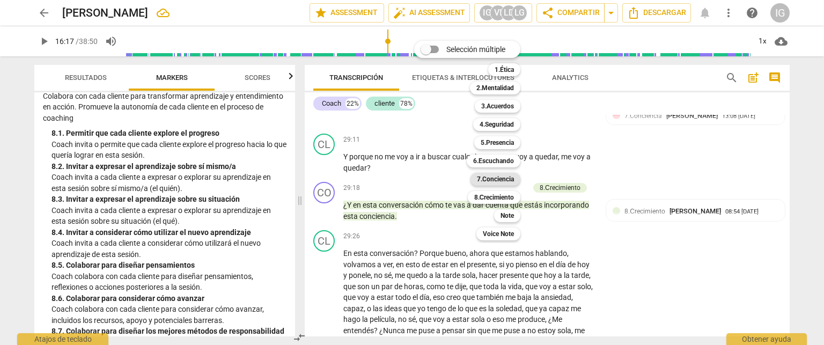
click at [500, 180] on b "7.Conciencia" at bounding box center [495, 179] width 37 height 13
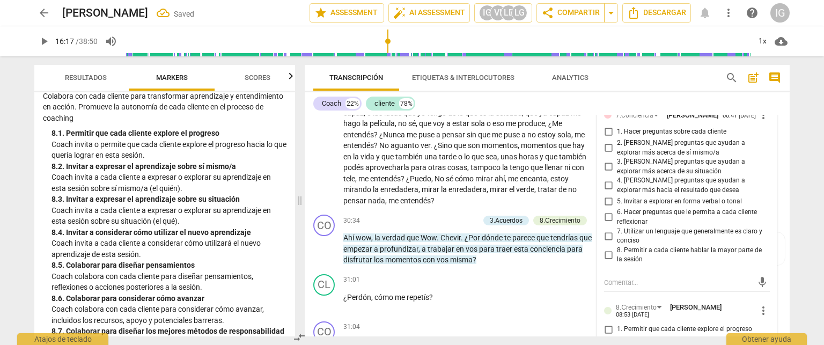
scroll to position [5205, 0]
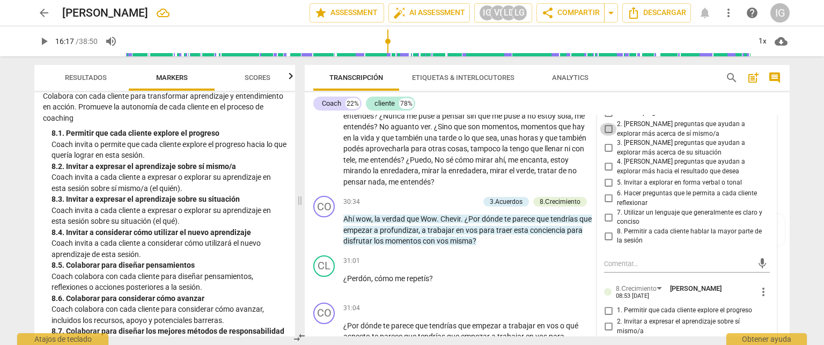
click at [606, 136] on input "2. [PERSON_NAME] preguntas que ayudan a explorar más acerca de sí mismo/a" at bounding box center [608, 129] width 17 height 13
checkbox input "true"
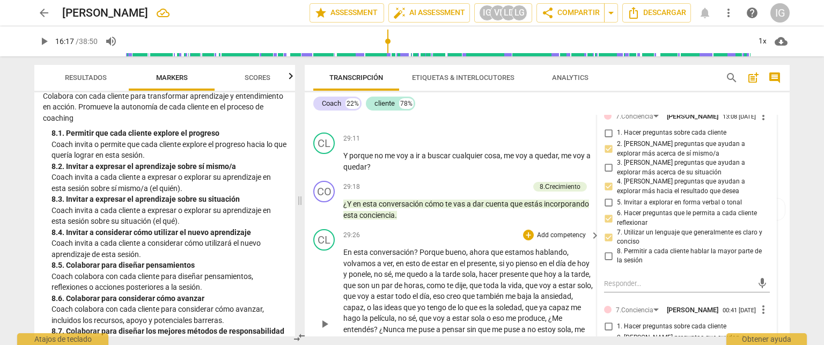
scroll to position [4936, 0]
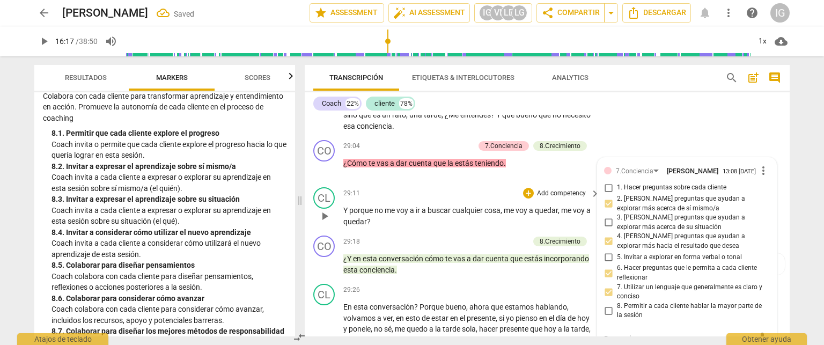
click at [486, 199] on div "29:11 + Add competency keyboard_arrow_right" at bounding box center [471, 193] width 257 height 12
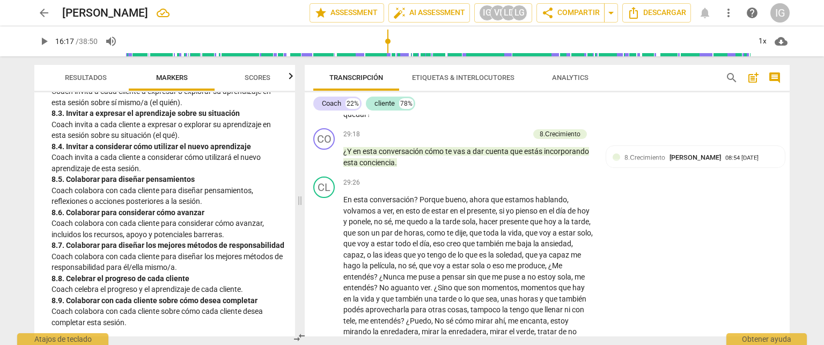
scroll to position [1444, 0]
click at [502, 139] on p "Add competency" at bounding box center [503, 135] width 51 height 10
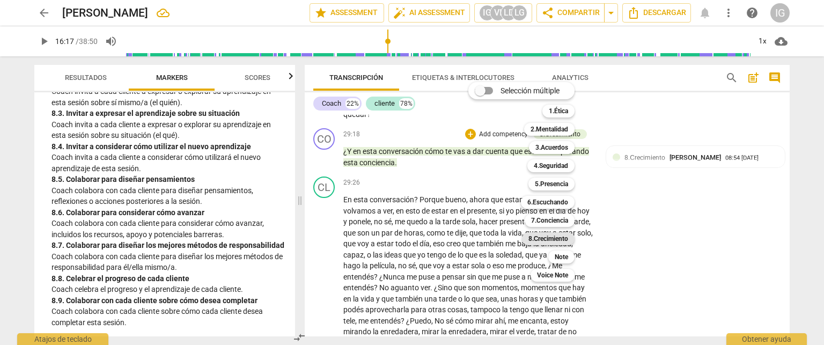
click at [537, 237] on b "8.Сrecimiento" at bounding box center [548, 238] width 40 height 13
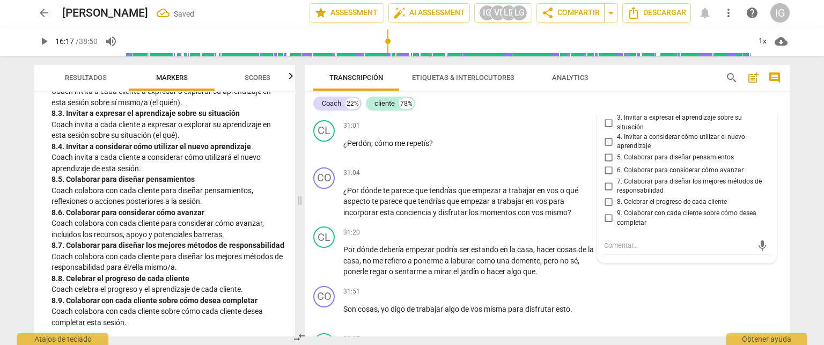
scroll to position [5364, 0]
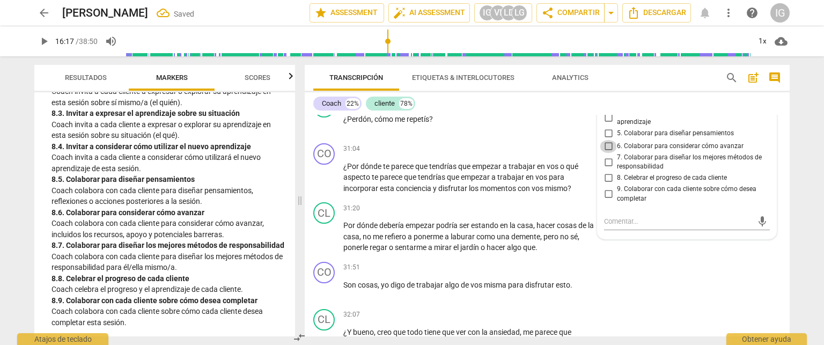
click at [607, 153] on input "6. Colaborar para considerar cómo avanzar" at bounding box center [608, 146] width 17 height 13
checkbox input "true"
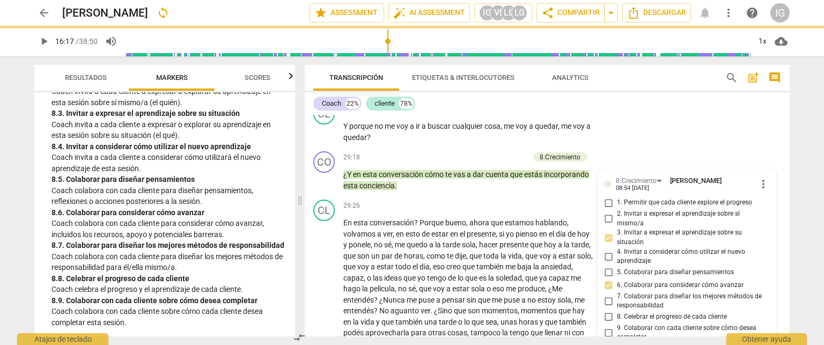
scroll to position [4989, 0]
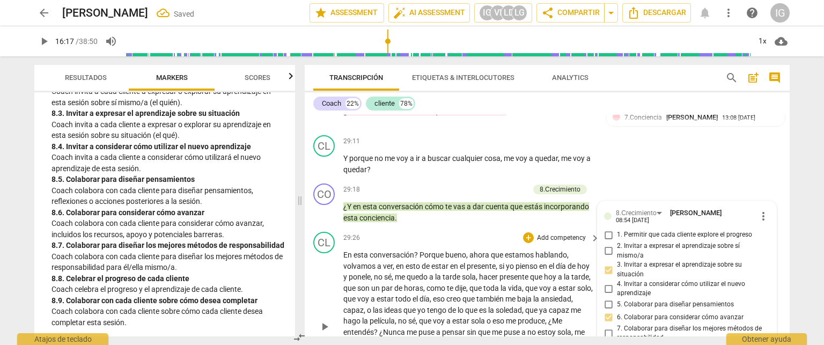
click at [434, 243] on div "29:26 + Add competency keyboard_arrow_right" at bounding box center [471, 238] width 257 height 12
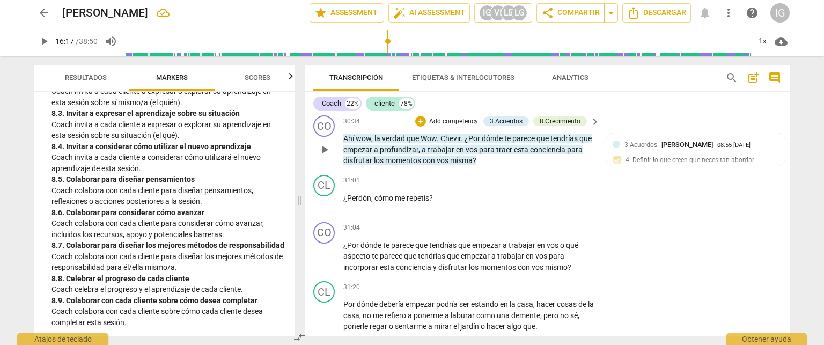
scroll to position [5310, 0]
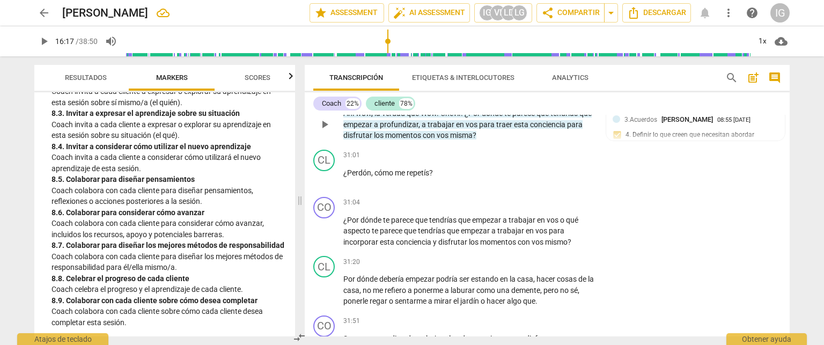
click at [456, 101] on p "Add competency" at bounding box center [453, 97] width 51 height 10
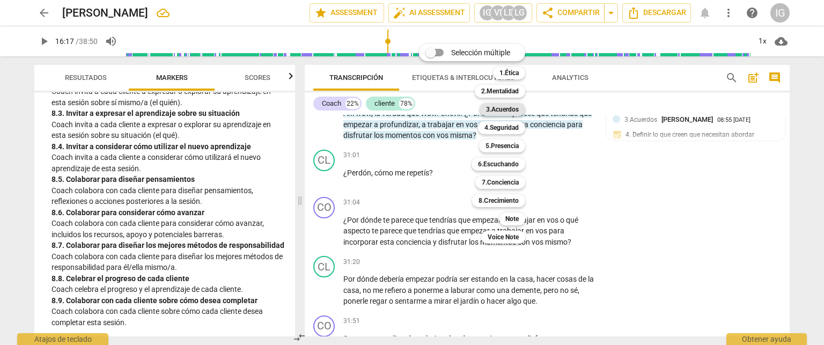
click at [511, 113] on b "3.Acuerdos" at bounding box center [502, 109] width 33 height 13
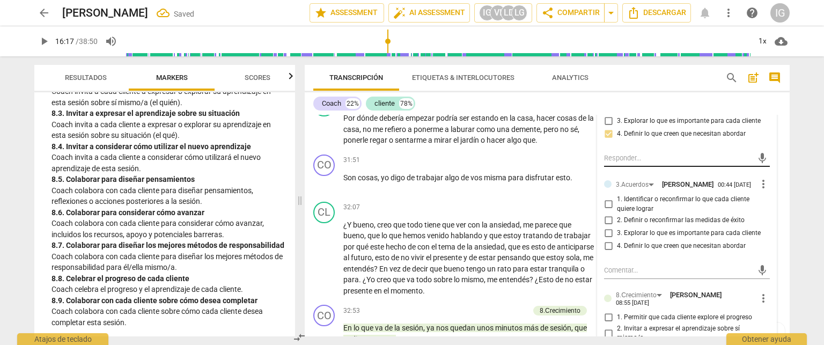
scroll to position [5525, 0]
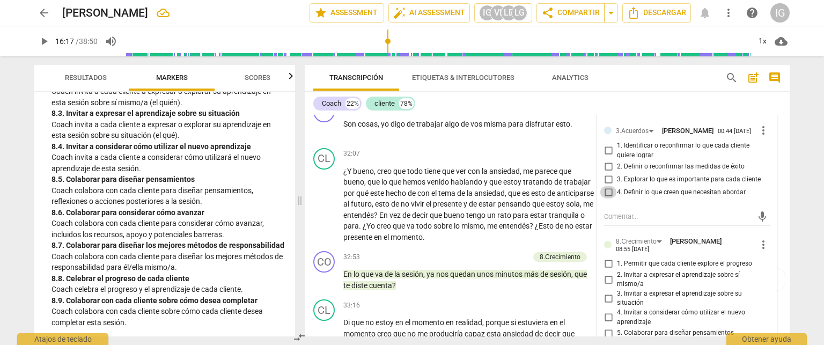
click at [605, 198] on input "4. Definir lo que creen que necesitan abordar" at bounding box center [608, 192] width 17 height 13
checkbox input "true"
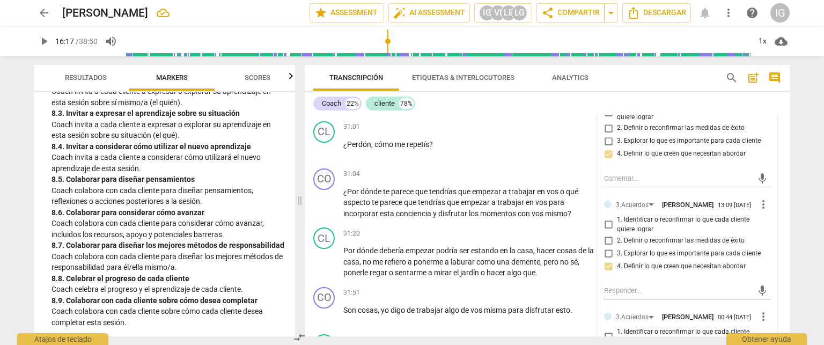
scroll to position [5311, 0]
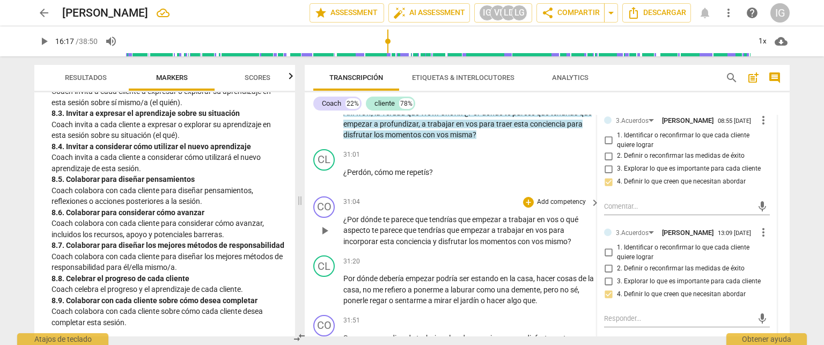
click at [521, 208] on div "+ Add competency keyboard_arrow_right" at bounding box center [561, 202] width 80 height 12
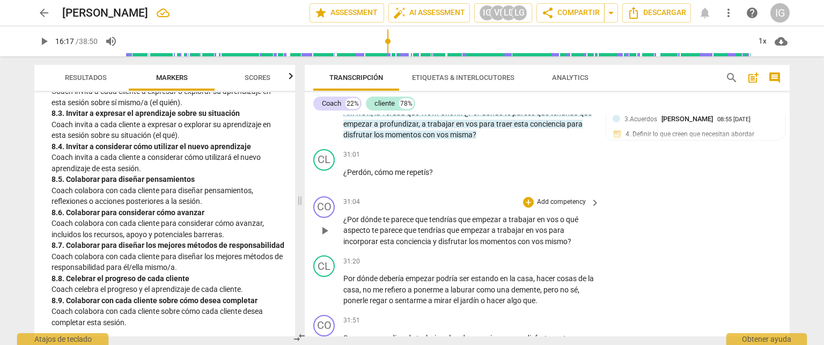
scroll to position [5364, 0]
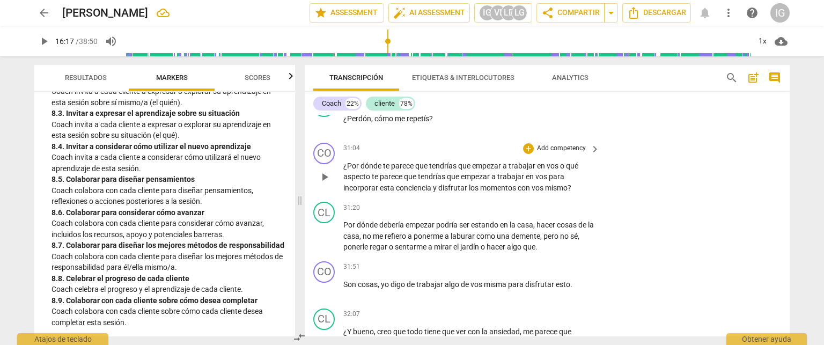
click at [556, 153] on p "Add competency" at bounding box center [561, 149] width 51 height 10
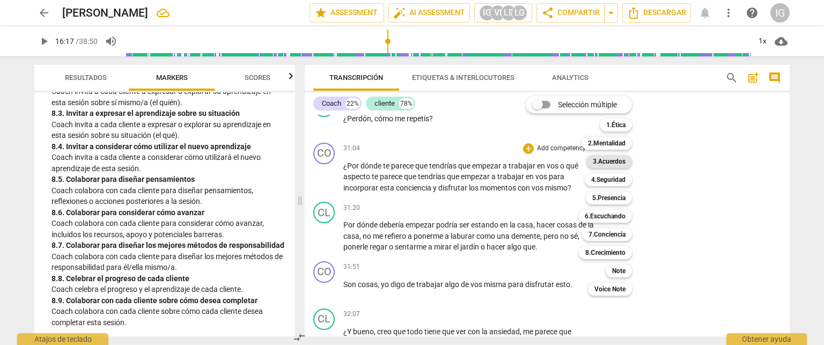
click at [609, 165] on b "3.Acuerdos" at bounding box center [609, 161] width 33 height 13
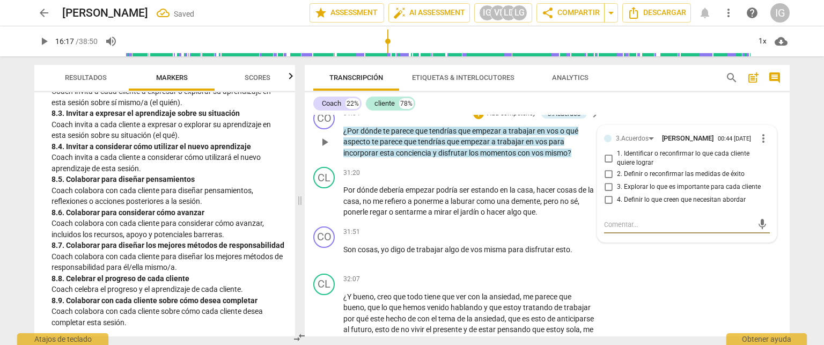
scroll to position [5418, 0]
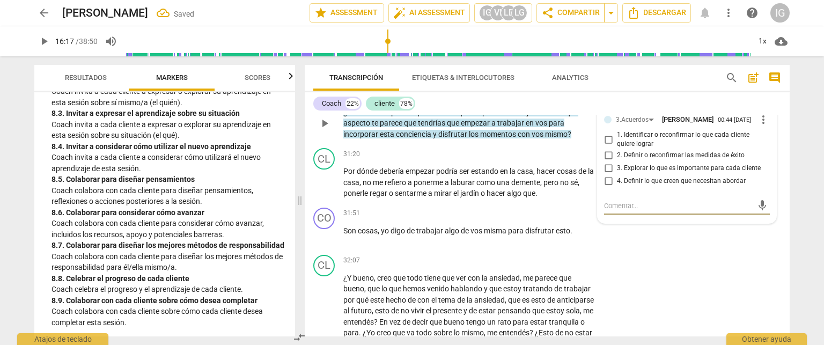
click at [607, 188] on input "4. Definir lo que creen que necesitan abordar" at bounding box center [608, 181] width 17 height 13
checkbox input "true"
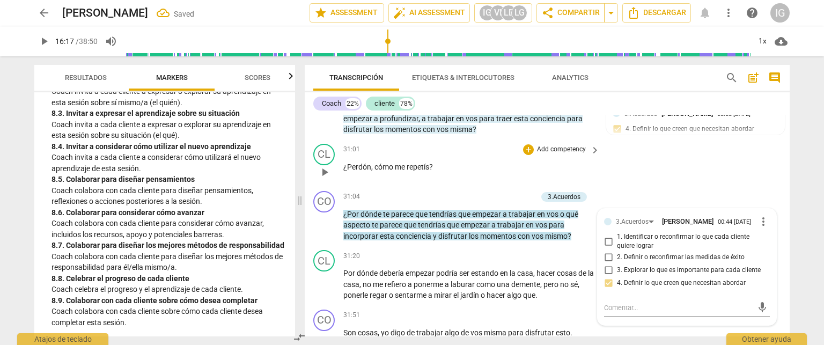
scroll to position [5311, 0]
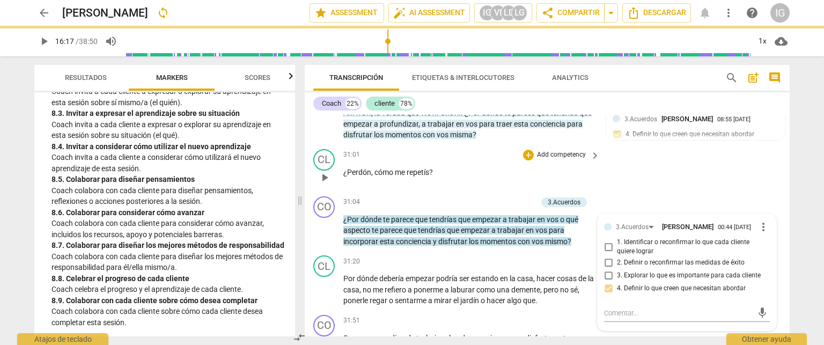
click at [485, 188] on div "31:01 + Add competency keyboard_arrow_right ¿Perdón , cómo me repetís ?" at bounding box center [471, 168] width 257 height 39
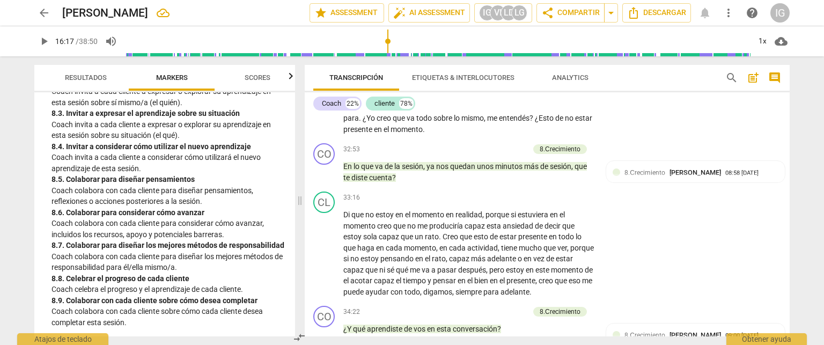
scroll to position [5686, 0]
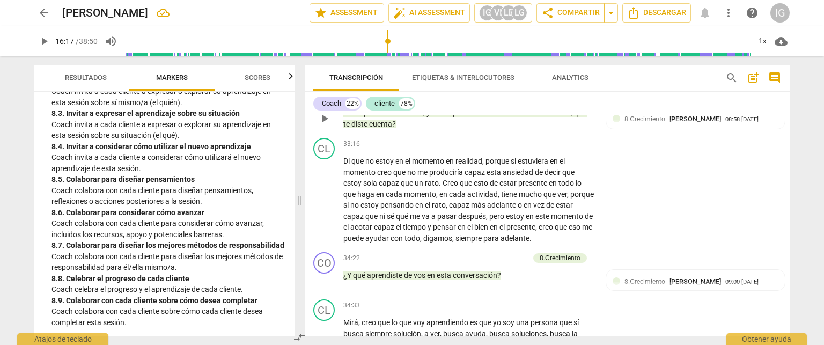
click at [322, 125] on span "play_arrow" at bounding box center [324, 118] width 13 height 13
click at [323, 125] on span "pause" at bounding box center [324, 118] width 13 height 13
type input "1974"
click at [509, 101] on p "Add competency" at bounding box center [503, 96] width 51 height 10
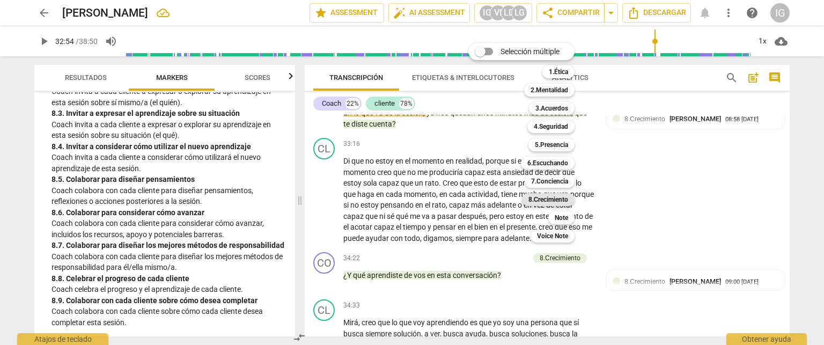
click at [558, 197] on b "8.Сrecimiento" at bounding box center [548, 199] width 40 height 13
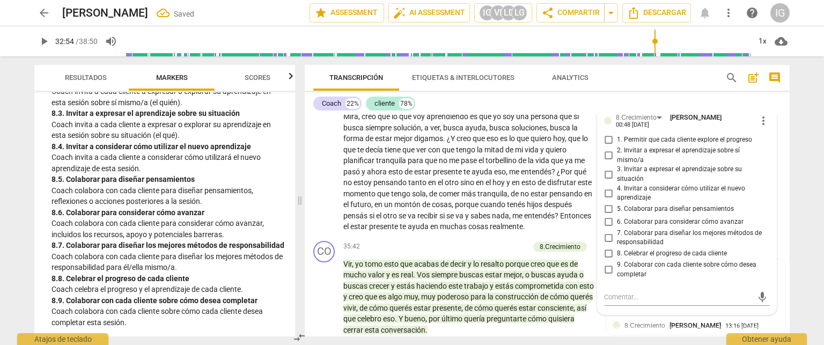
scroll to position [5914, 0]
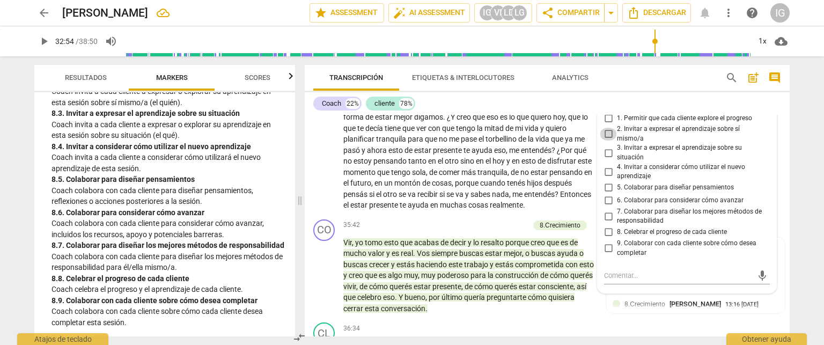
click at [609, 141] on input "2. Invitar a expresar el aprendizaje sobre sí mismo/a" at bounding box center [608, 134] width 17 height 13
checkbox input "true"
click at [605, 159] on input "3. Invitar a expresar el aprendizaje sobre su situación" at bounding box center [608, 152] width 17 height 13
checkbox input "true"
click at [463, 135] on div "34:33 + Add competency keyboard_arrow_right Mirá , creo que lo que voy aprendie…" at bounding box center [471, 141] width 257 height 139
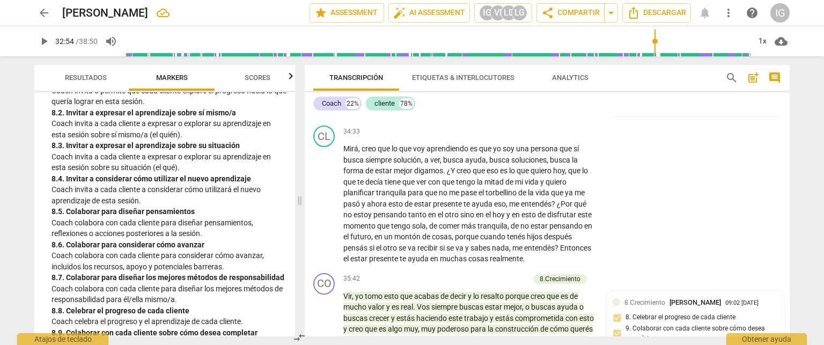
scroll to position [1337, 0]
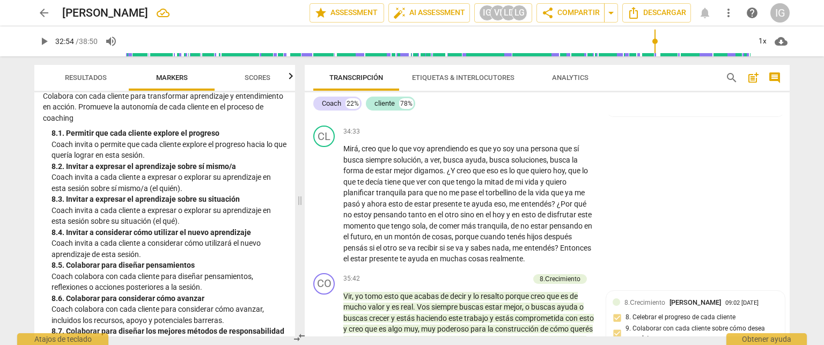
click at [504, 90] on p "Add competency" at bounding box center [503, 85] width 51 height 10
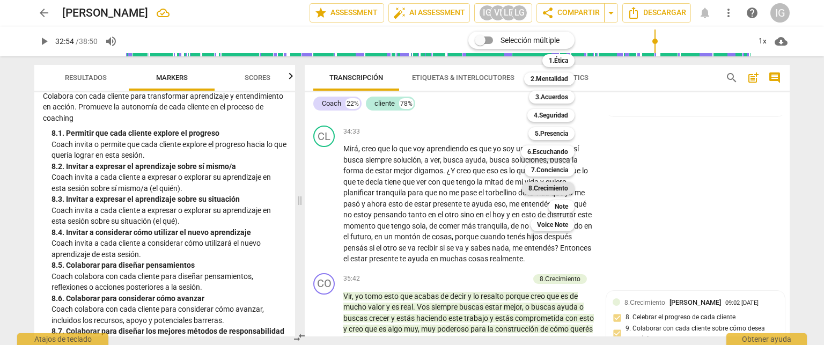
click at [536, 186] on b "8.Сrecimiento" at bounding box center [548, 188] width 40 height 13
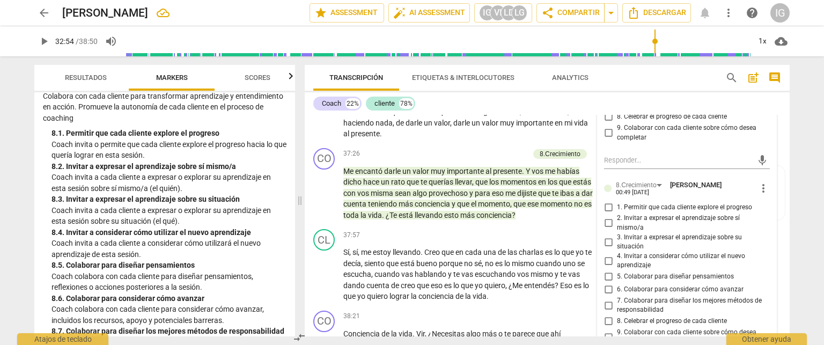
scroll to position [6238, 0]
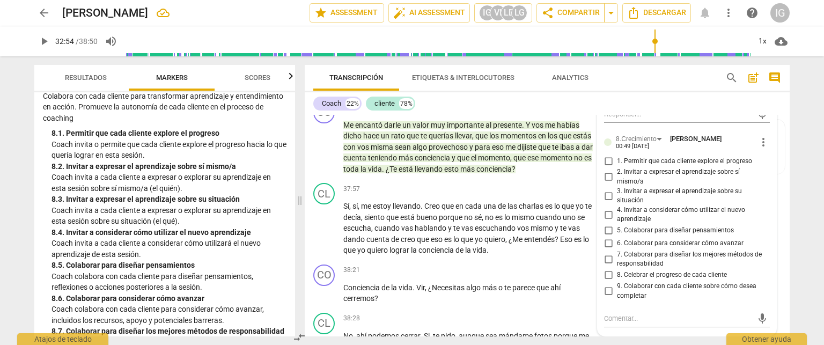
click at [608, 183] on input "2. Invitar a expresar el aprendizaje sobre sí mismo/a" at bounding box center [608, 177] width 17 height 13
checkbox input "true"
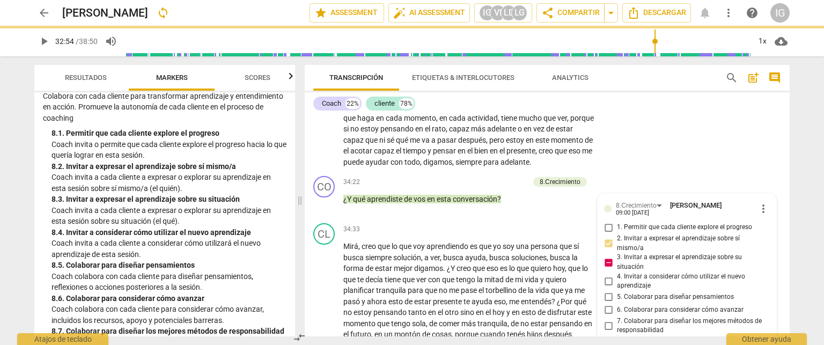
scroll to position [5755, 0]
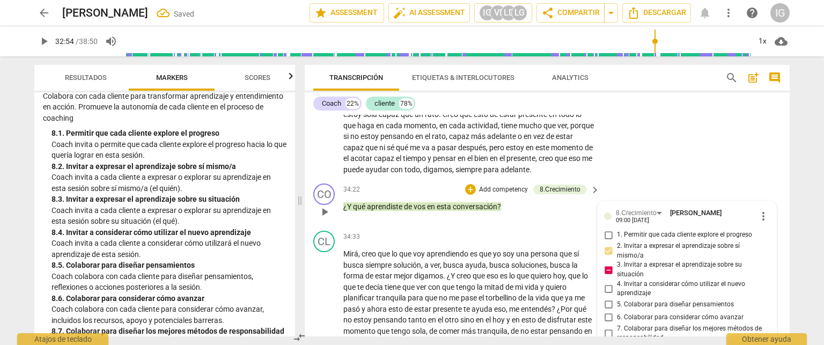
click at [470, 226] on div "CO play_arrow pause 34:22 + Add competency 8.Сrecimiento keyboard_arrow_right ¿…" at bounding box center [547, 202] width 485 height 47
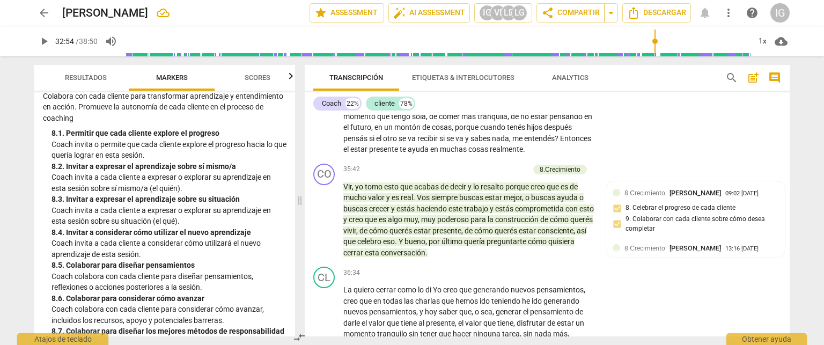
scroll to position [6023, 0]
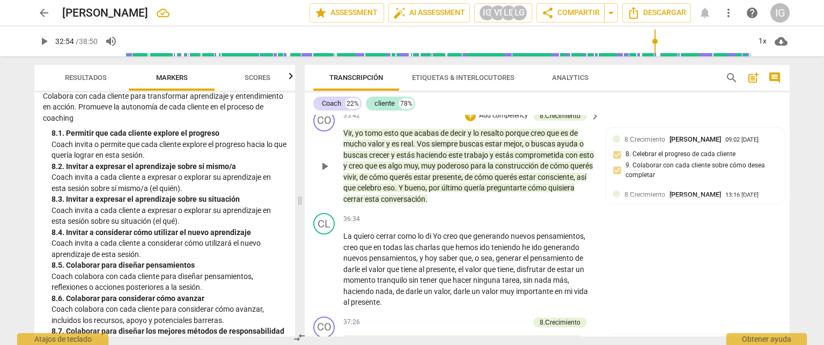
click at [518, 121] on p "Add competency" at bounding box center [503, 116] width 51 height 10
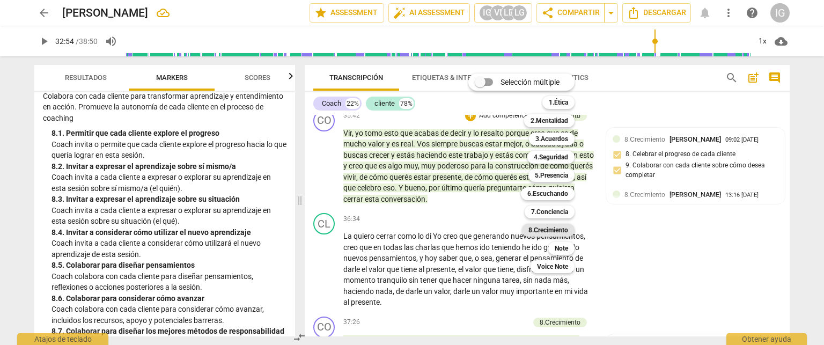
click at [536, 231] on b "8.Сrecimiento" at bounding box center [548, 230] width 40 height 13
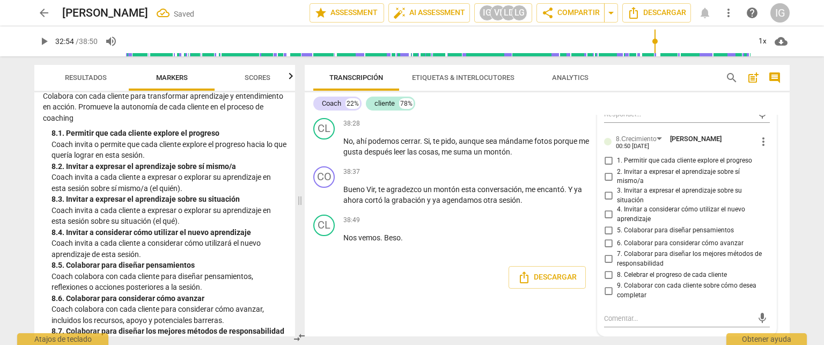
scroll to position [6490, 0]
click at [607, 275] on input "8. Celebrar el progreso de cada cliente" at bounding box center [608, 274] width 17 height 13
checkbox input "true"
click at [606, 291] on input "9. Colaborar con cada cliente sobre cómo desea completar" at bounding box center [608, 290] width 17 height 13
checkbox input "true"
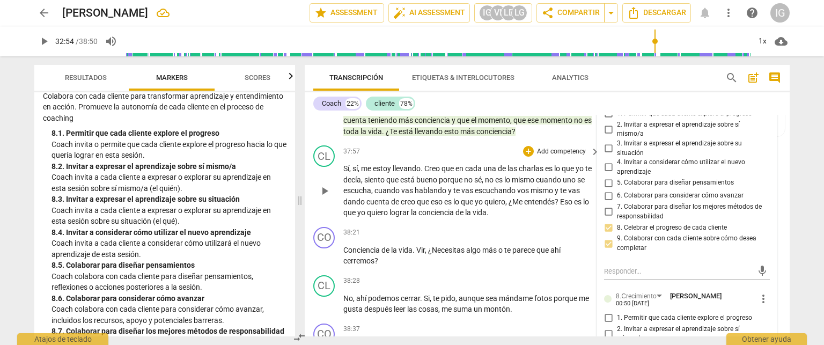
scroll to position [6222, 0]
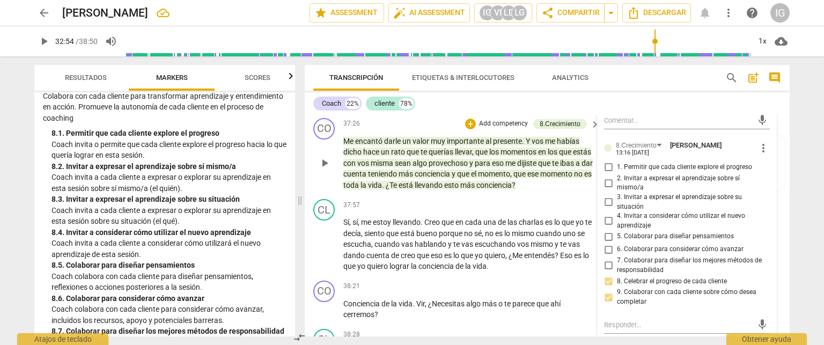
click at [513, 129] on p "Add competency" at bounding box center [503, 124] width 51 height 10
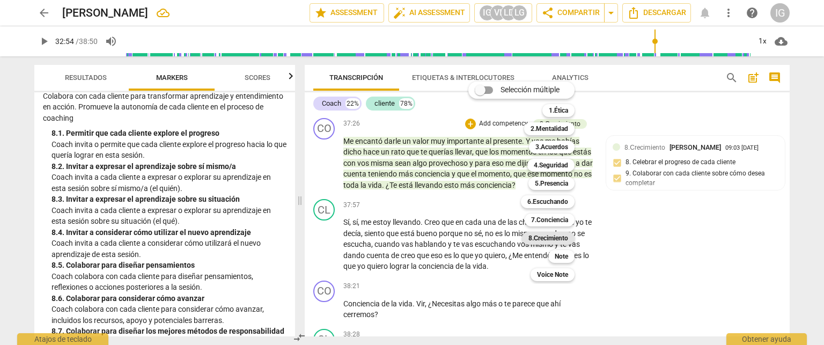
click at [543, 237] on b "8.Сrecimiento" at bounding box center [548, 238] width 40 height 13
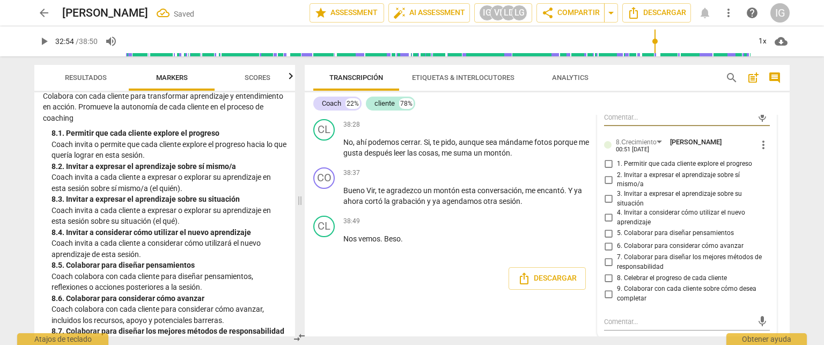
scroll to position [6488, 0]
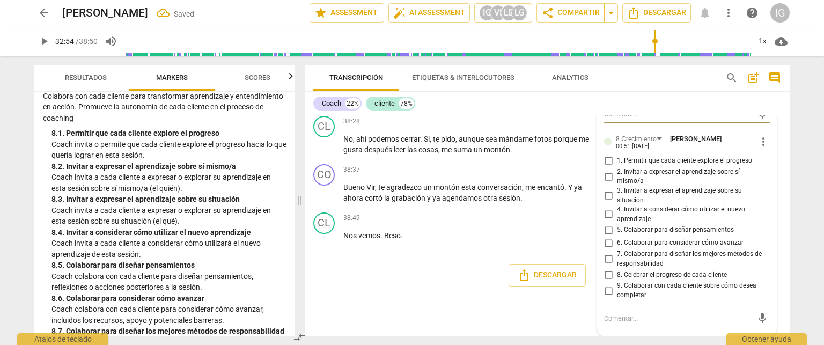
click at [609, 279] on input "8. Celebrar el progreso de cada cliente" at bounding box center [608, 274] width 17 height 13
checkbox input "true"
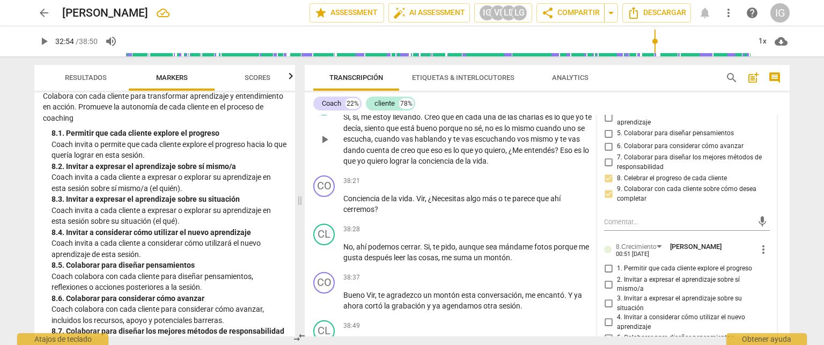
scroll to position [6380, 0]
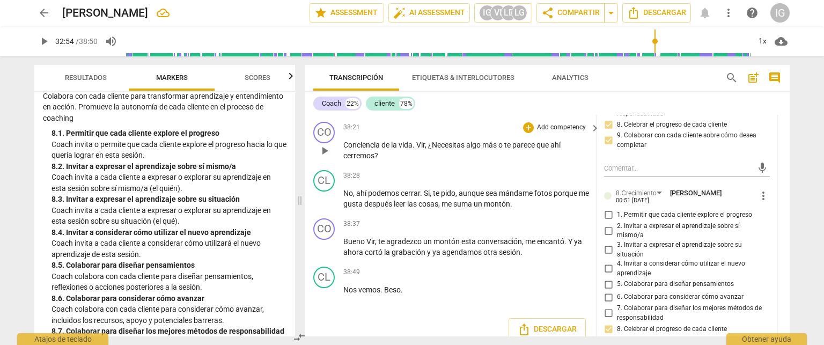
click at [566, 161] on div "38:21 + Add competency keyboard_arrow_right Conciencia de la vida . Vir , ¿Nece…" at bounding box center [471, 142] width 257 height 40
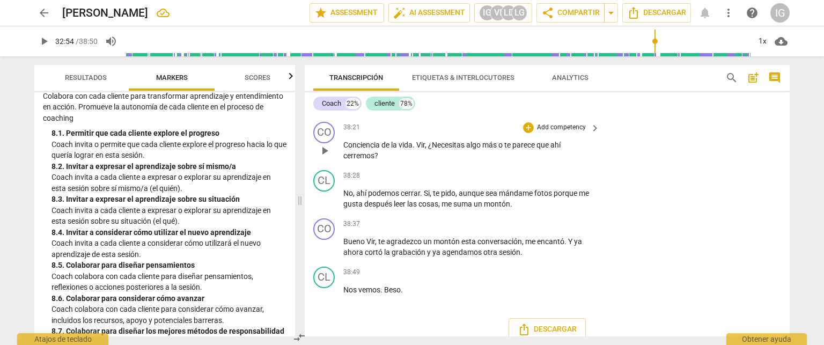
click at [570, 132] on p "Add competency" at bounding box center [561, 128] width 51 height 10
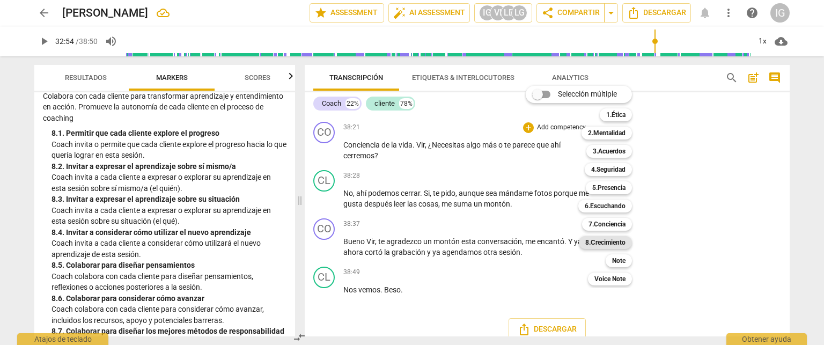
click at [599, 240] on b "8.Сrecimiento" at bounding box center [605, 242] width 40 height 13
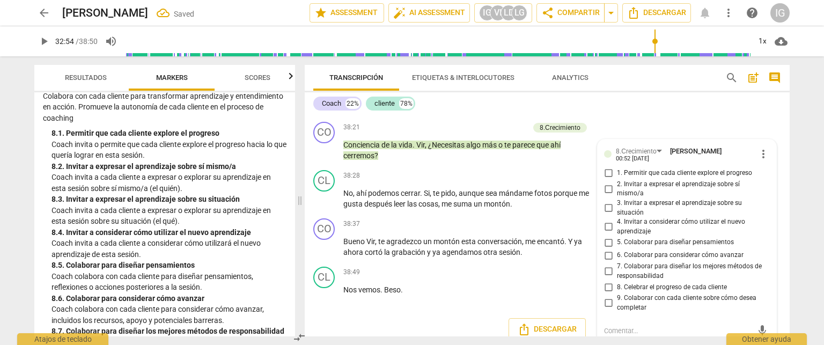
scroll to position [6450, 0]
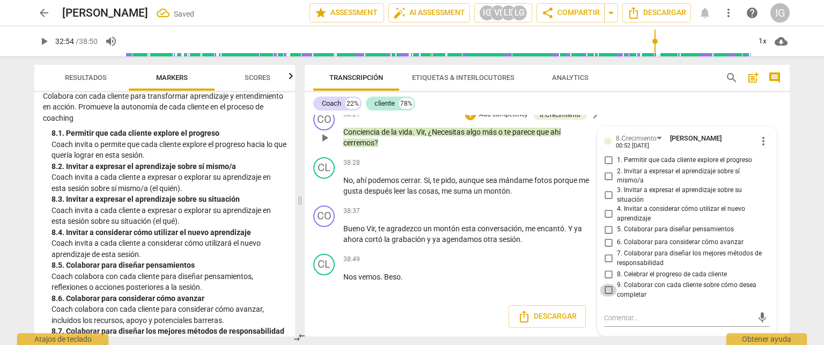
click at [604, 290] on input "9. Colaborar con cada cliente sobre cómo desea completar" at bounding box center [608, 290] width 17 height 13
checkbox input "true"
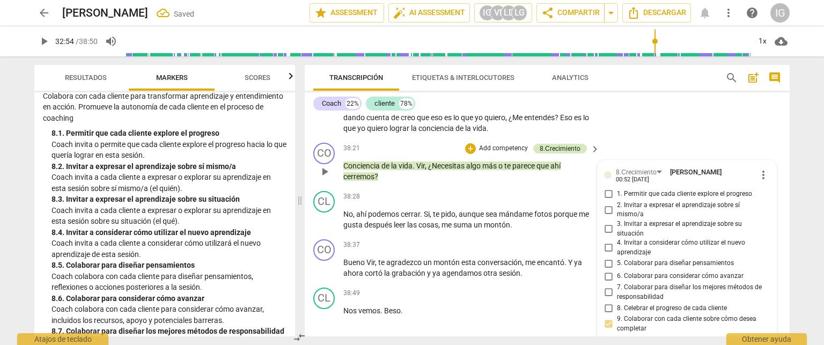
scroll to position [6343, 0]
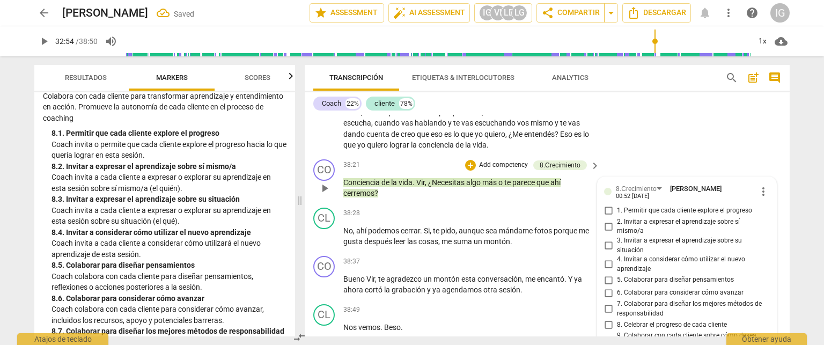
click at [513, 203] on div "CO play_arrow pause 38:21 + Add competency 8.Сrecimiento keyboard_arrow_right C…" at bounding box center [547, 179] width 485 height 48
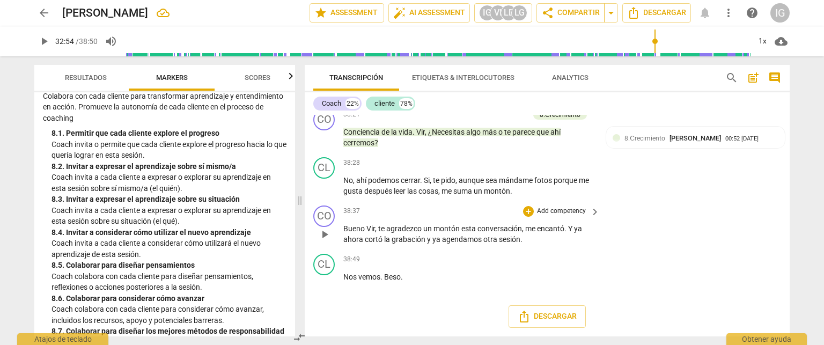
scroll to position [6450, 0]
click at [329, 278] on span "play_arrow" at bounding box center [324, 282] width 13 height 13
type input "2330"
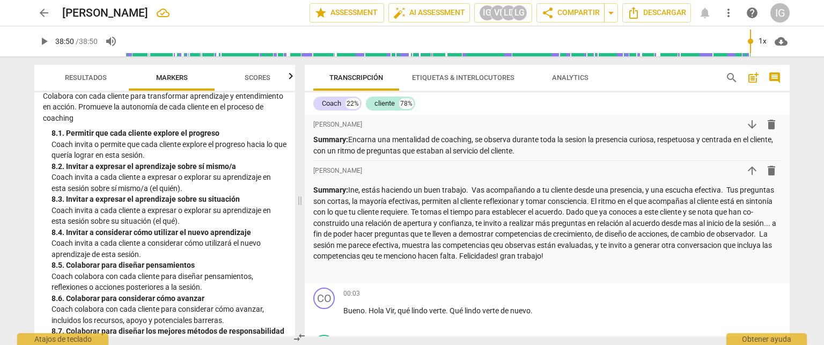
scroll to position [0, 0]
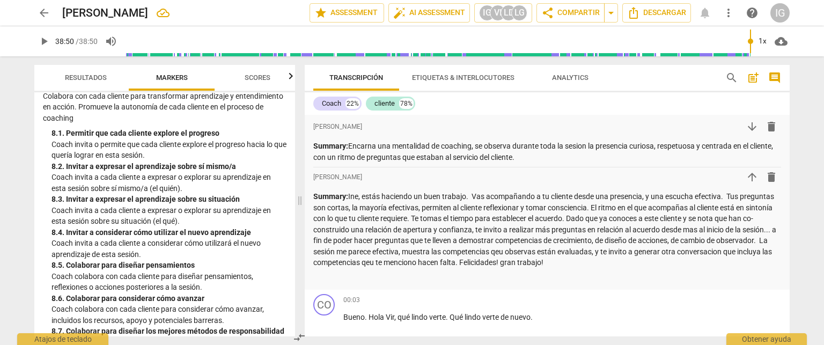
click at [39, 18] on span "arrow_back" at bounding box center [44, 12] width 13 height 13
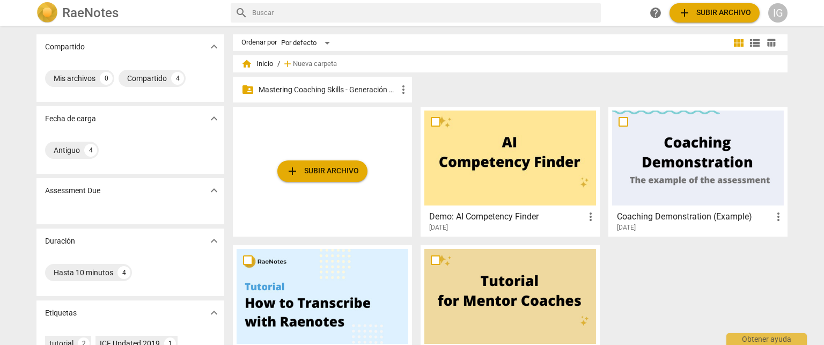
click at [308, 90] on p "Mastering Coaching Skills - Generación 31" at bounding box center [328, 89] width 138 height 11
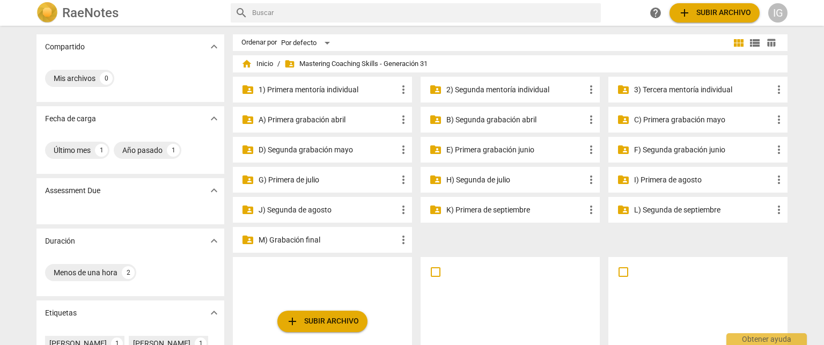
click at [661, 90] on p "3) Tercera mentoría individual" at bounding box center [703, 89] width 138 height 11
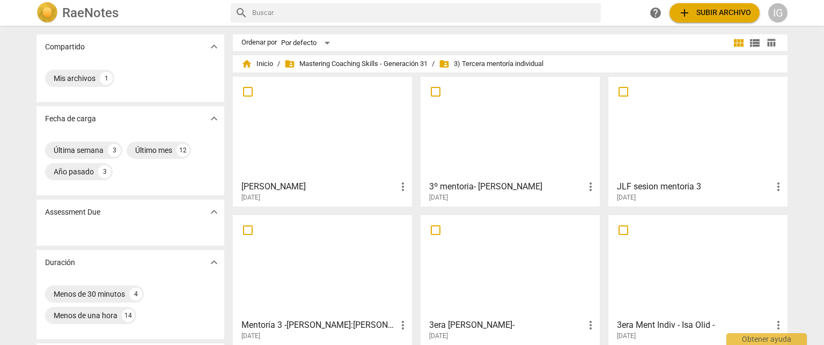
click at [482, 159] on div at bounding box center [510, 127] width 172 height 95
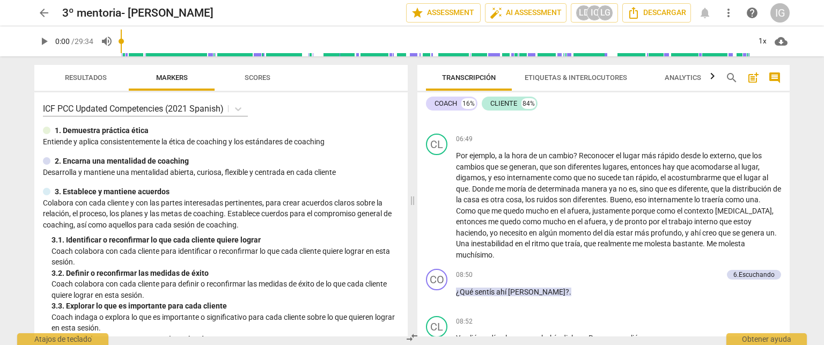
scroll to position [1019, 0]
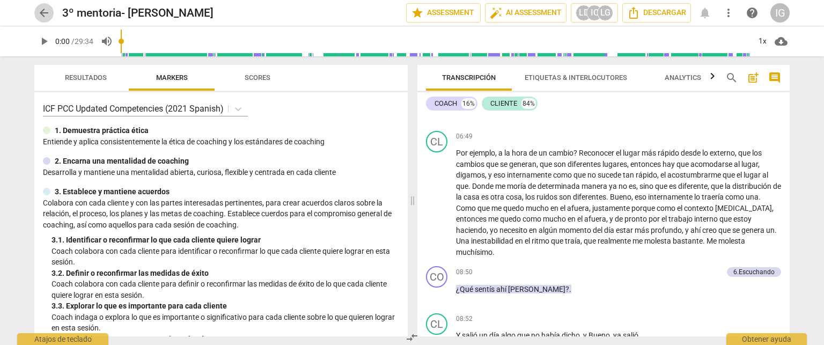
click at [39, 14] on span "arrow_back" at bounding box center [44, 12] width 13 height 13
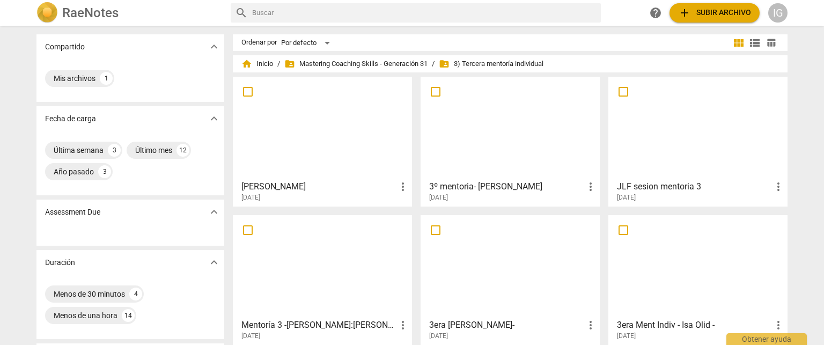
click at [678, 136] on div at bounding box center [698, 127] width 172 height 95
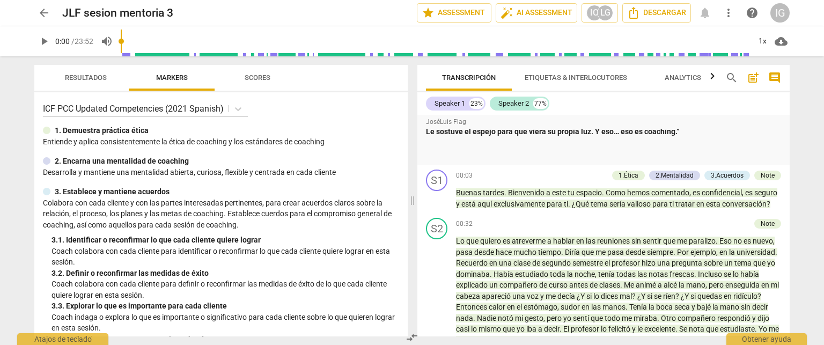
scroll to position [1555, 0]
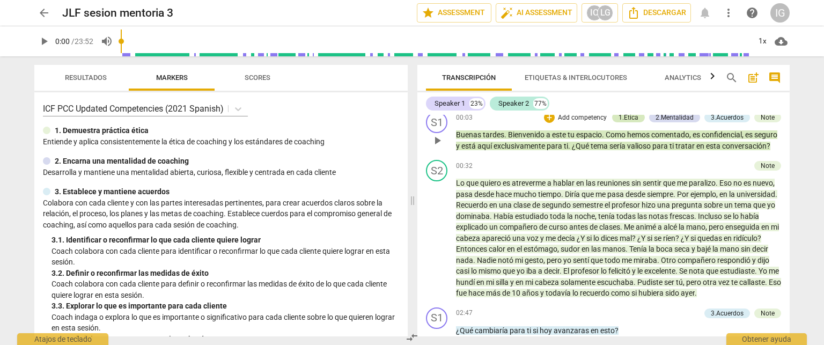
click at [632, 122] on div "1.Ética" at bounding box center [628, 118] width 20 height 10
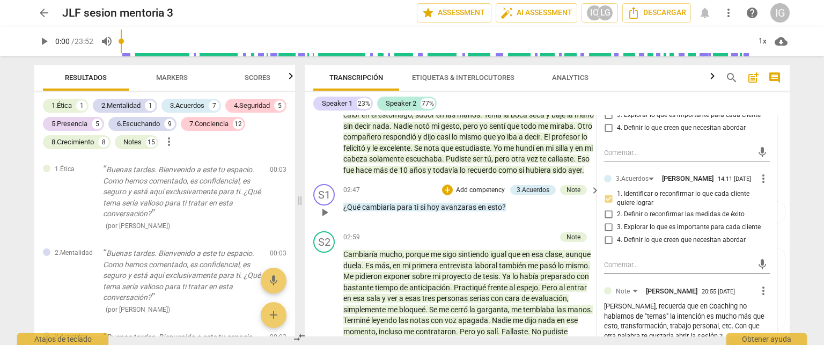
scroll to position [1663, 0]
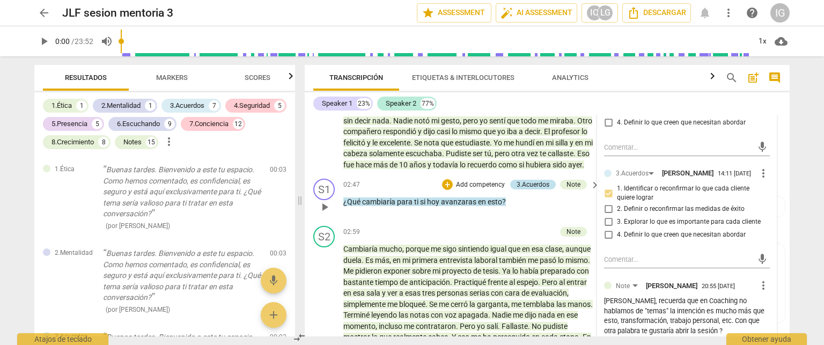
click at [519, 189] on div "3.Acuerdos" at bounding box center [532, 185] width 33 height 10
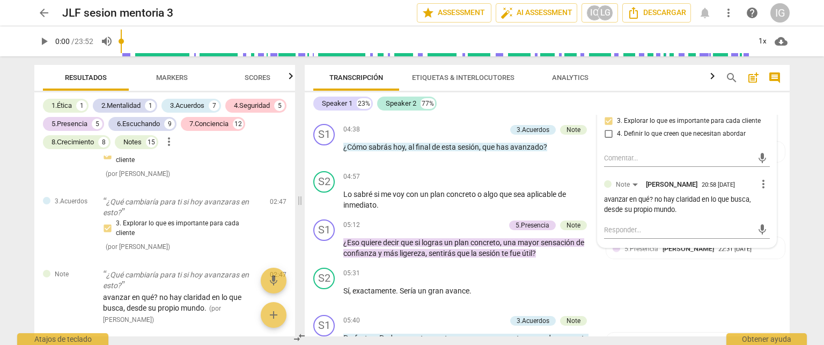
scroll to position [1931, 0]
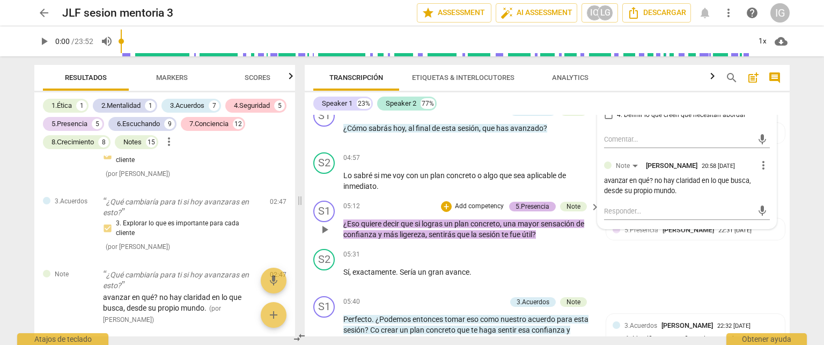
click at [519, 211] on div "5.Presencia" at bounding box center [532, 207] width 34 height 10
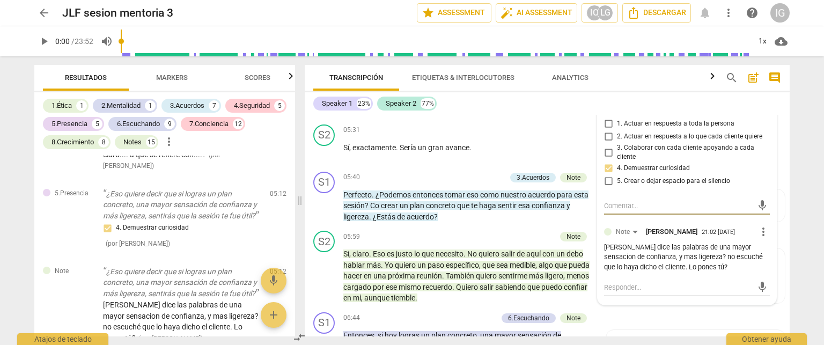
scroll to position [1993, 0]
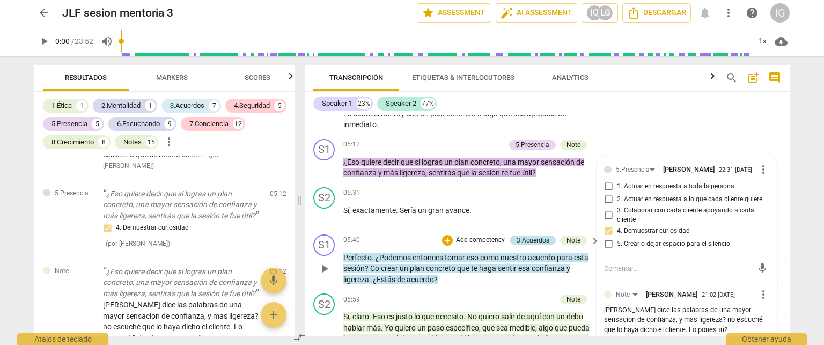
click at [526, 245] on div "3.Acuerdos" at bounding box center [532, 240] width 33 height 10
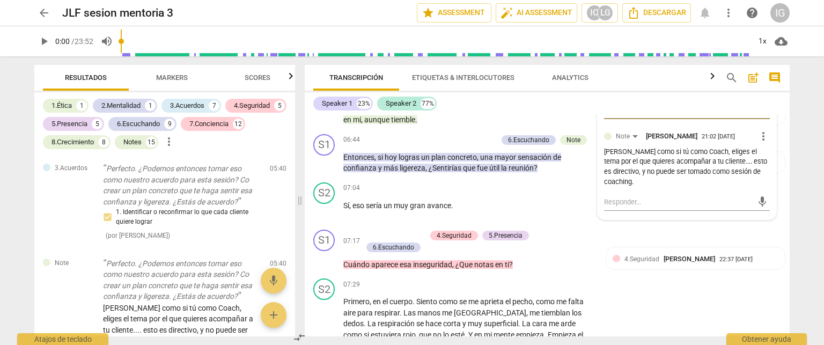
scroll to position [2234, 0]
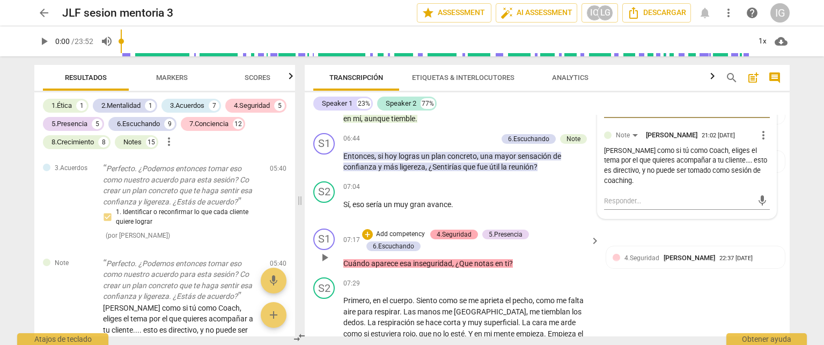
click at [451, 239] on div "4.Seguridad" at bounding box center [454, 235] width 35 height 10
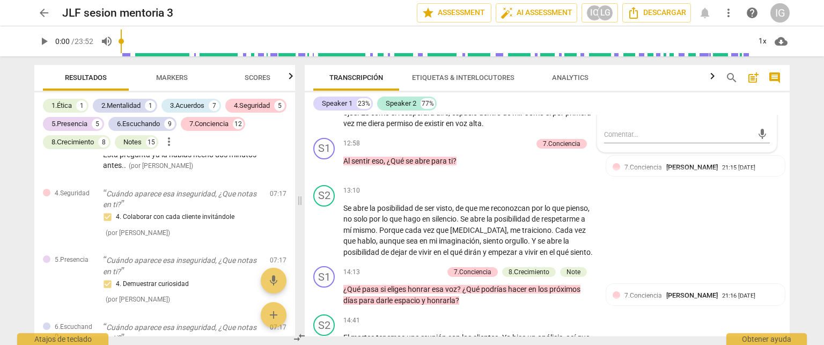
scroll to position [2893, 0]
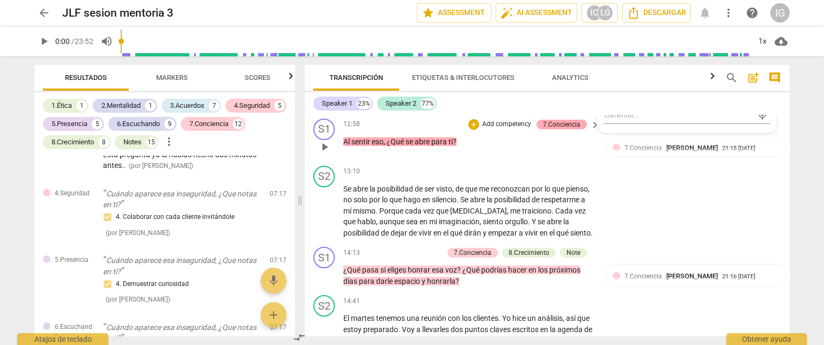
click at [558, 129] on div "7.Conciencia" at bounding box center [562, 125] width 38 height 10
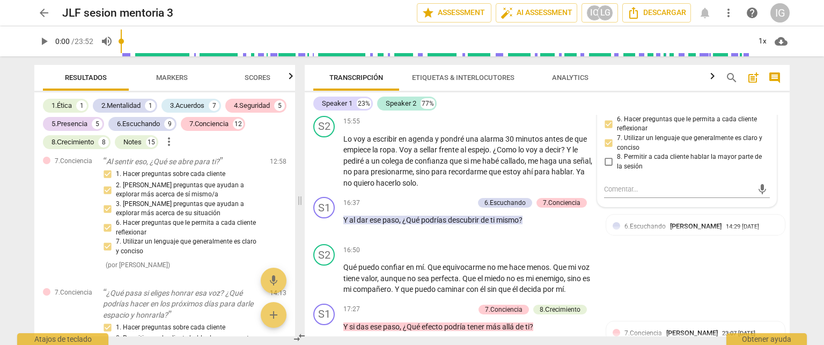
scroll to position [3215, 0]
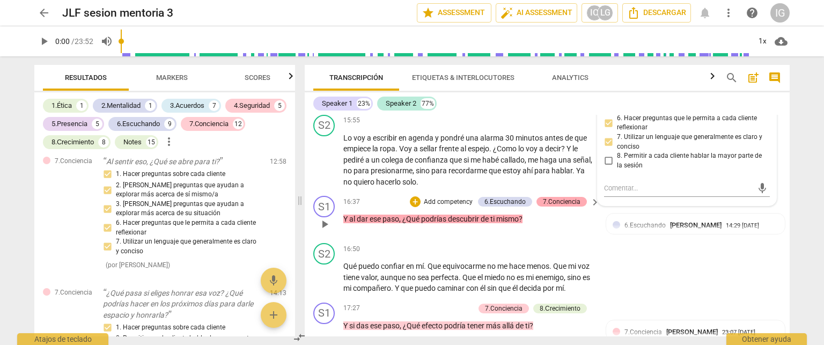
click at [571, 206] on div "7.Conciencia" at bounding box center [562, 202] width 38 height 10
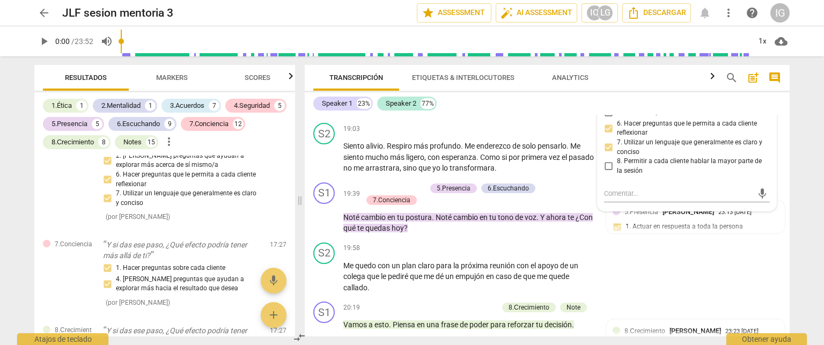
scroll to position [3586, 0]
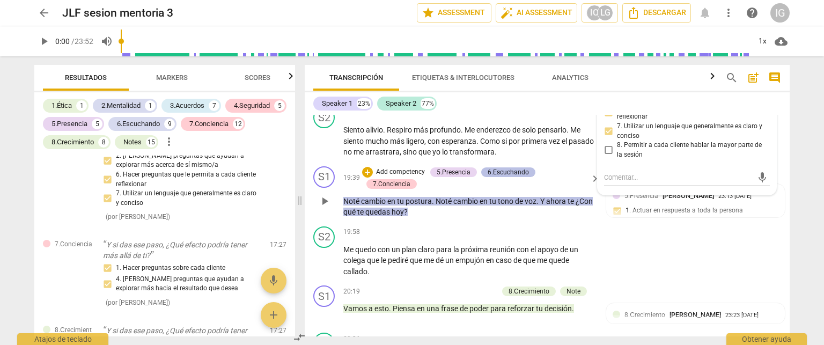
click at [505, 177] on div "6.Escuchando" at bounding box center [508, 172] width 41 height 10
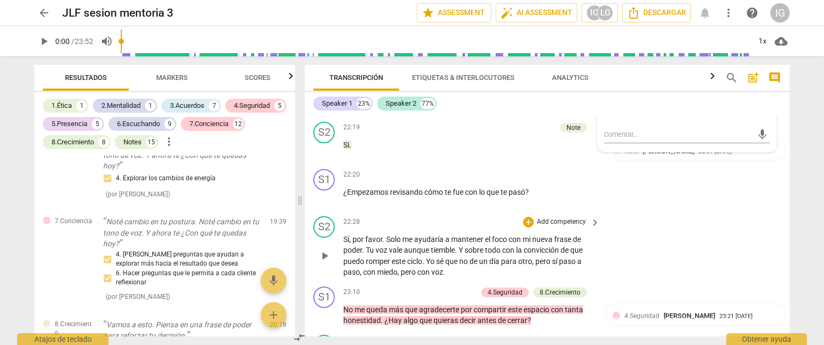
scroll to position [4069, 0]
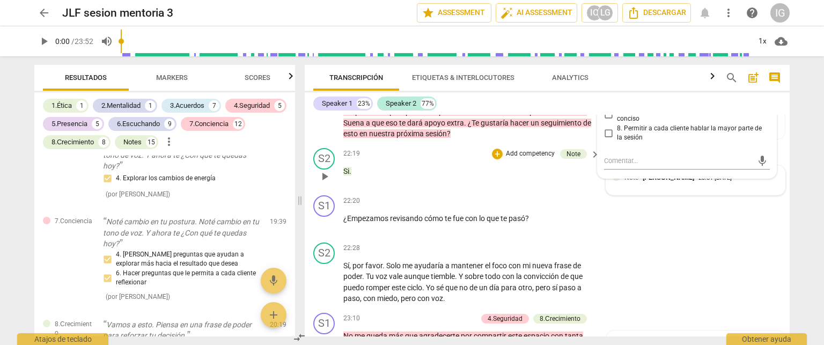
click at [621, 182] on div "Note Leonor Gutierrez 20:51 09-17-2025" at bounding box center [696, 177] width 166 height 10
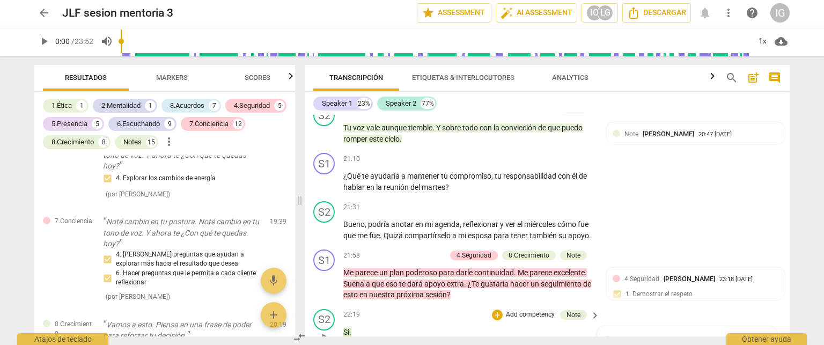
scroll to position [3855, 0]
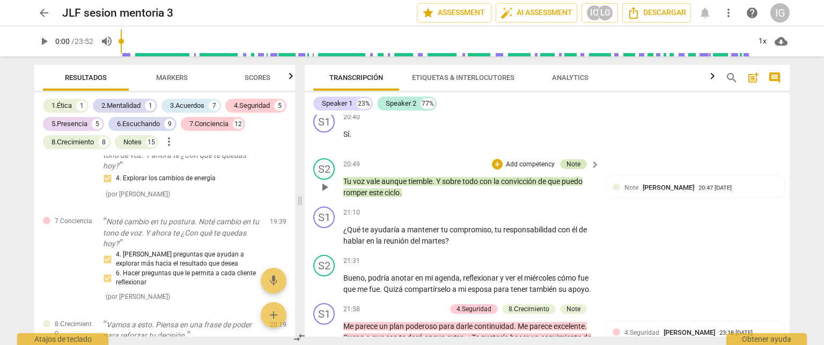
click at [566, 169] on div "Note" at bounding box center [573, 164] width 14 height 10
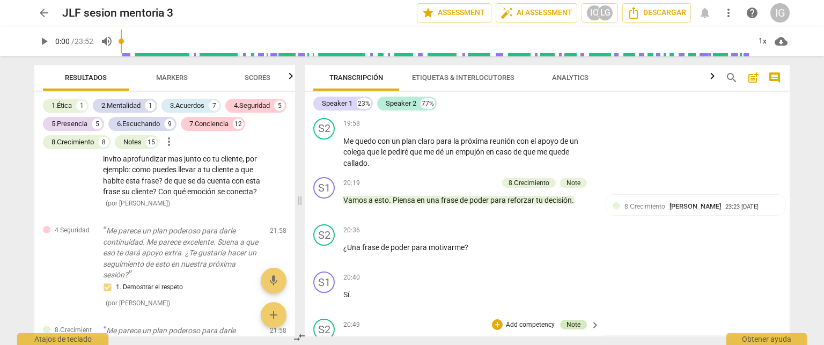
scroll to position [3694, 0]
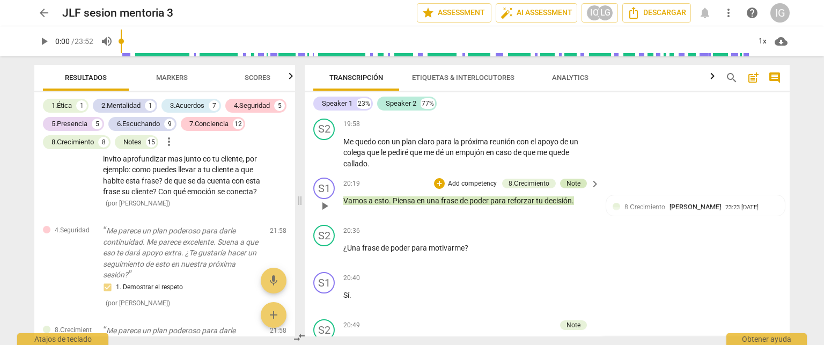
click at [567, 188] on div "Note" at bounding box center [573, 184] width 14 height 10
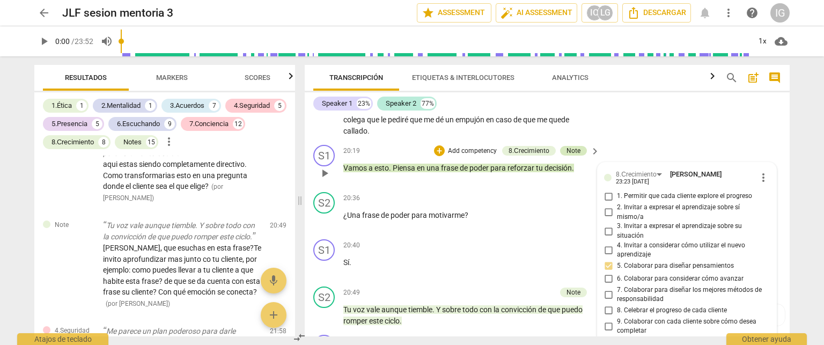
scroll to position [3726, 0]
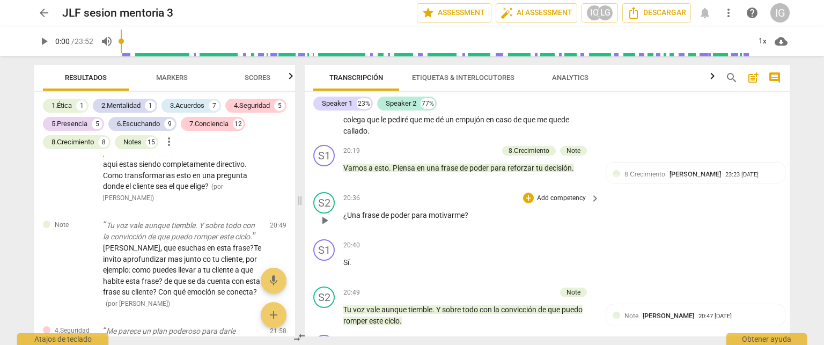
drag, startPoint x: 567, startPoint y: 221, endPoint x: 473, endPoint y: 231, distance: 94.9
click at [473, 204] on div "20:36 + Add competency keyboard_arrow_right" at bounding box center [471, 198] width 257 height 12
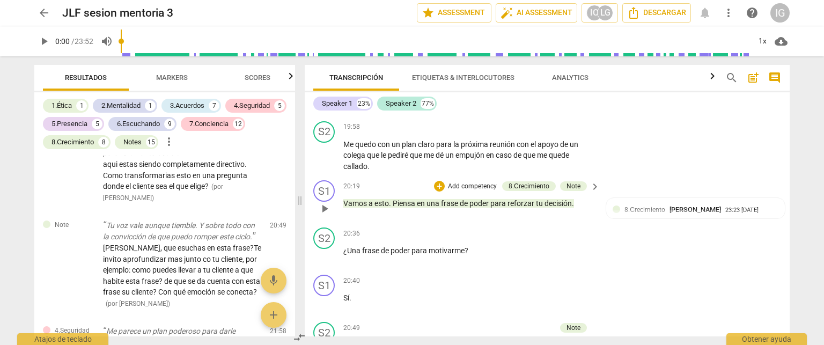
scroll to position [3673, 0]
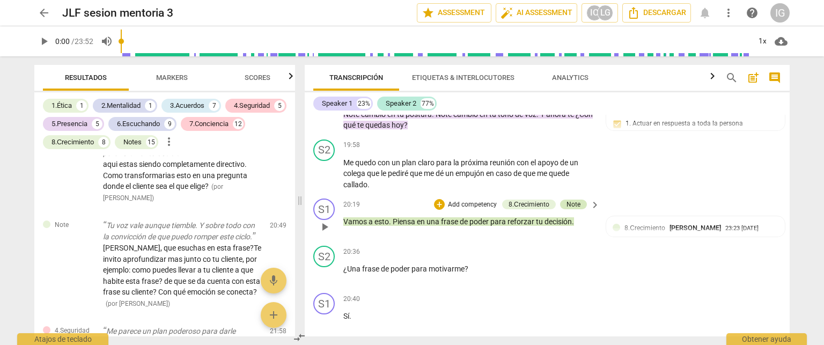
click at [570, 209] on div "Note" at bounding box center [573, 205] width 14 height 10
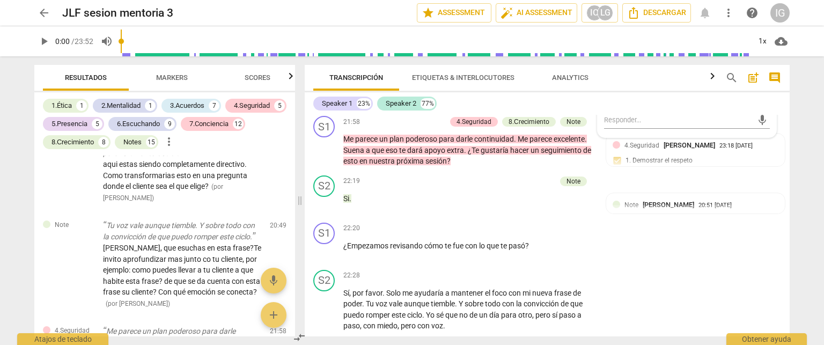
scroll to position [4048, 0]
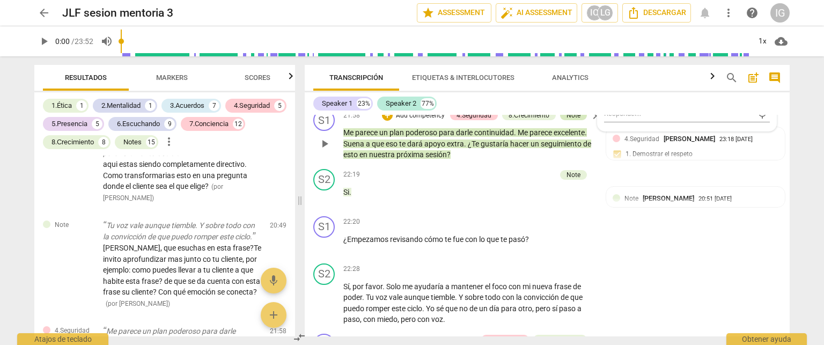
click at [569, 120] on div "Note" at bounding box center [573, 115] width 14 height 10
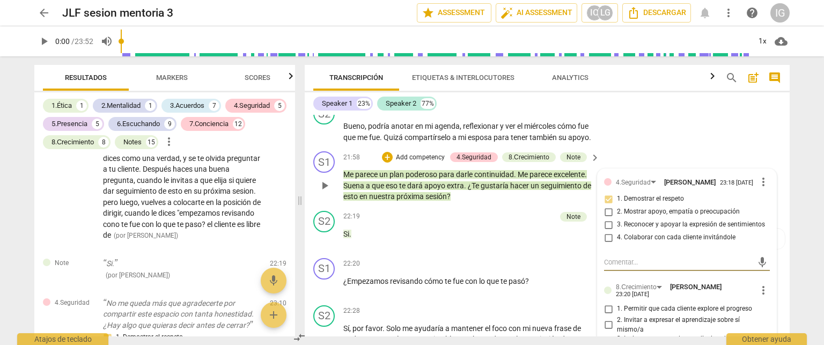
scroll to position [4061, 0]
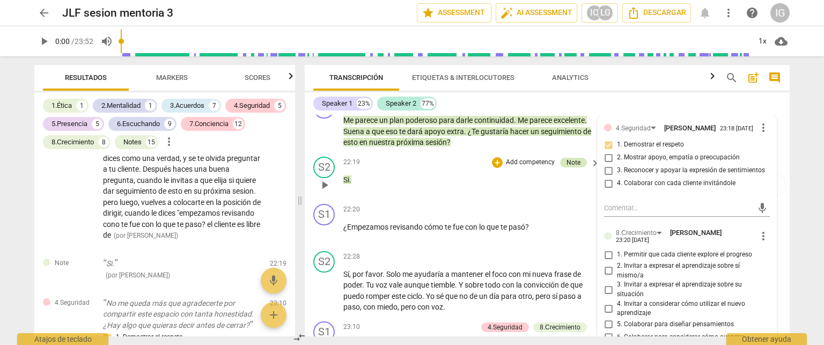
click at [573, 167] on div "Note" at bounding box center [573, 163] width 14 height 10
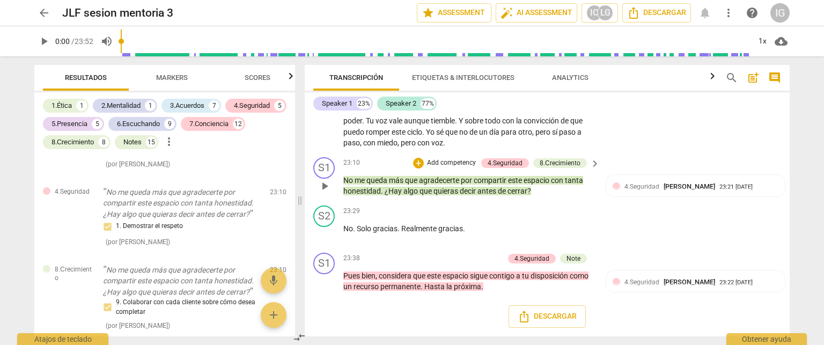
scroll to position [4269, 0]
click at [543, 166] on div "8.Сrecimiento" at bounding box center [560, 163] width 41 height 10
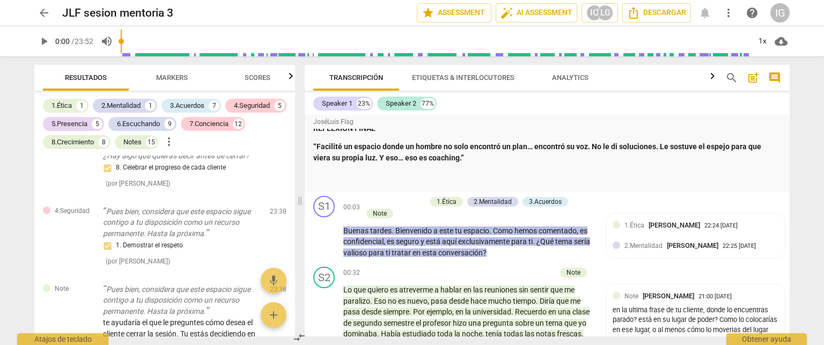
scroll to position [1448, 0]
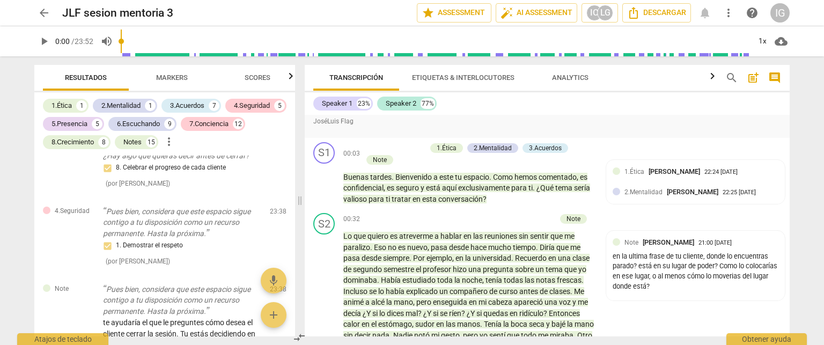
click at [49, 12] on span "arrow_back" at bounding box center [44, 12] width 13 height 13
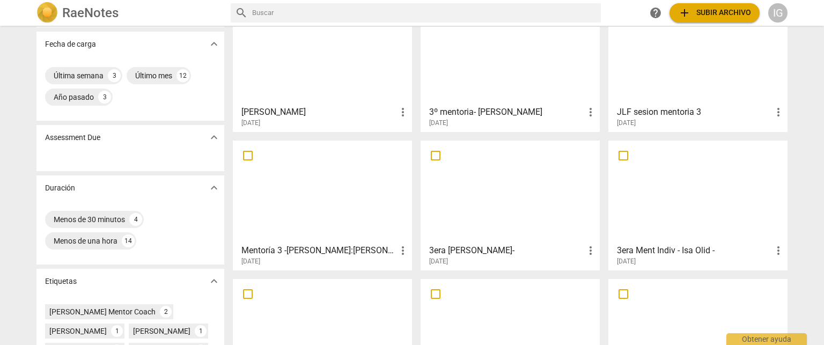
scroll to position [107, 0]
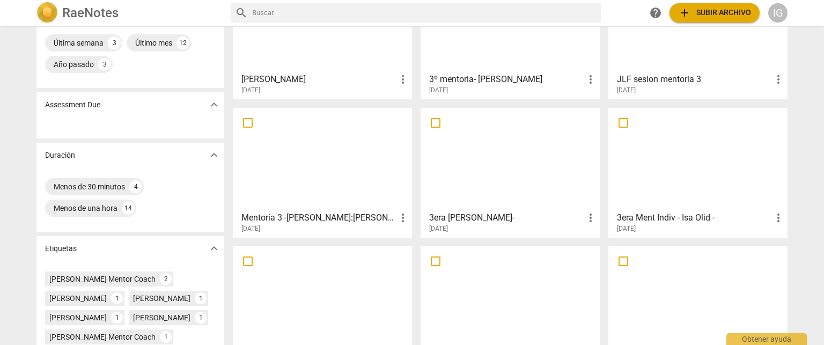
click at [335, 170] on div at bounding box center [323, 159] width 172 height 95
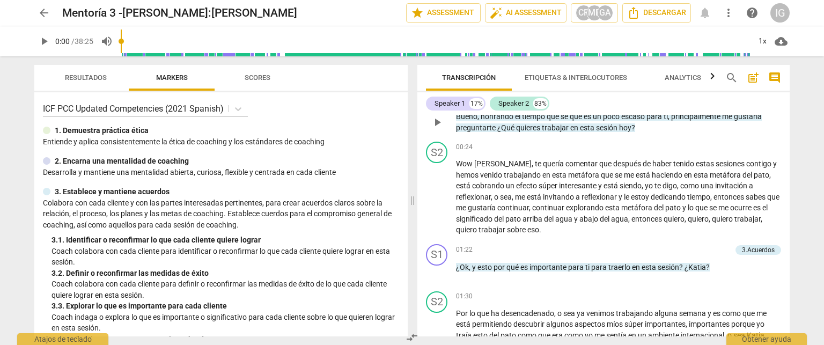
scroll to position [322, 0]
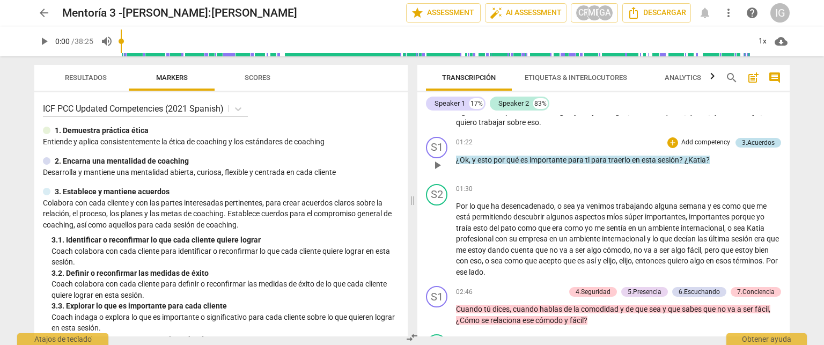
click at [748, 142] on div "3.Acuerdos" at bounding box center [758, 143] width 33 height 10
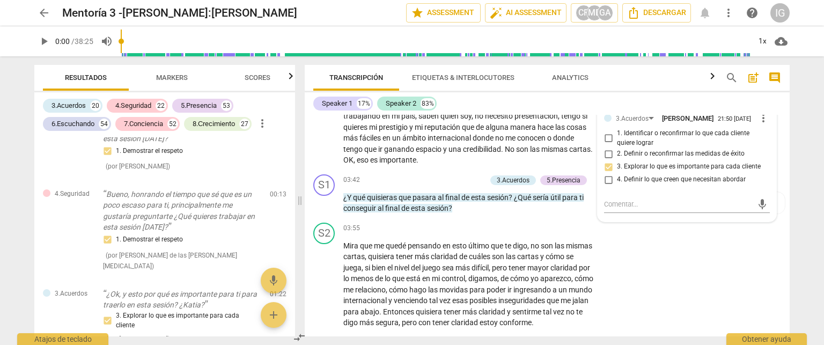
scroll to position [638, 0]
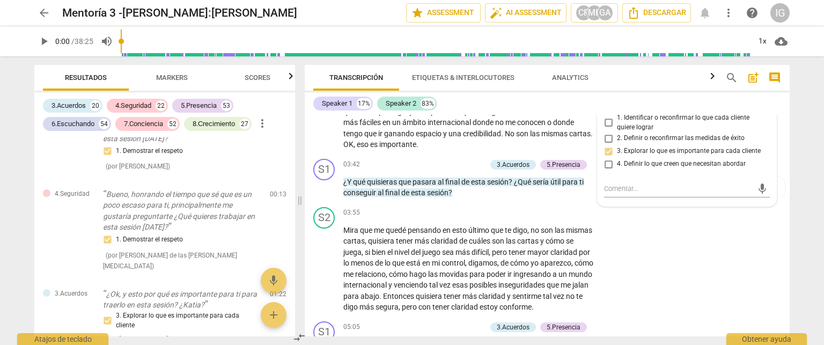
click at [46, 17] on span "arrow_back" at bounding box center [44, 12] width 13 height 13
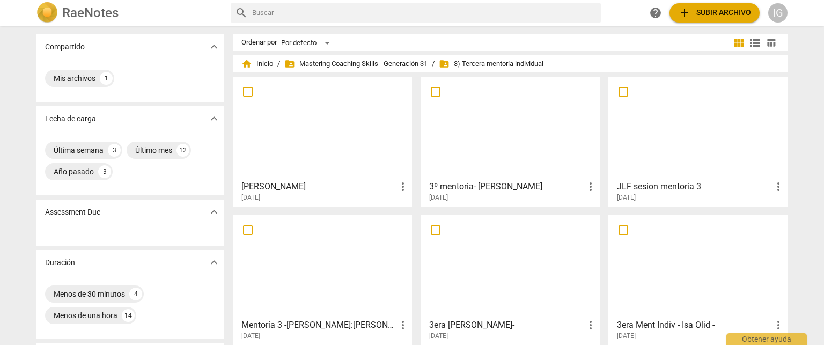
click at [334, 242] on div at bounding box center [323, 266] width 172 height 95
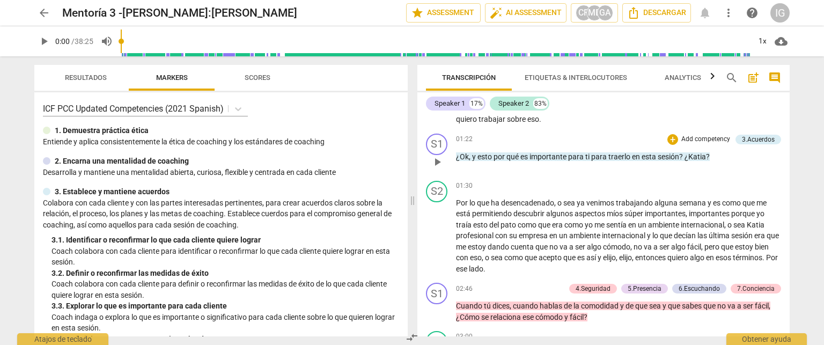
scroll to position [429, 0]
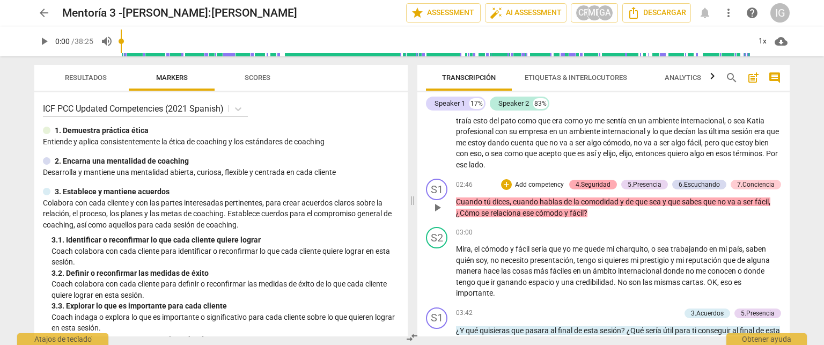
click at [606, 180] on div "4.Seguridad" at bounding box center [592, 185] width 35 height 10
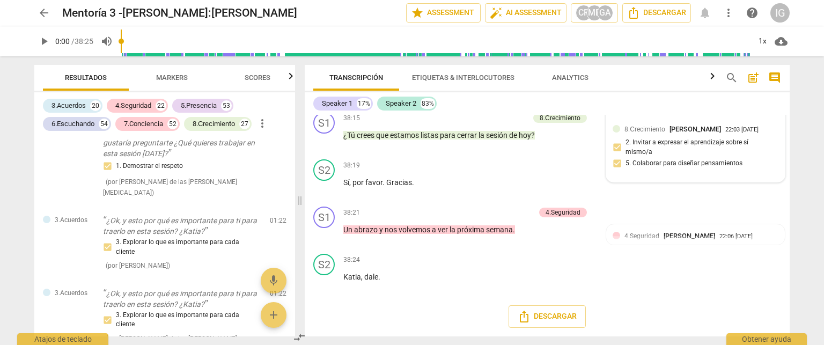
scroll to position [6013, 0]
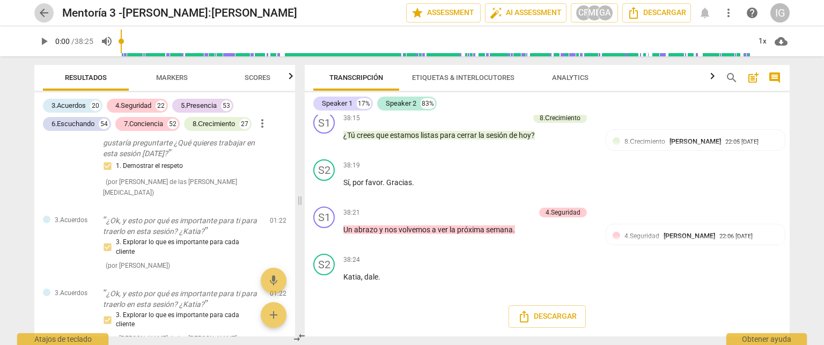
click at [48, 15] on span "arrow_back" at bounding box center [44, 12] width 13 height 13
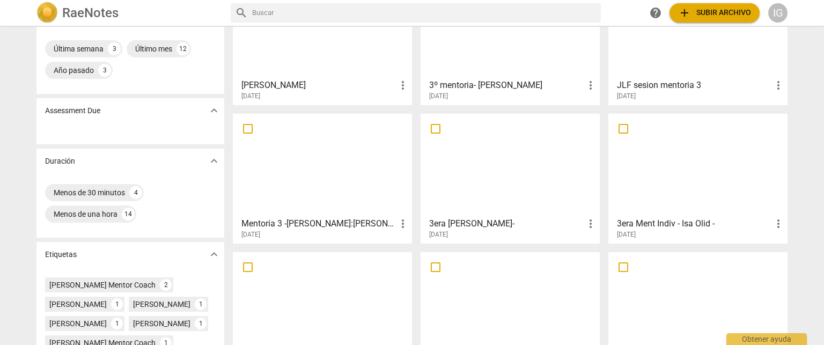
scroll to position [107, 0]
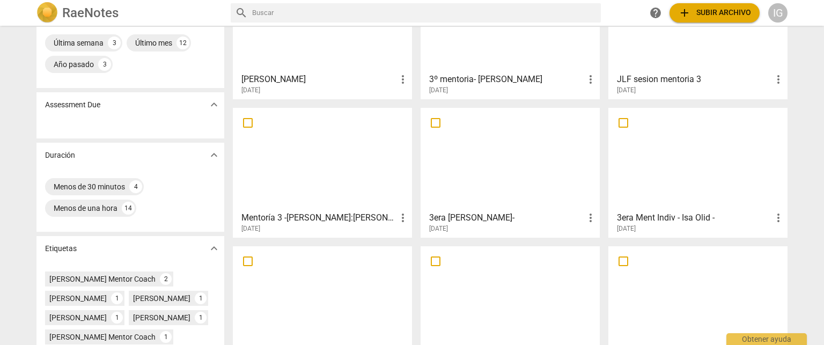
click at [508, 167] on div at bounding box center [510, 159] width 172 height 95
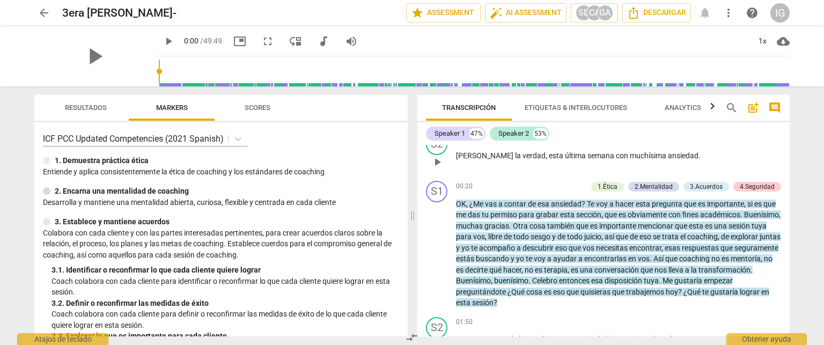
scroll to position [107, 0]
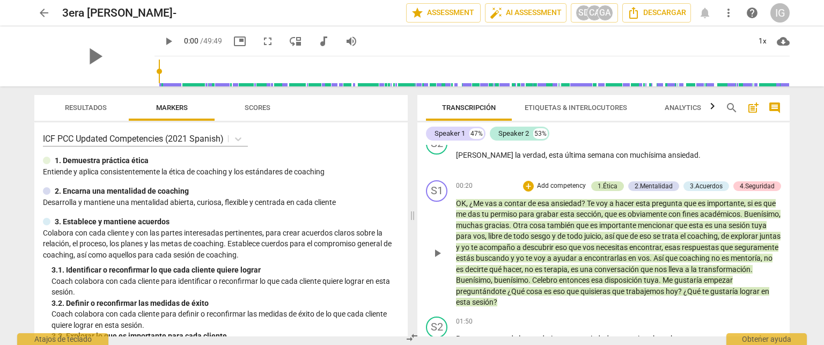
click at [609, 184] on div "1.Ética" at bounding box center [607, 186] width 20 height 10
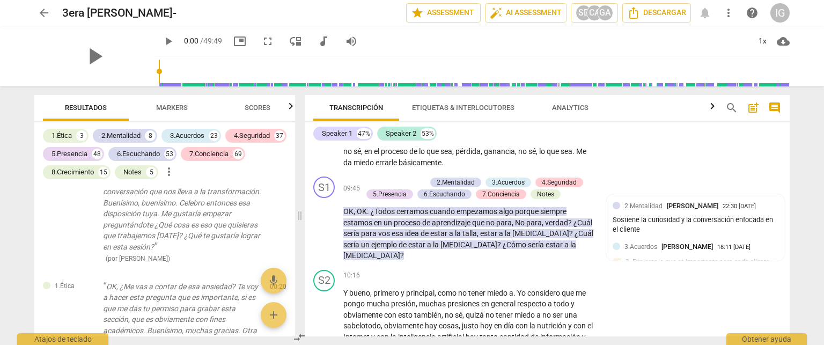
scroll to position [1557, 0]
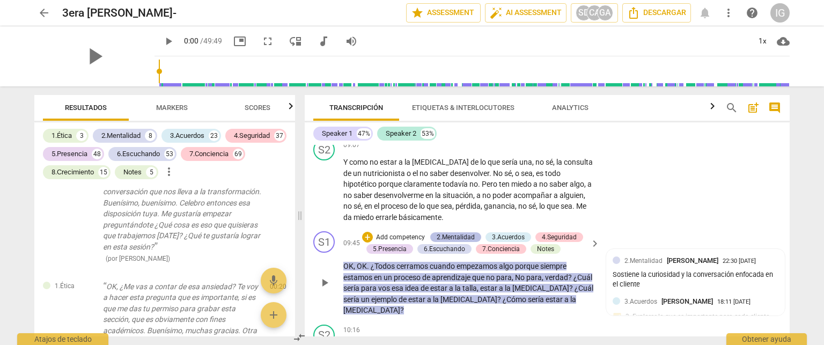
click at [459, 242] on div "2.Mentalidad" at bounding box center [456, 237] width 38 height 10
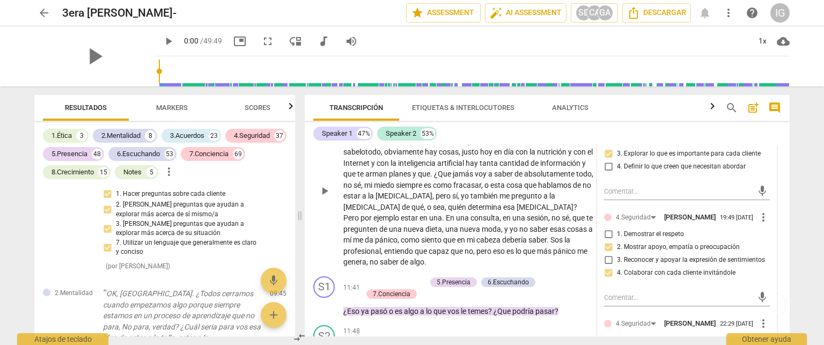
scroll to position [1825, 0]
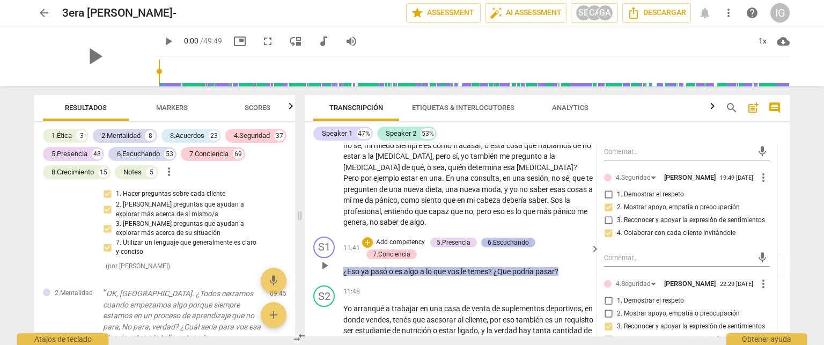
click at [501, 245] on div "6.Escuchando" at bounding box center [508, 243] width 41 height 10
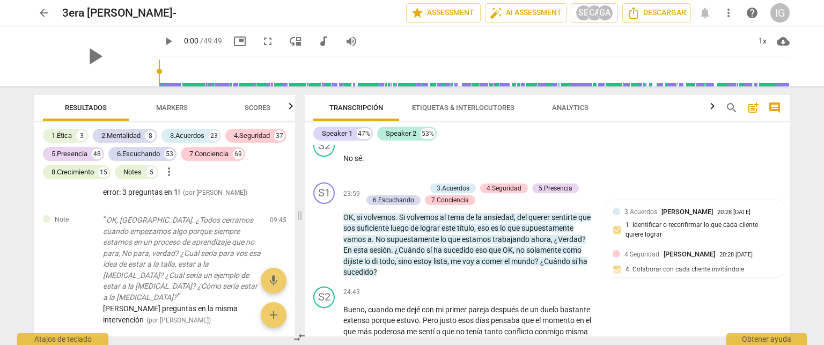
scroll to position [4098, 0]
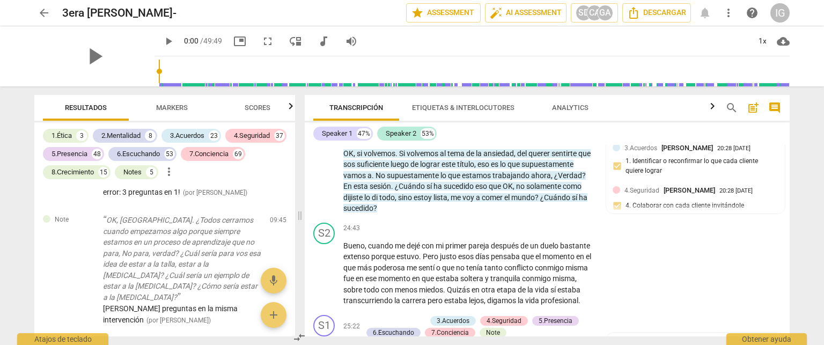
click at [45, 14] on span "arrow_back" at bounding box center [44, 12] width 13 height 13
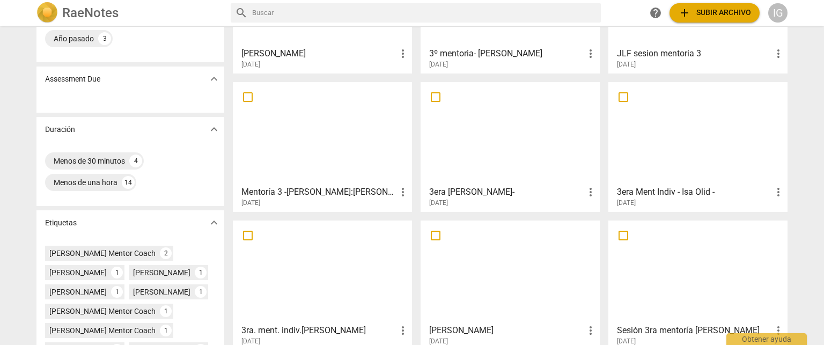
scroll to position [161, 0]
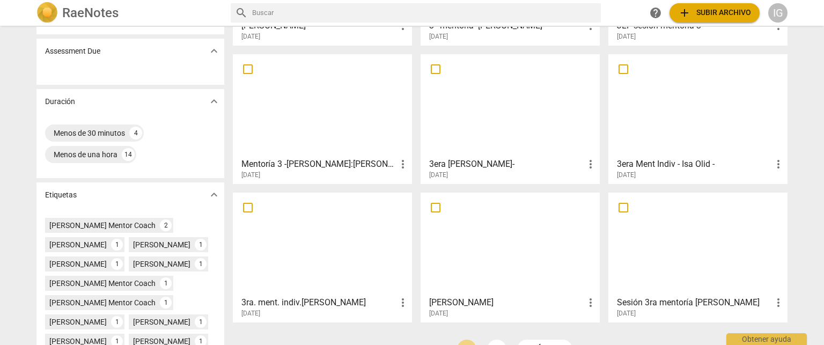
click at [684, 129] on div at bounding box center [698, 105] width 172 height 95
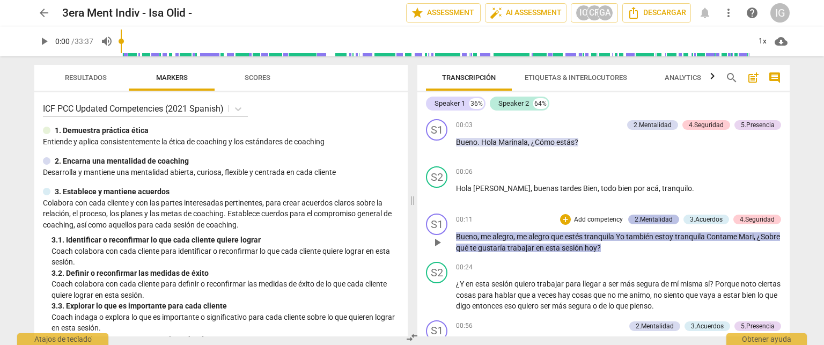
click at [659, 218] on div "2.Mentalidad" at bounding box center [653, 220] width 38 height 10
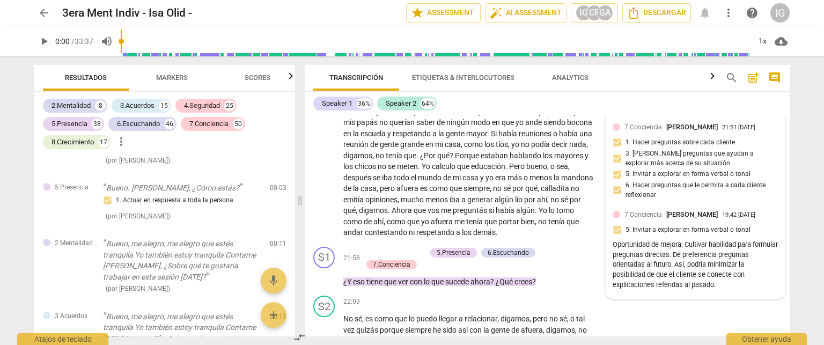
scroll to position [3111, 0]
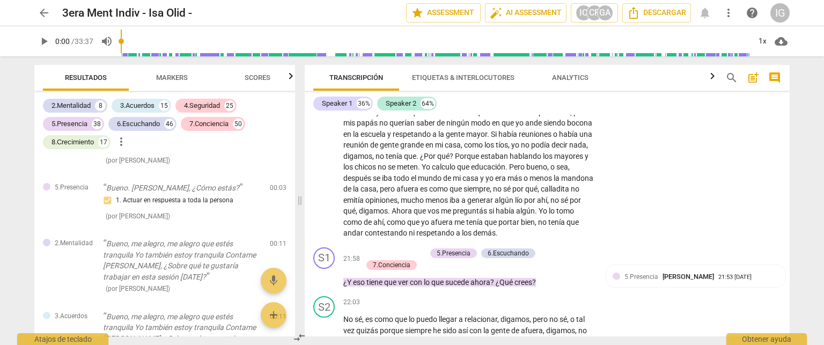
click at [38, 10] on span "arrow_back" at bounding box center [44, 12] width 13 height 13
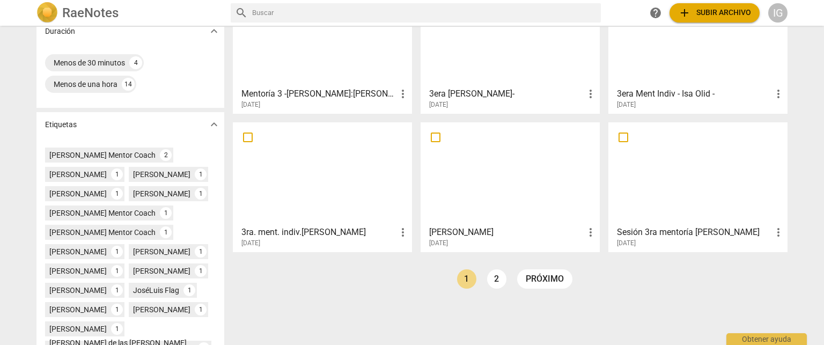
scroll to position [215, 0]
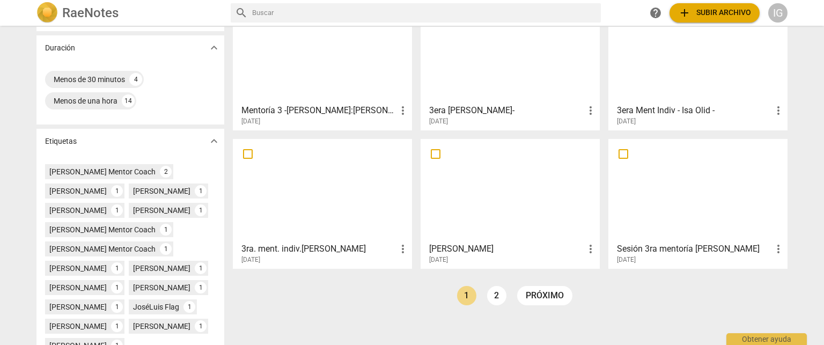
click at [340, 207] on div at bounding box center [323, 190] width 172 height 95
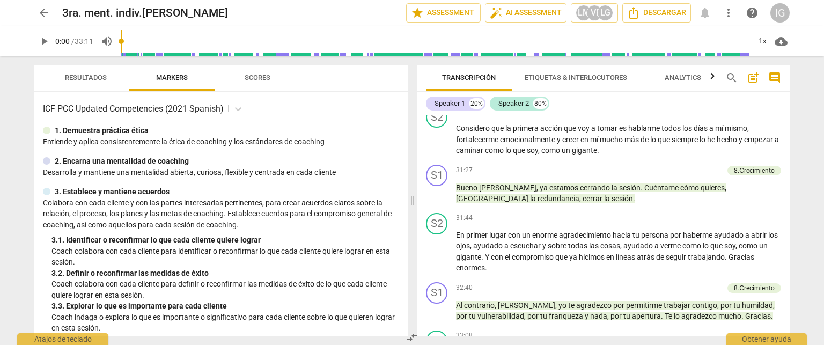
scroll to position [3270, 0]
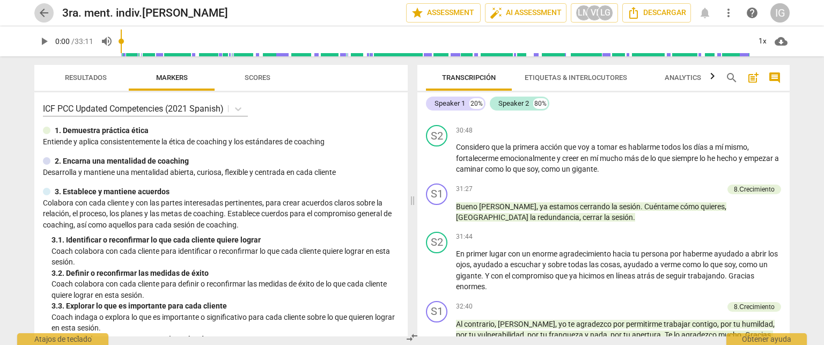
click at [36, 12] on span "arrow_back" at bounding box center [43, 12] width 19 height 13
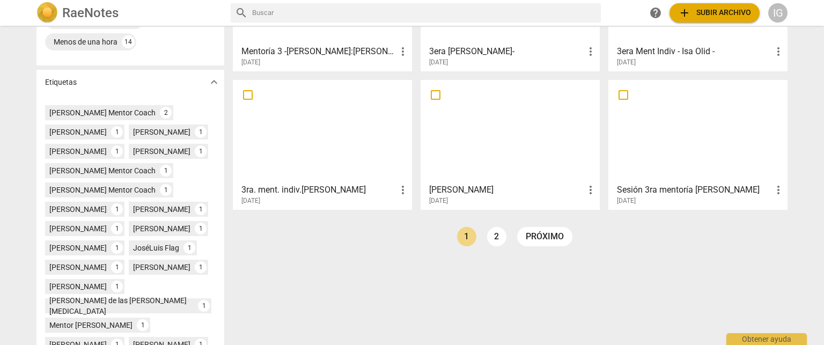
scroll to position [322, 0]
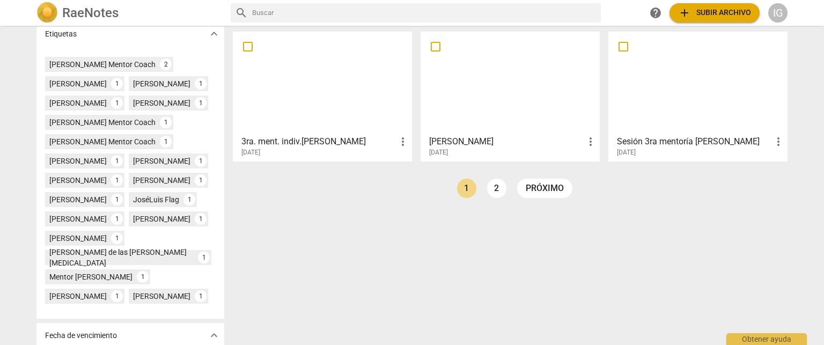
click at [521, 97] on div at bounding box center [510, 82] width 172 height 95
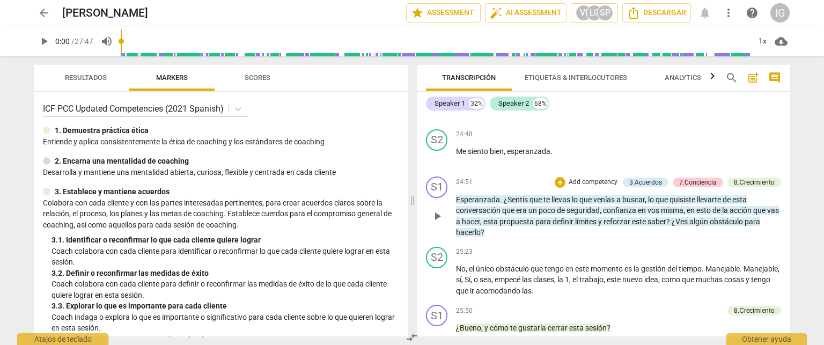
scroll to position [4452, 0]
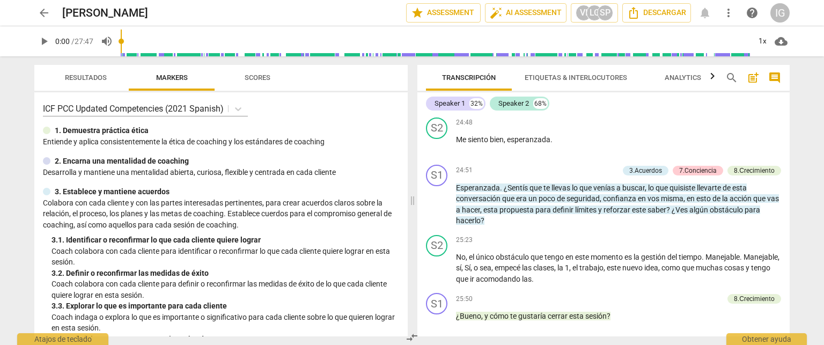
click at [42, 12] on span "arrow_back" at bounding box center [44, 12] width 13 height 13
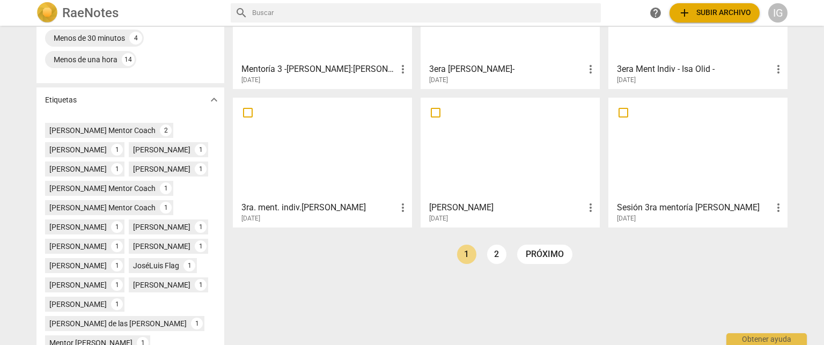
scroll to position [249, 0]
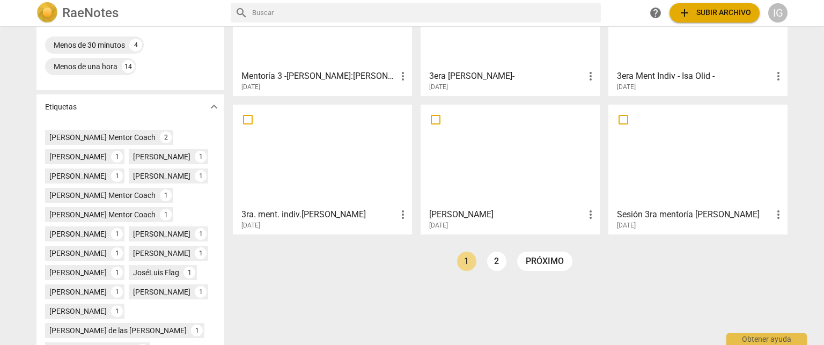
click at [654, 150] on div at bounding box center [698, 155] width 172 height 95
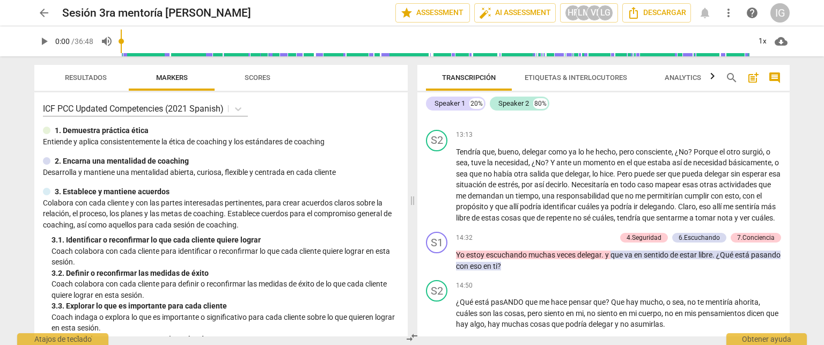
scroll to position [1984, 0]
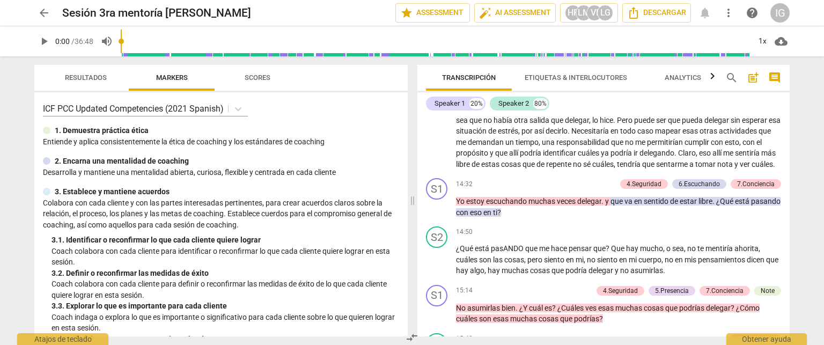
click at [44, 12] on span "arrow_back" at bounding box center [44, 12] width 13 height 13
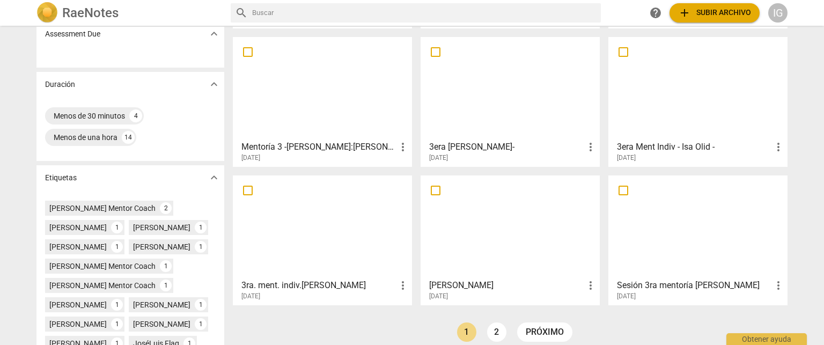
scroll to position [322, 0]
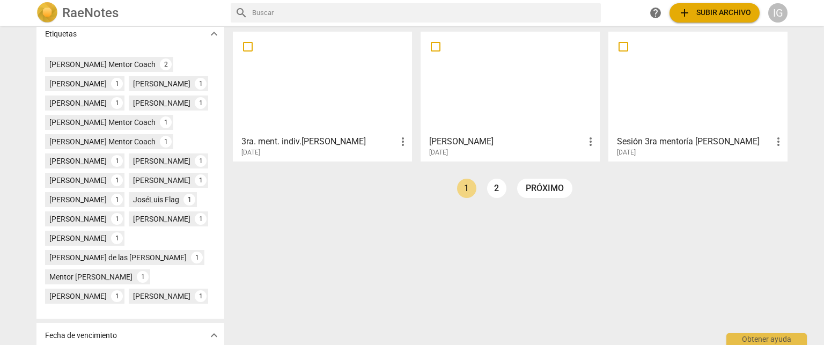
click at [459, 82] on div at bounding box center [510, 82] width 172 height 95
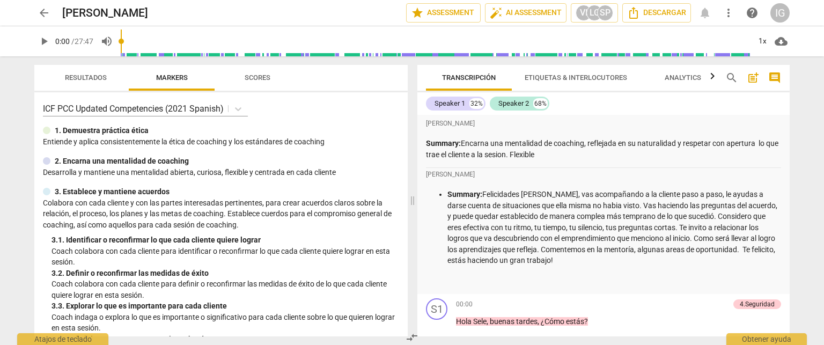
click at [48, 12] on span "arrow_back" at bounding box center [44, 12] width 13 height 13
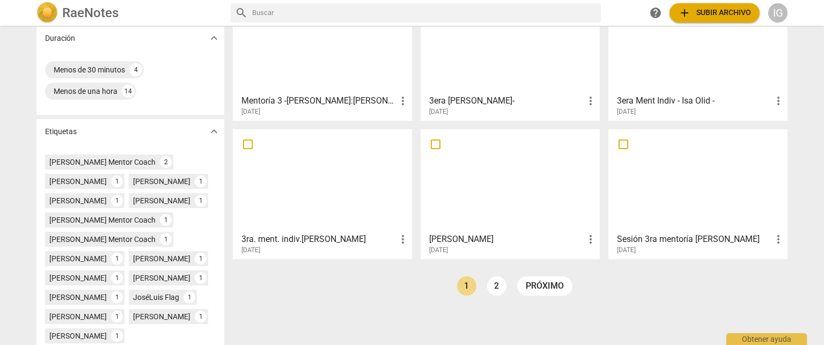
scroll to position [375, 0]
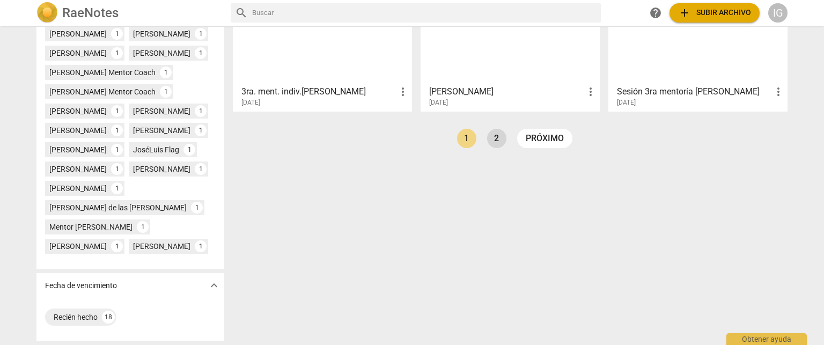
click at [492, 133] on link "2" at bounding box center [496, 138] width 19 height 19
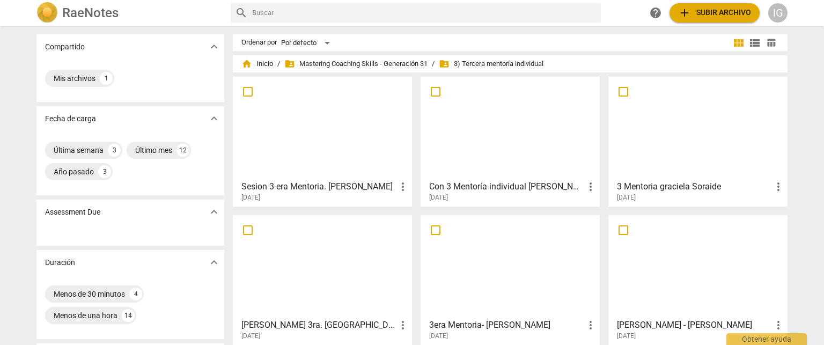
click at [314, 134] on div at bounding box center [323, 127] width 172 height 95
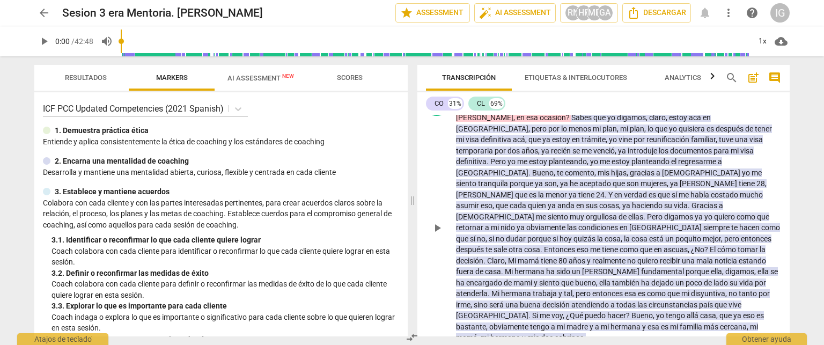
scroll to position [268, 0]
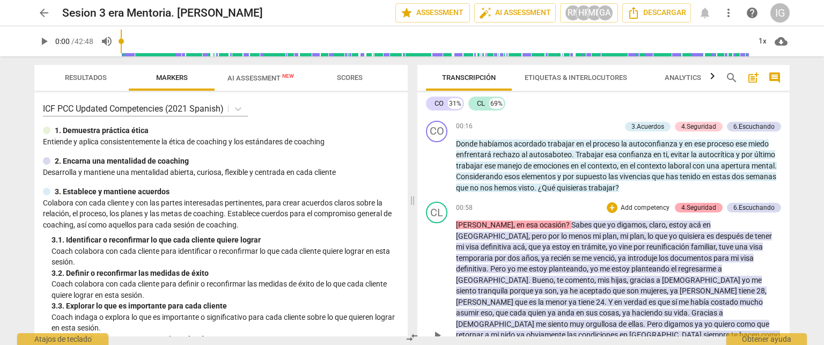
click at [702, 204] on div "4.Seguridad" at bounding box center [698, 208] width 35 height 10
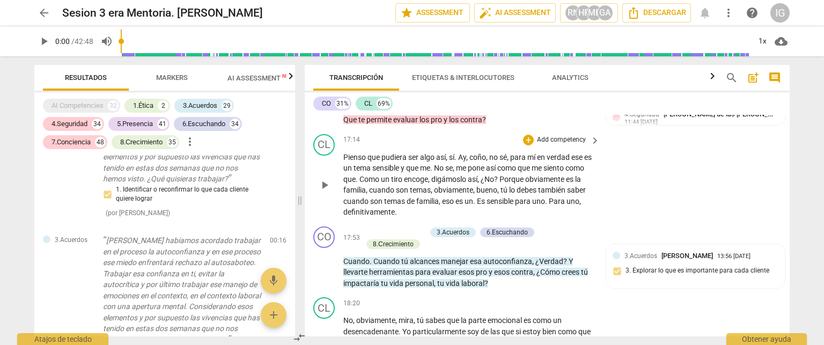
scroll to position [3028, 0]
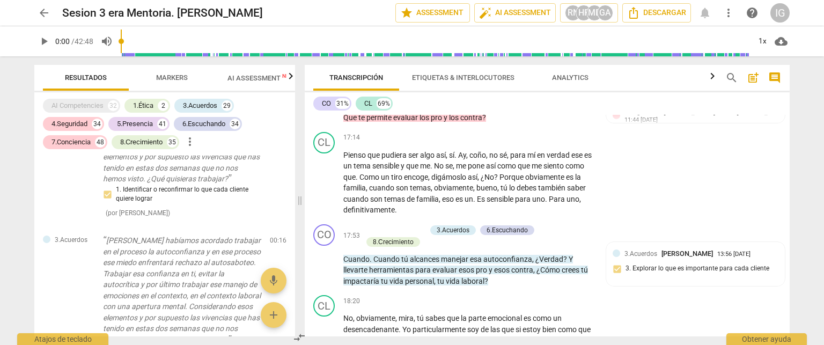
click at [49, 14] on span "arrow_back" at bounding box center [44, 12] width 13 height 13
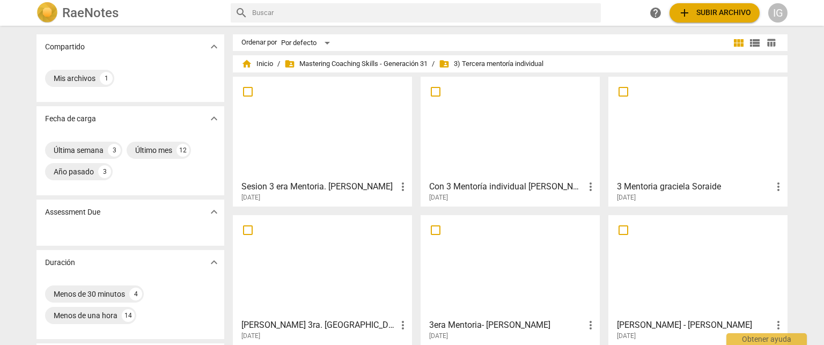
click at [501, 137] on div at bounding box center [510, 127] width 172 height 95
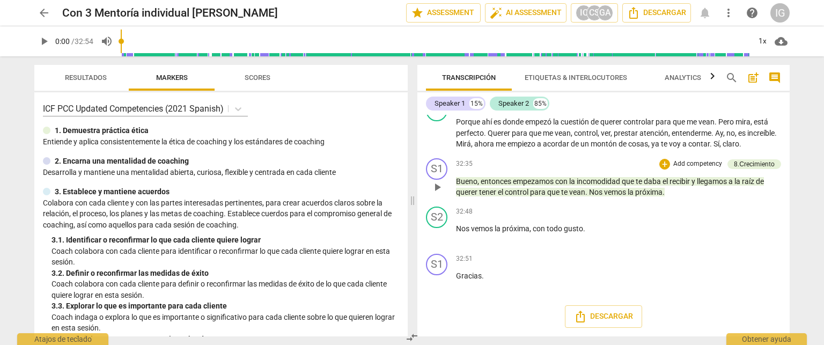
scroll to position [5524, 0]
click at [41, 13] on span "arrow_back" at bounding box center [44, 12] width 13 height 13
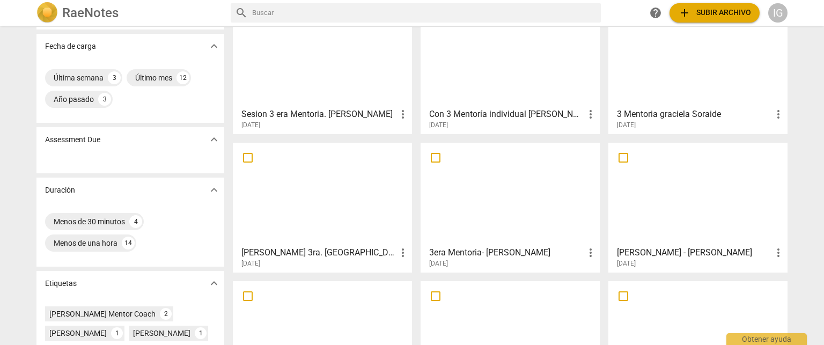
scroll to position [54, 0]
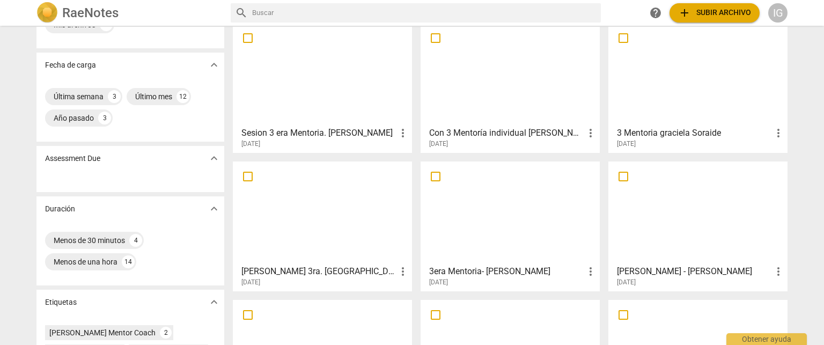
click at [676, 102] on div at bounding box center [698, 74] width 172 height 95
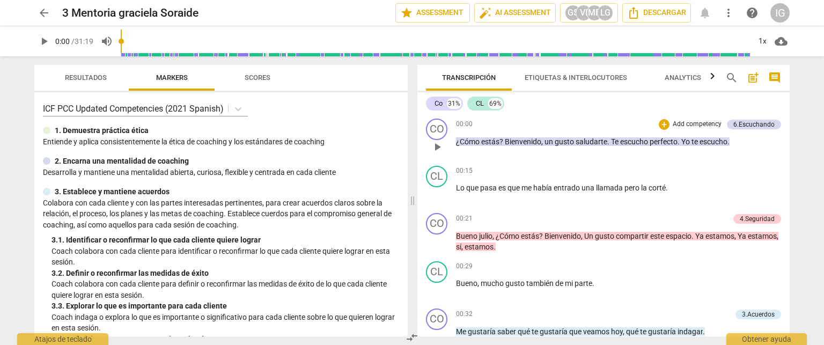
scroll to position [161, 0]
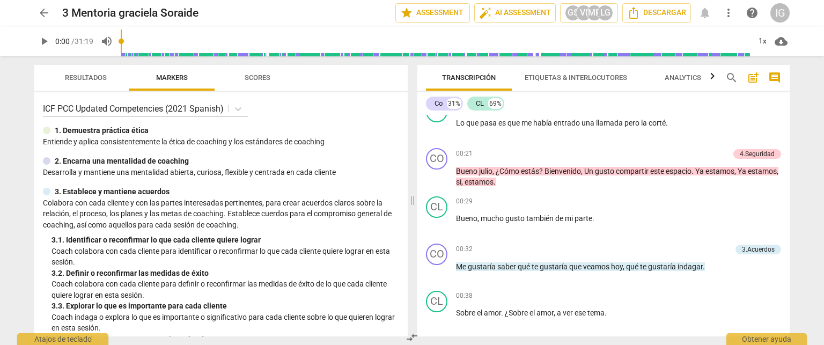
click at [42, 10] on span "arrow_back" at bounding box center [44, 12] width 13 height 13
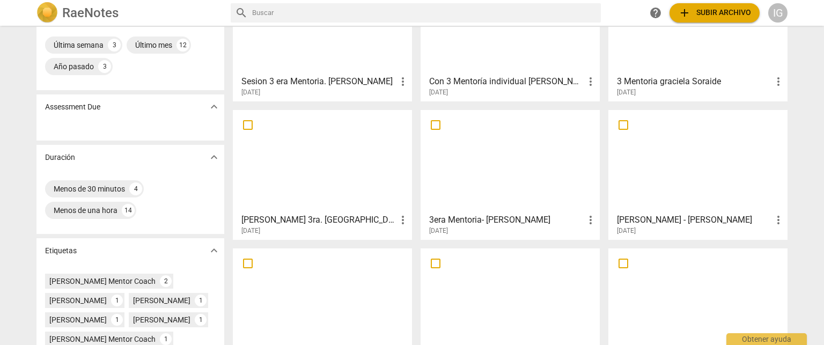
scroll to position [107, 0]
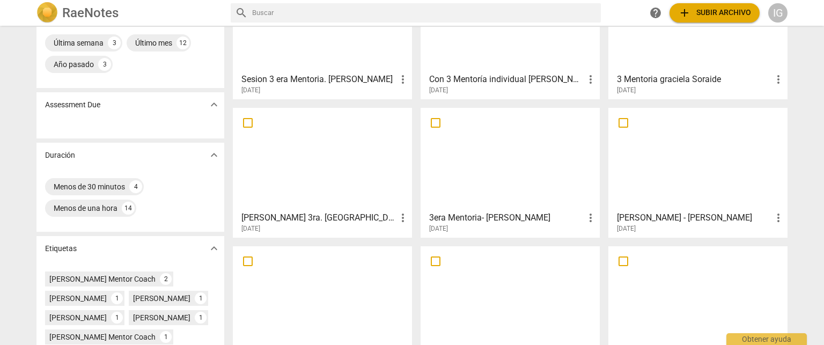
click at [331, 171] on div at bounding box center [323, 159] width 172 height 95
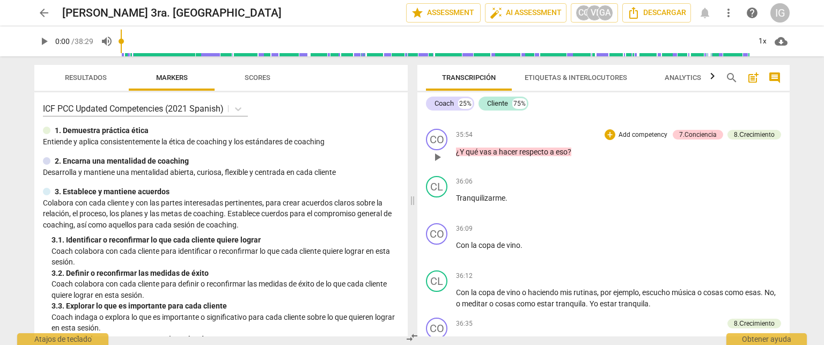
scroll to position [4720, 0]
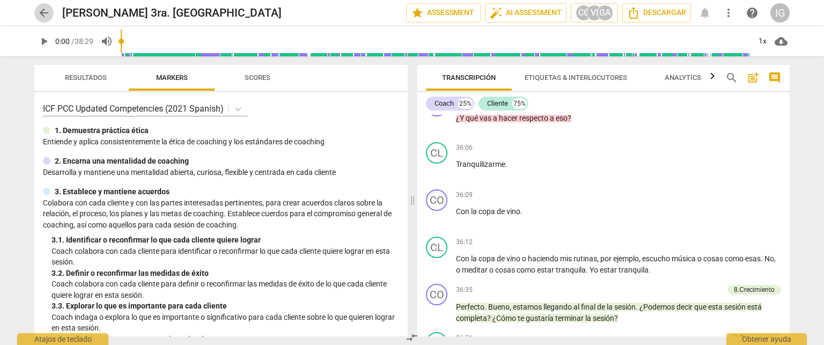
click at [51, 12] on span "arrow_back" at bounding box center [43, 12] width 19 height 13
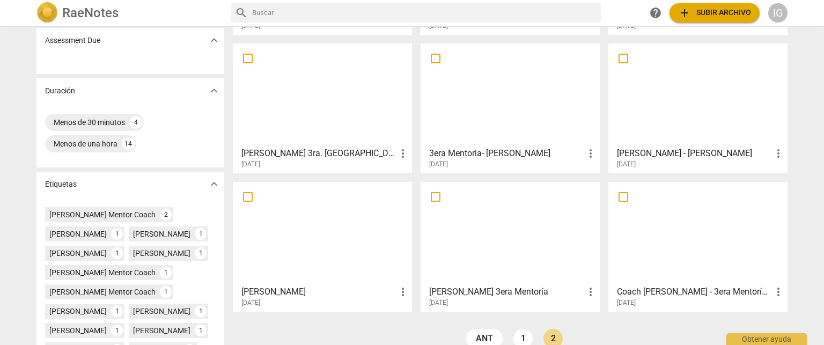
scroll to position [215, 0]
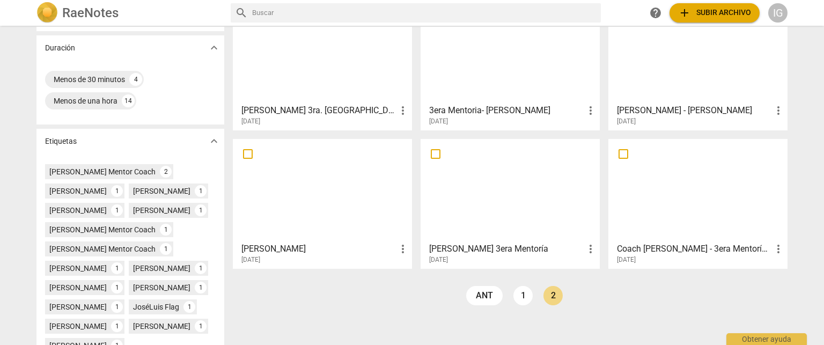
click at [491, 91] on div at bounding box center [510, 51] width 172 height 95
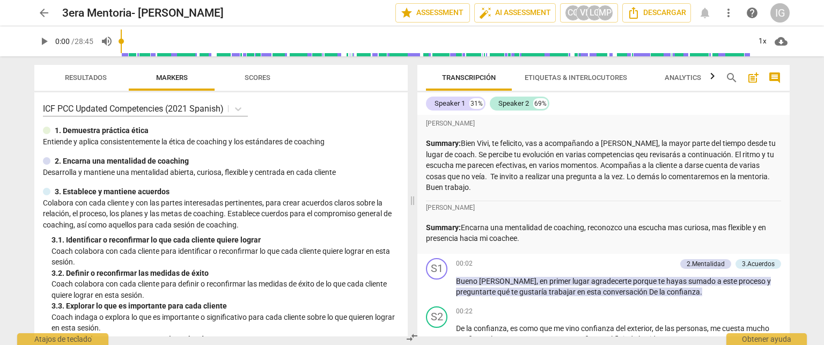
click at [40, 11] on span "arrow_back" at bounding box center [44, 12] width 13 height 13
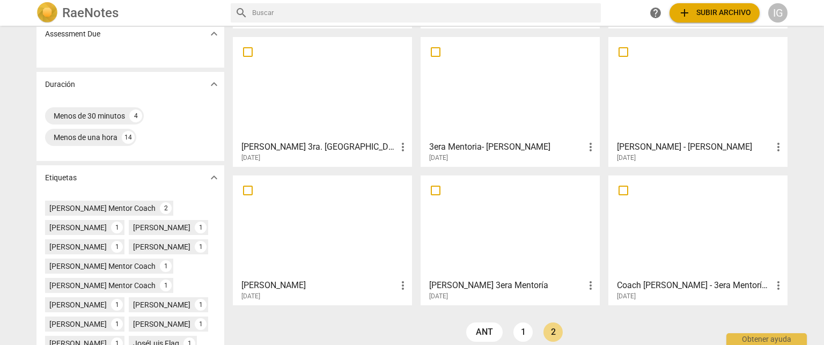
scroll to position [161, 0]
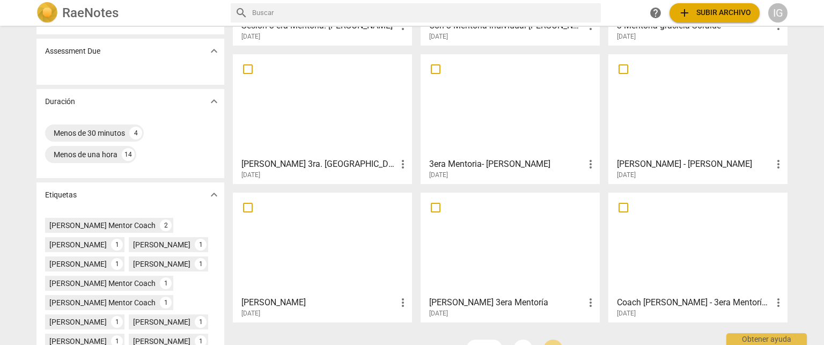
click at [702, 117] on div at bounding box center [698, 105] width 172 height 95
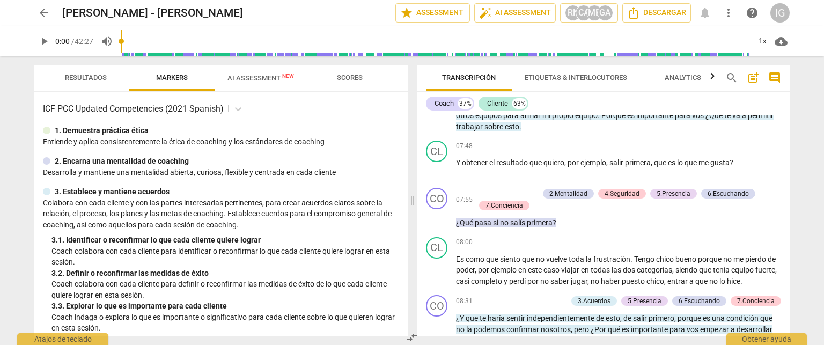
scroll to position [1341, 0]
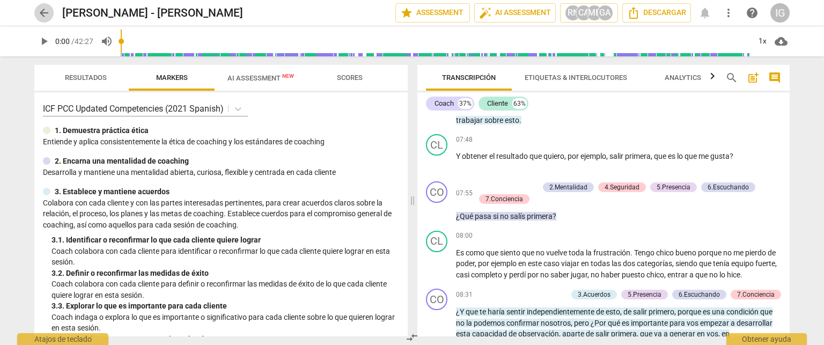
click at [39, 17] on span "arrow_back" at bounding box center [44, 12] width 13 height 13
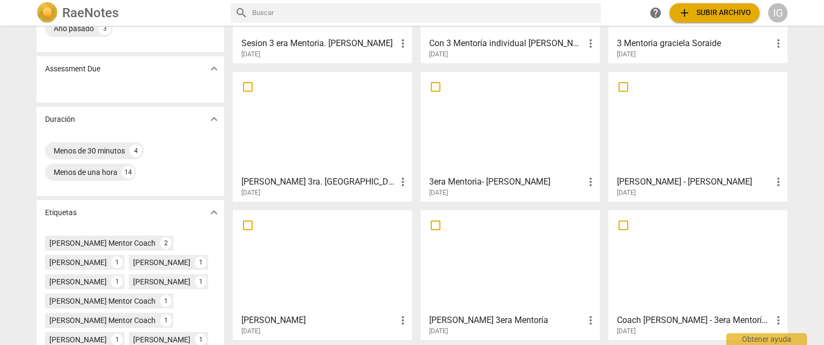
scroll to position [161, 0]
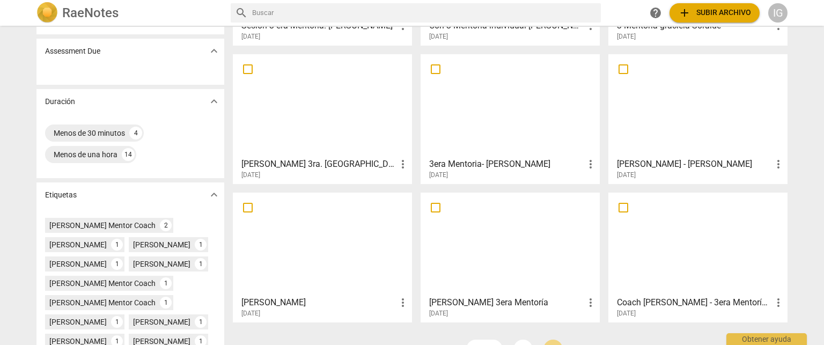
click at [296, 252] on div at bounding box center [323, 243] width 172 height 95
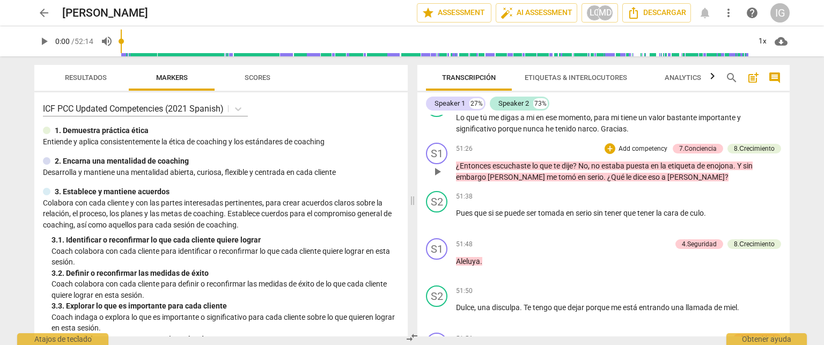
scroll to position [7217, 0]
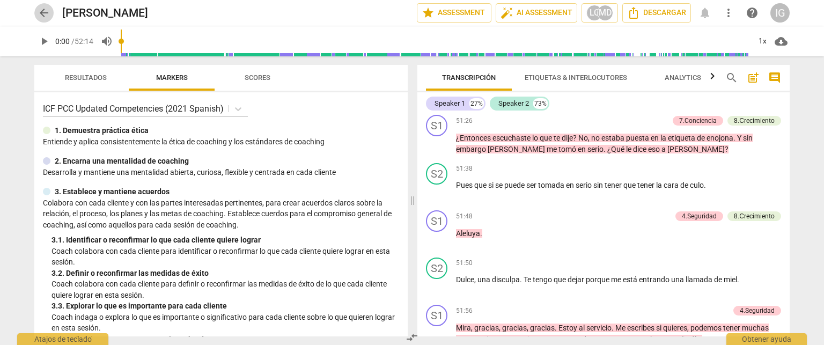
click at [40, 7] on span "arrow_back" at bounding box center [44, 12] width 13 height 13
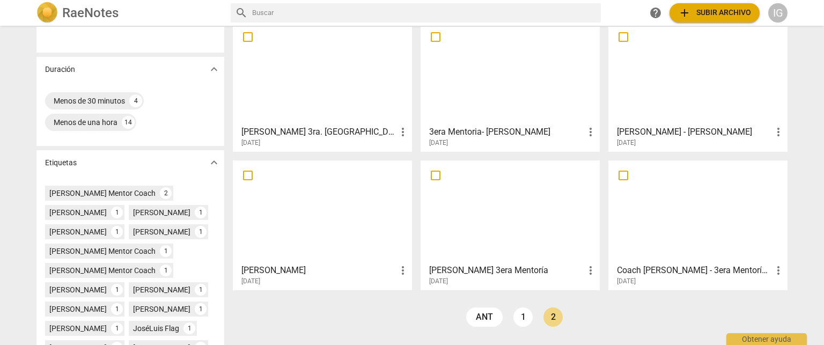
scroll to position [215, 0]
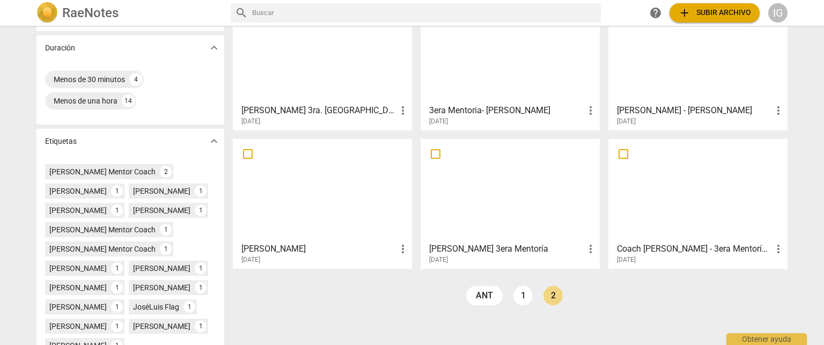
click at [492, 203] on div at bounding box center [510, 190] width 172 height 95
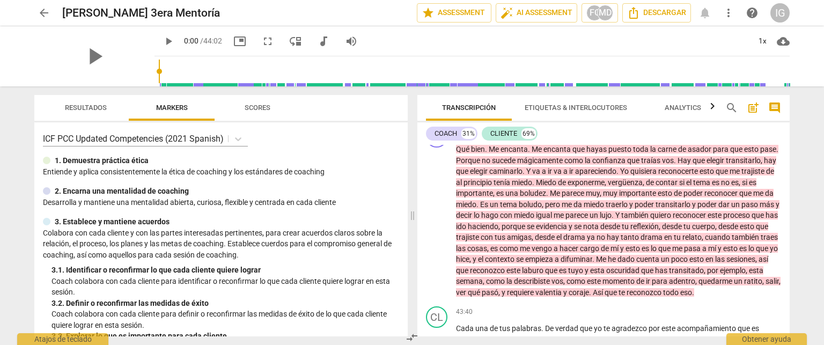
scroll to position [4773, 0]
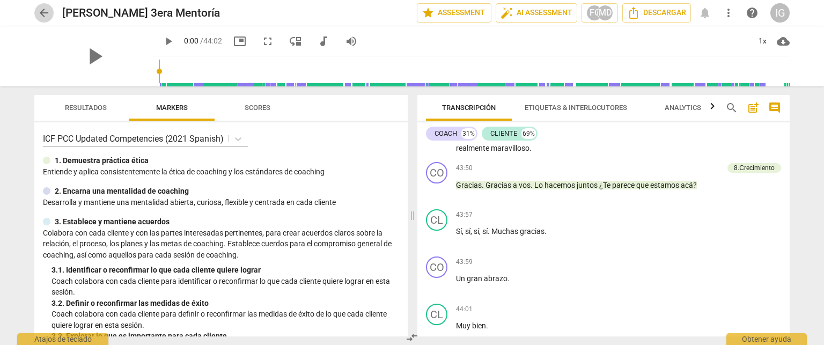
click at [46, 14] on span "arrow_back" at bounding box center [44, 12] width 13 height 13
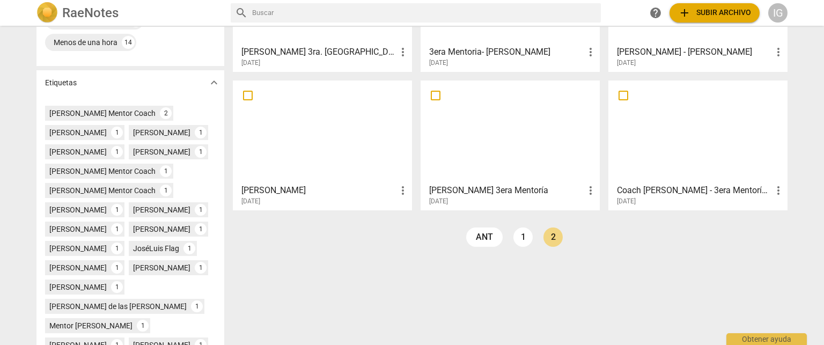
scroll to position [249, 0]
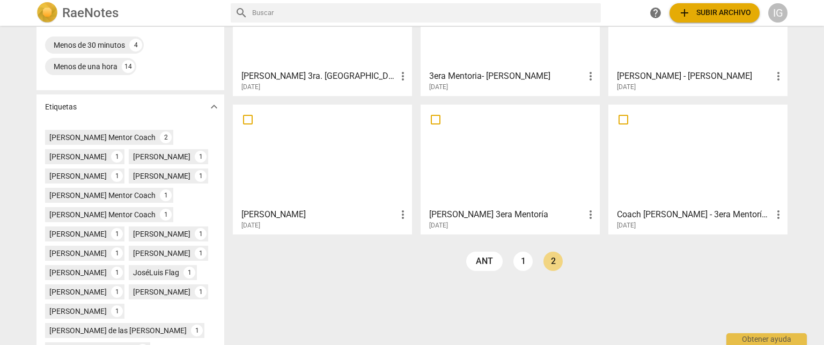
click at [704, 157] on div at bounding box center [698, 155] width 172 height 95
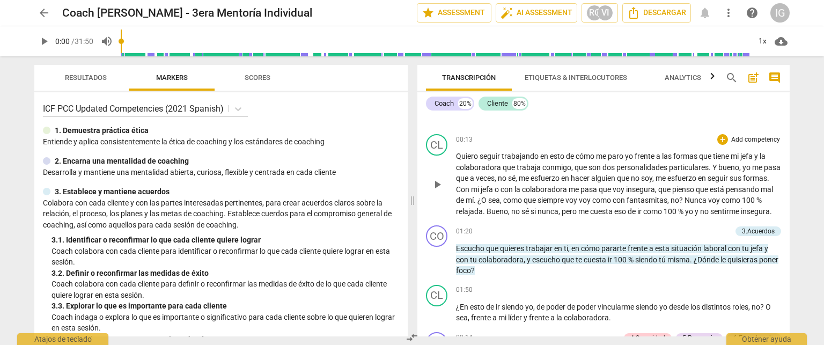
scroll to position [375, 0]
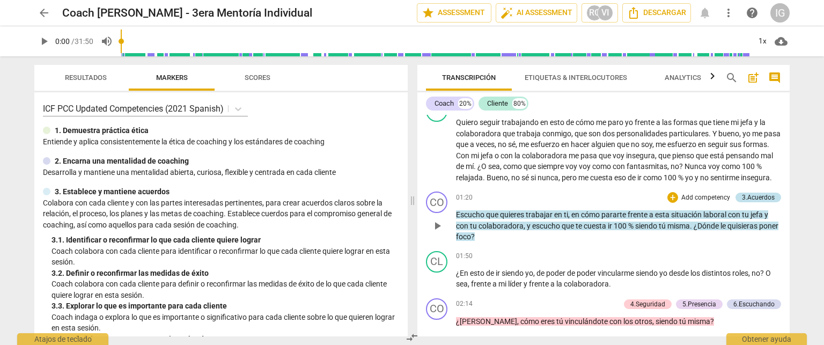
click at [751, 202] on div "3.Acuerdos" at bounding box center [758, 198] width 33 height 10
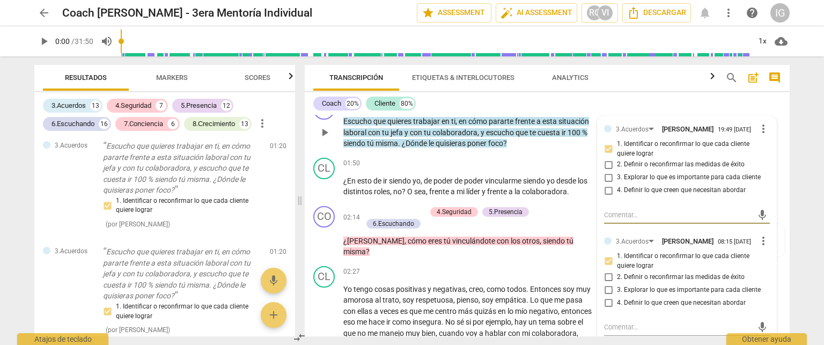
scroll to position [442, 0]
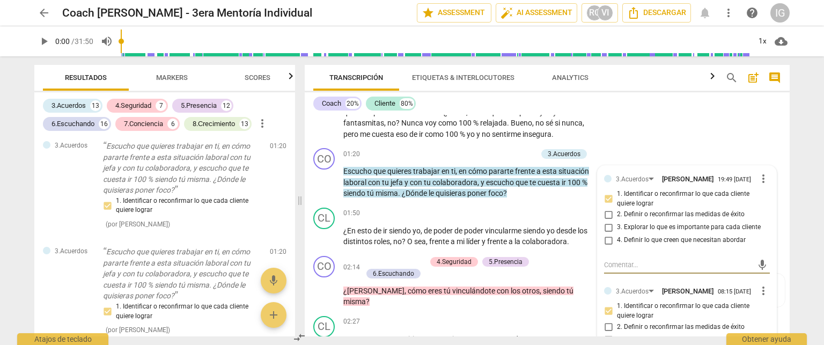
click at [16, 197] on div "arrow_back Coach [PERSON_NAME] - 3era Mentoría Individual edit star Assessment …" at bounding box center [412, 172] width 824 height 345
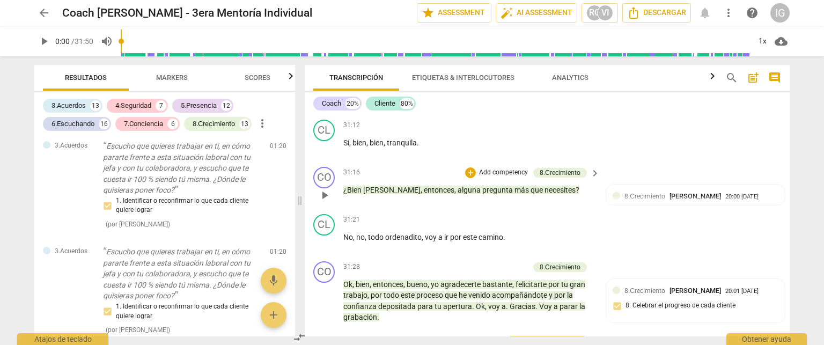
scroll to position [4567, 0]
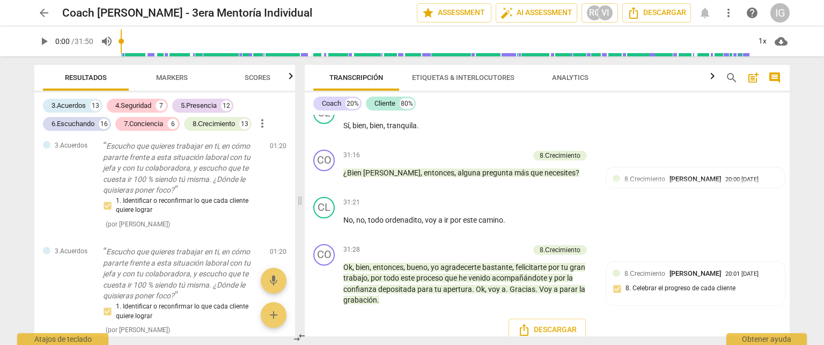
click at [49, 17] on span "arrow_back" at bounding box center [44, 12] width 13 height 13
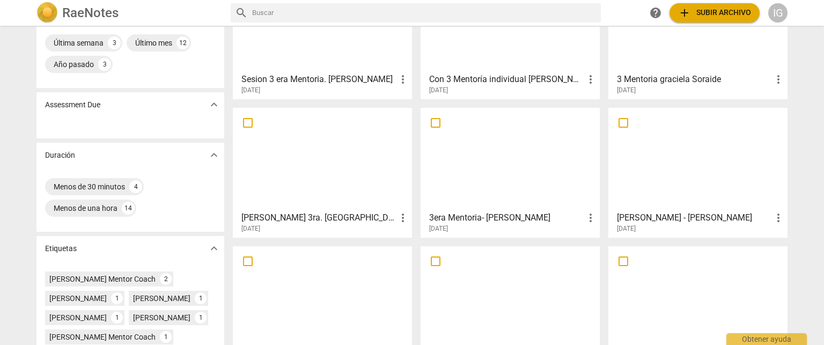
scroll to position [322, 0]
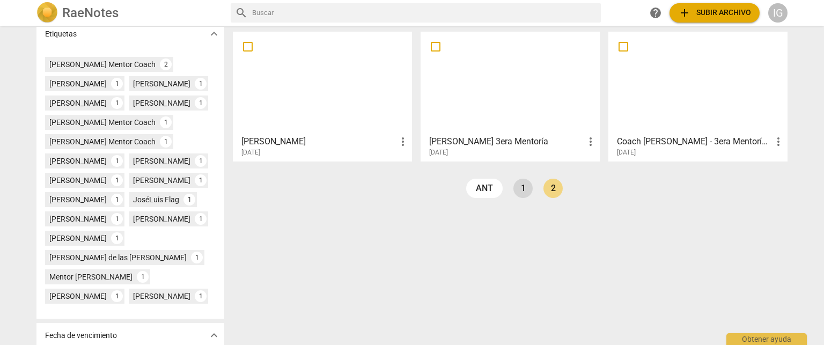
click at [525, 184] on link "1" at bounding box center [522, 188] width 19 height 19
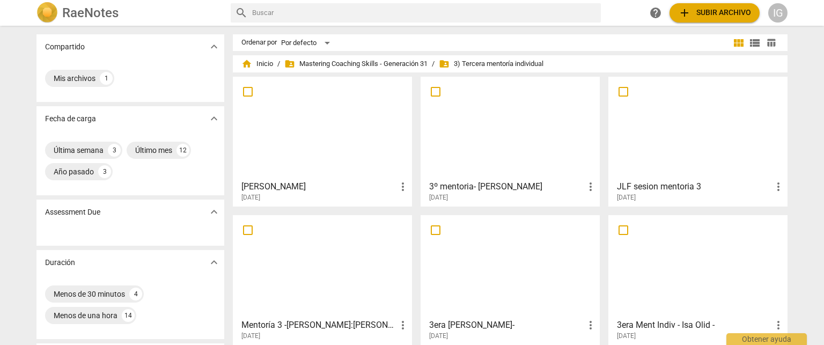
click at [331, 139] on div at bounding box center [323, 127] width 172 height 95
